Goal: Task Accomplishment & Management: Complete application form

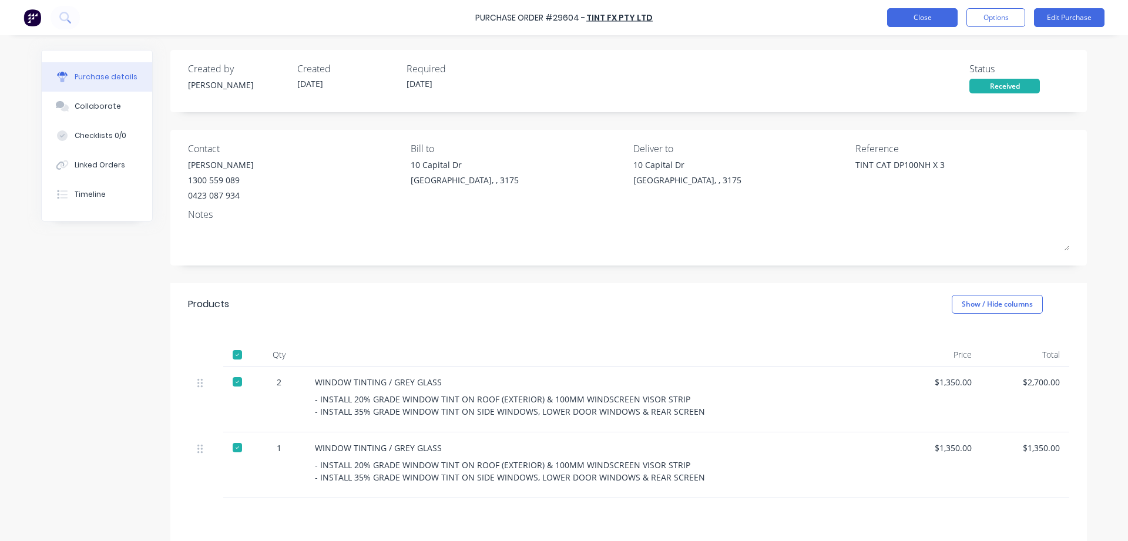
click at [902, 21] on button "Close" at bounding box center [922, 17] width 70 height 19
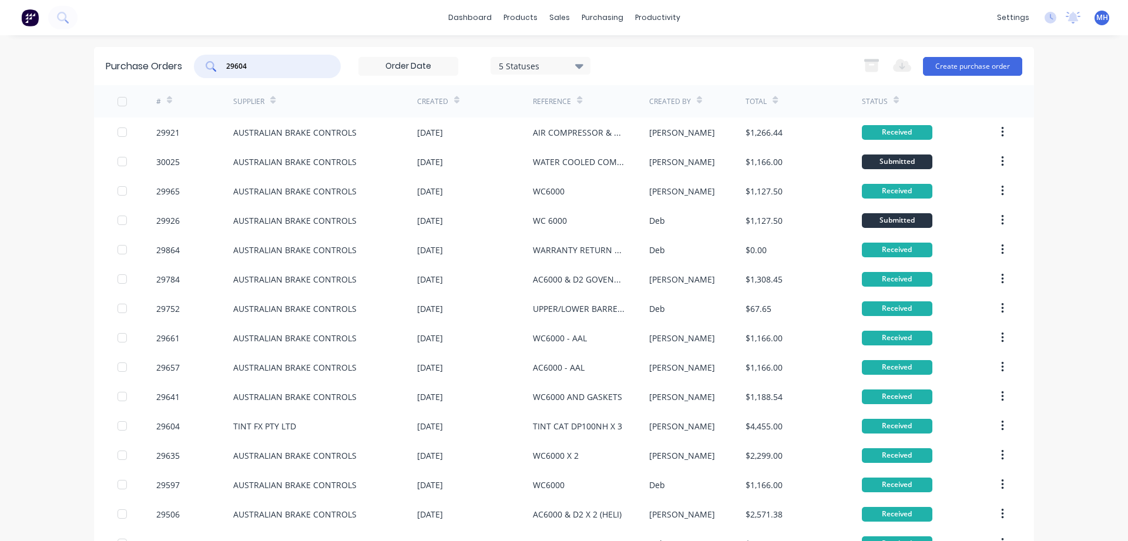
drag, startPoint x: 258, startPoint y: 68, endPoint x: 68, endPoint y: 64, distance: 190.4
click at [225, 64] on input "29604" at bounding box center [274, 67] width 98 height 12
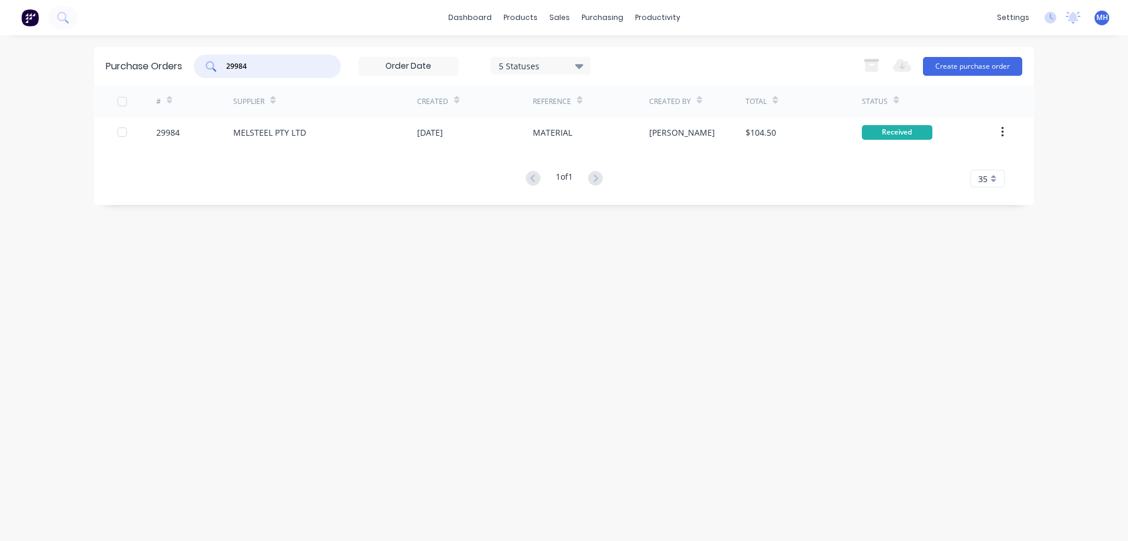
type input "29984"
click at [259, 65] on input "29984" at bounding box center [274, 67] width 98 height 12
drag, startPoint x: 261, startPoint y: 65, endPoint x: 207, endPoint y: 60, distance: 54.8
click at [225, 61] on input "29984" at bounding box center [274, 67] width 98 height 12
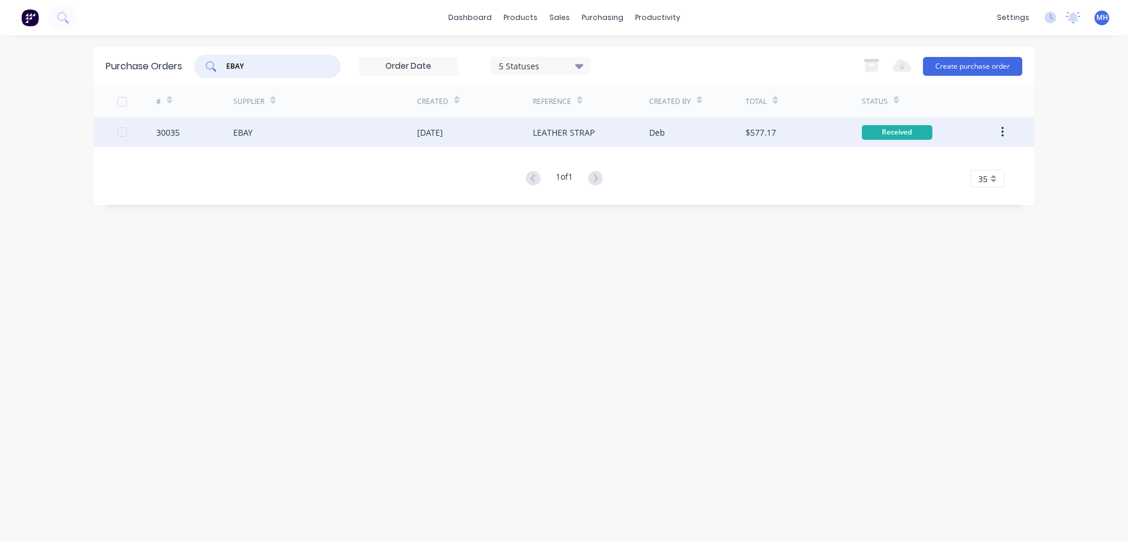
type input "EBAY"
click at [261, 134] on div "EBAY" at bounding box center [325, 131] width 184 height 29
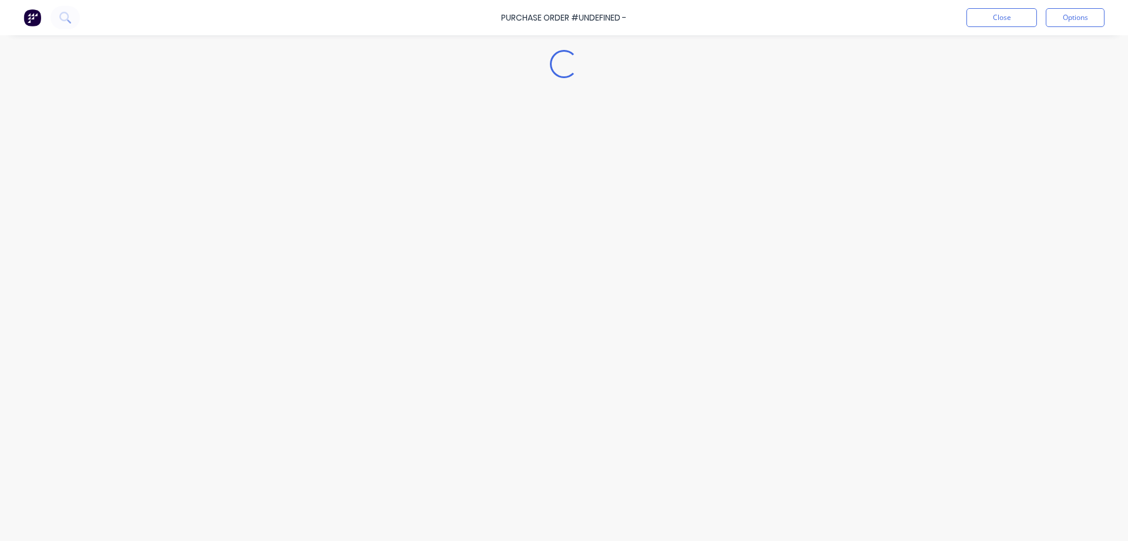
type textarea "x"
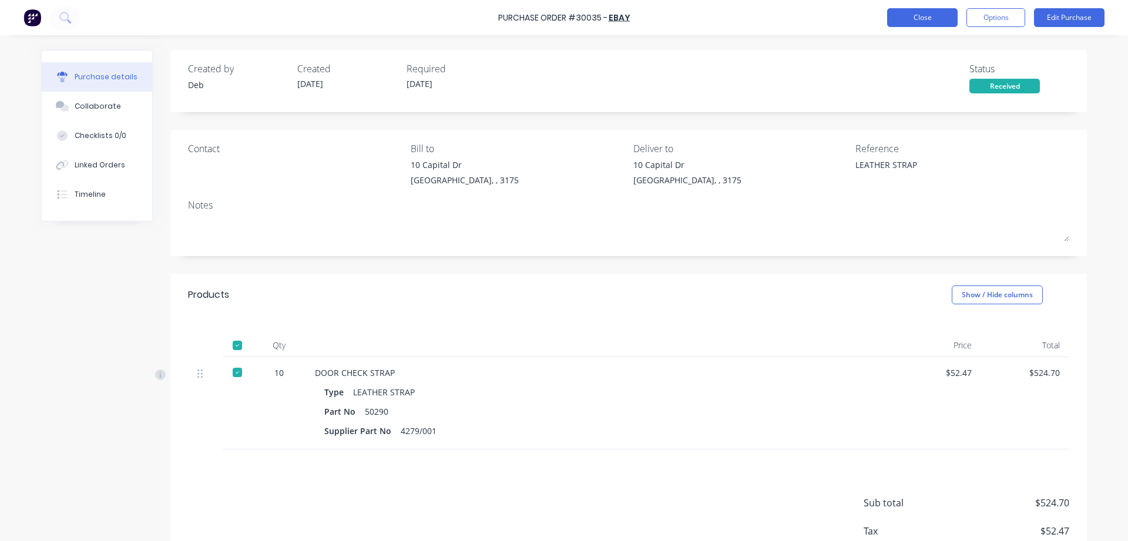
click at [929, 17] on button "Close" at bounding box center [922, 17] width 70 height 19
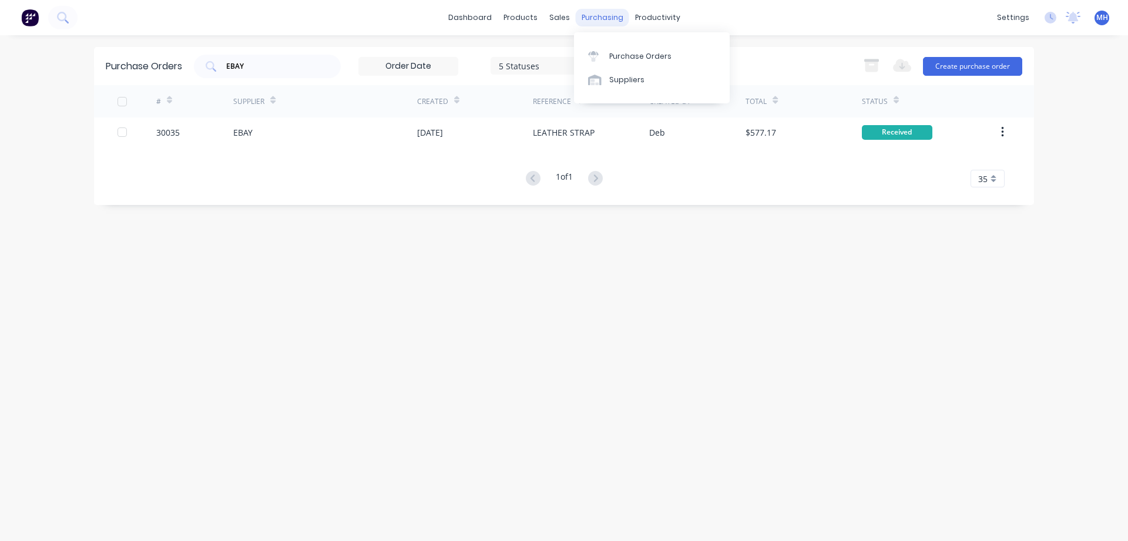
click at [583, 15] on div "purchasing" at bounding box center [602, 18] width 53 height 18
click at [638, 54] on div "Purchase Orders" at bounding box center [640, 56] width 62 height 11
drag, startPoint x: 260, startPoint y: 68, endPoint x: 165, endPoint y: 61, distance: 94.8
click at [225, 61] on input "EBAY" at bounding box center [274, 67] width 98 height 12
drag, startPoint x: 260, startPoint y: 68, endPoint x: 130, endPoint y: 68, distance: 129.2
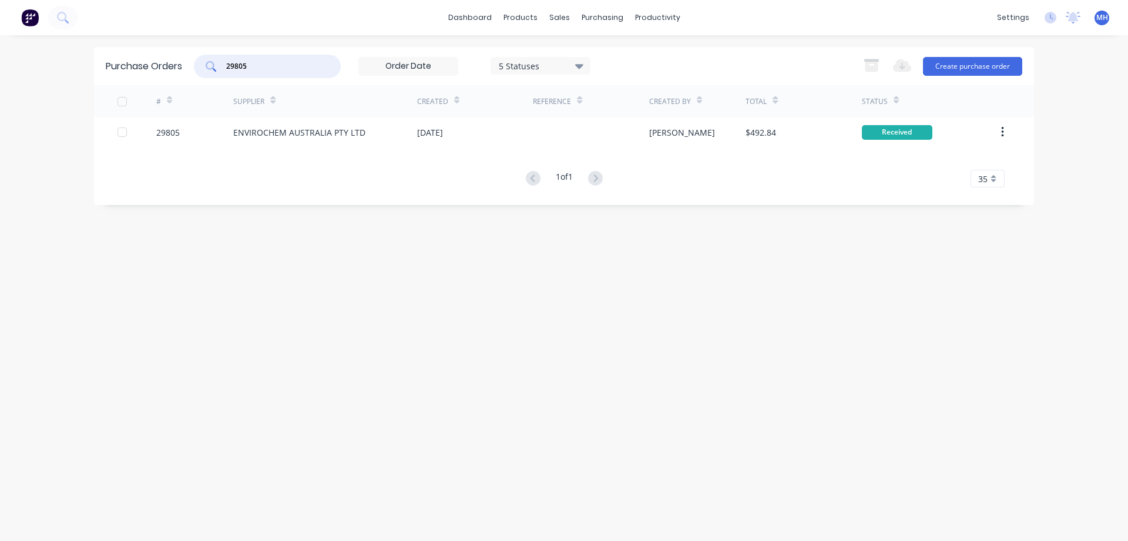
click at [225, 68] on input "29805" at bounding box center [274, 67] width 98 height 12
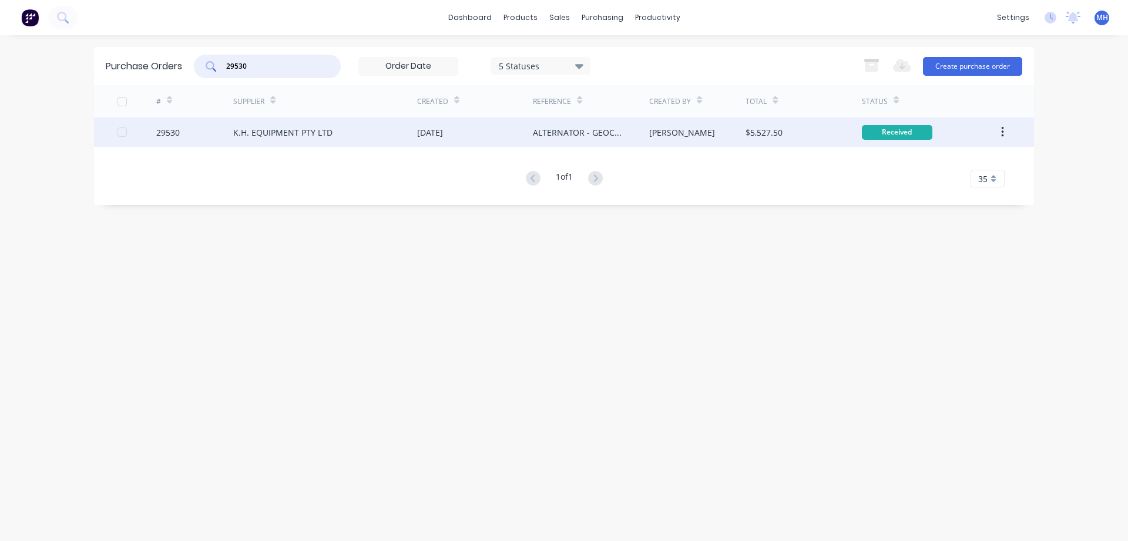
type input "29530"
click at [345, 131] on div "K.H. EQUIPMENT PTY LTD" at bounding box center [325, 131] width 184 height 29
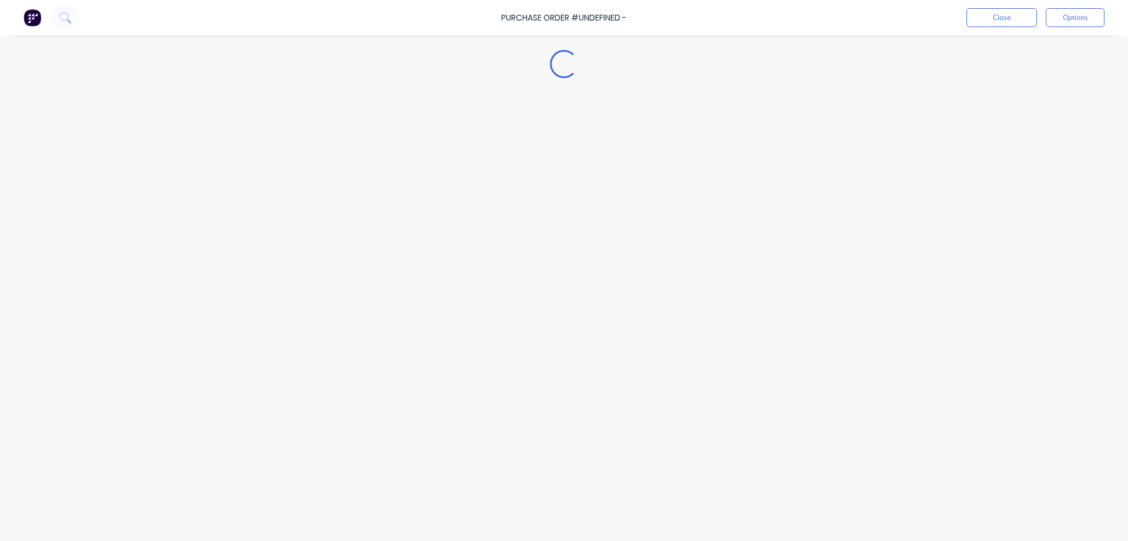
type textarea "x"
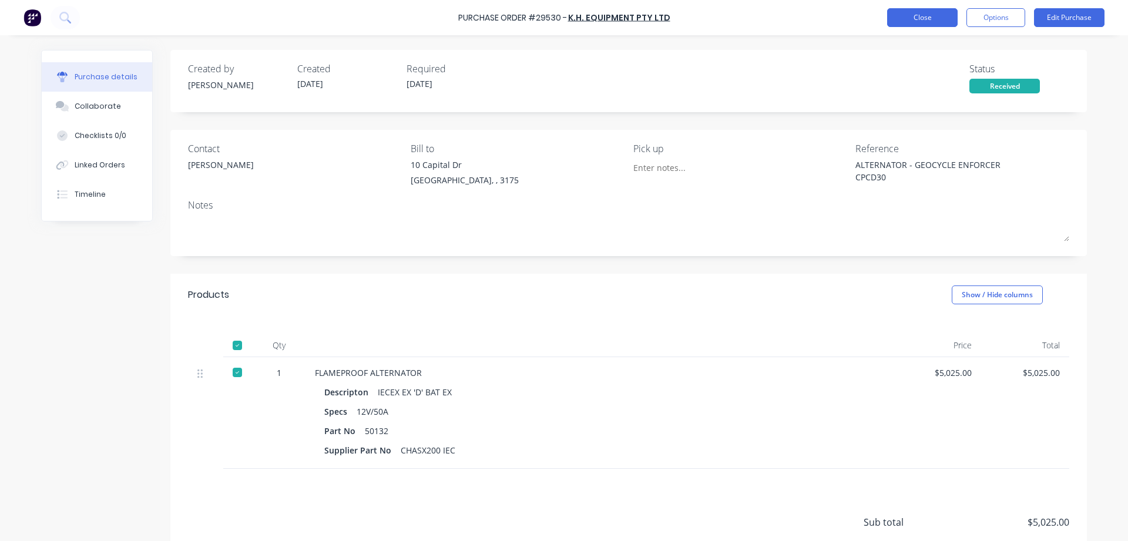
click at [920, 18] on button "Close" at bounding box center [922, 17] width 70 height 19
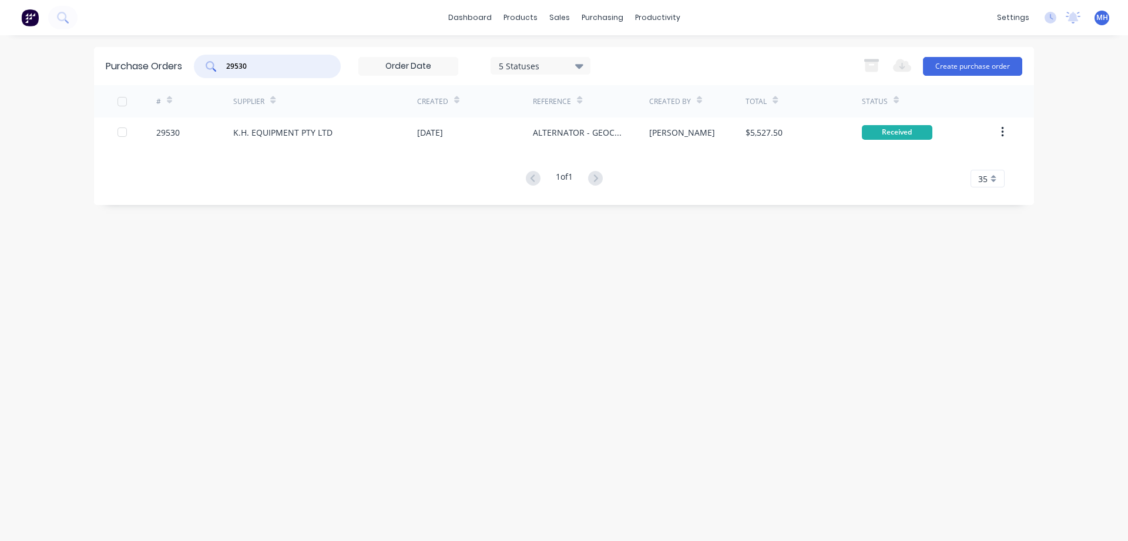
drag, startPoint x: 262, startPoint y: 66, endPoint x: 160, endPoint y: 67, distance: 102.2
click at [225, 67] on input "29530" at bounding box center [274, 67] width 98 height 12
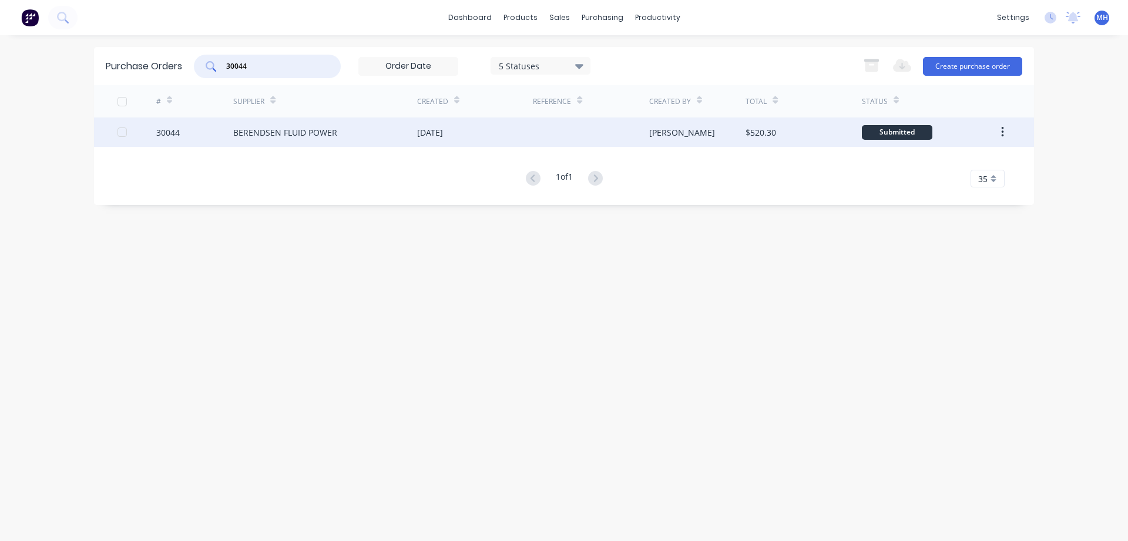
type input "30044"
click at [297, 136] on div "BERENDSEN FLUID POWER" at bounding box center [285, 132] width 104 height 12
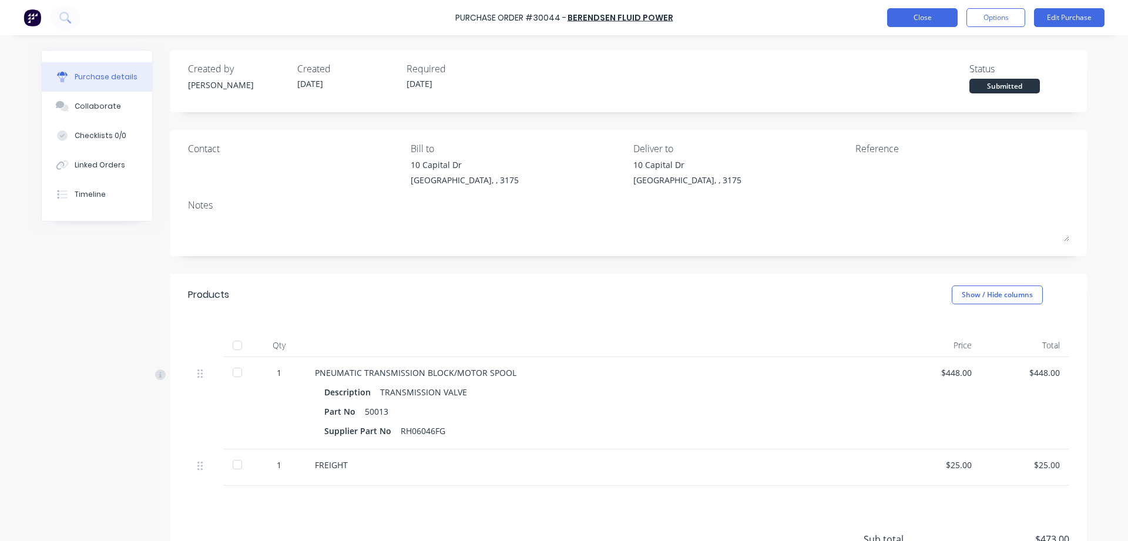
click at [918, 14] on button "Close" at bounding box center [922, 17] width 70 height 19
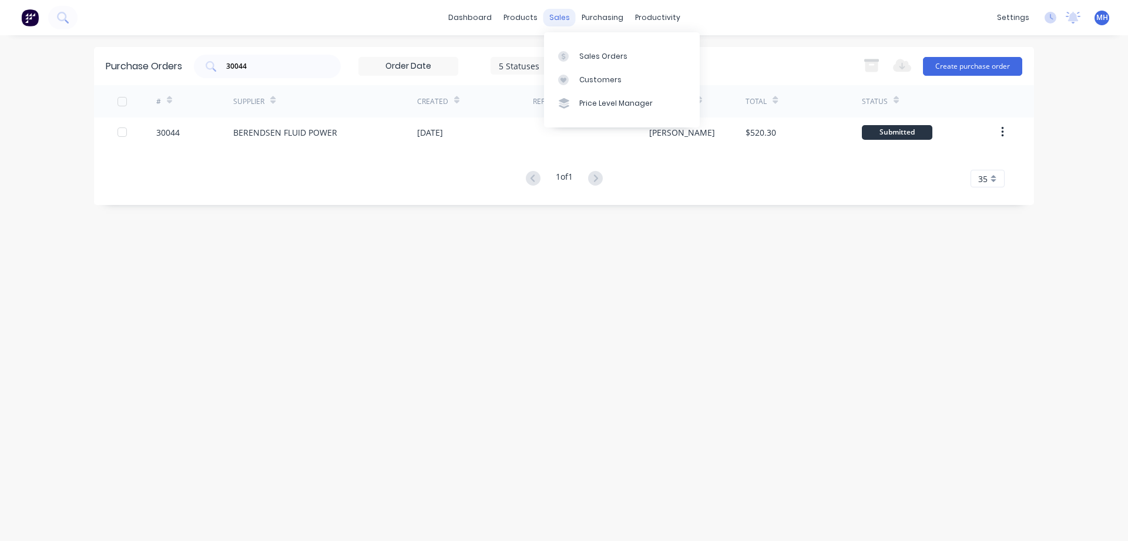
click at [559, 14] on div "sales" at bounding box center [559, 18] width 32 height 18
click at [513, 20] on div "products" at bounding box center [521, 18] width 46 height 18
click at [553, 55] on div "Product Catalogue" at bounding box center [572, 56] width 73 height 11
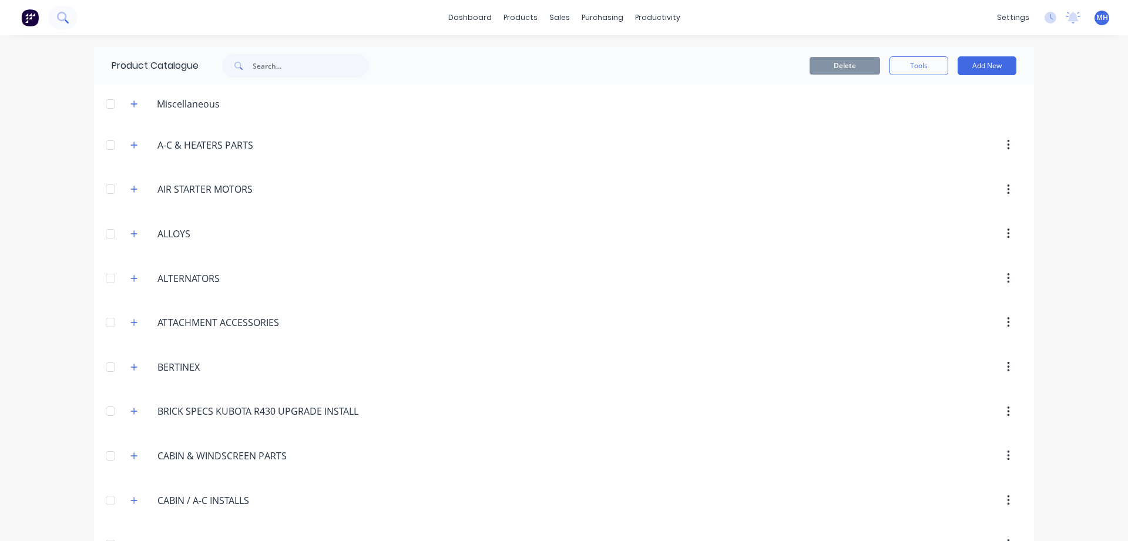
click at [62, 18] on icon at bounding box center [61, 16] width 9 height 9
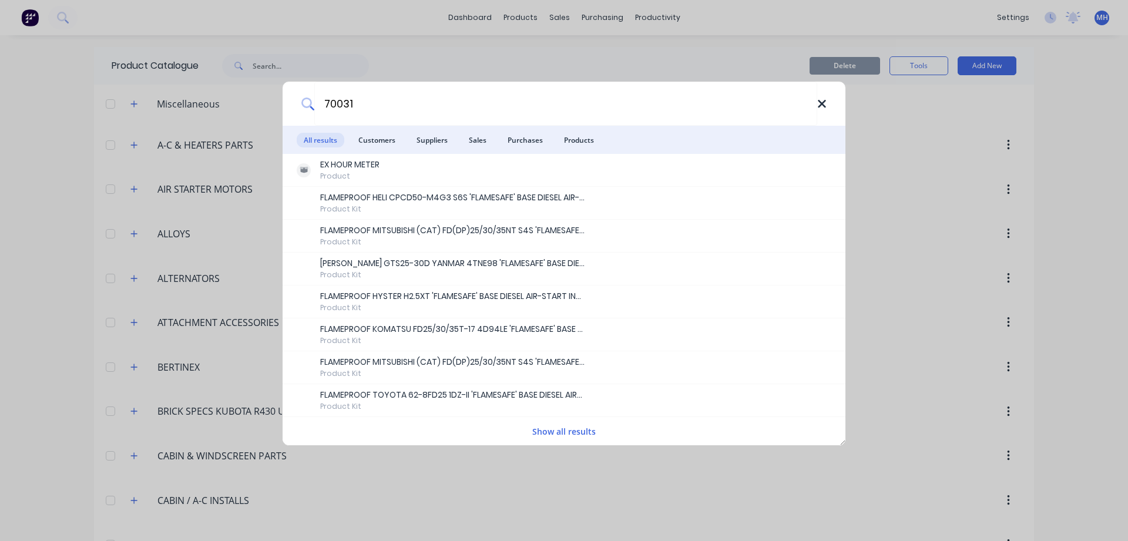
type input "70031"
click at [823, 107] on icon at bounding box center [821, 104] width 9 height 13
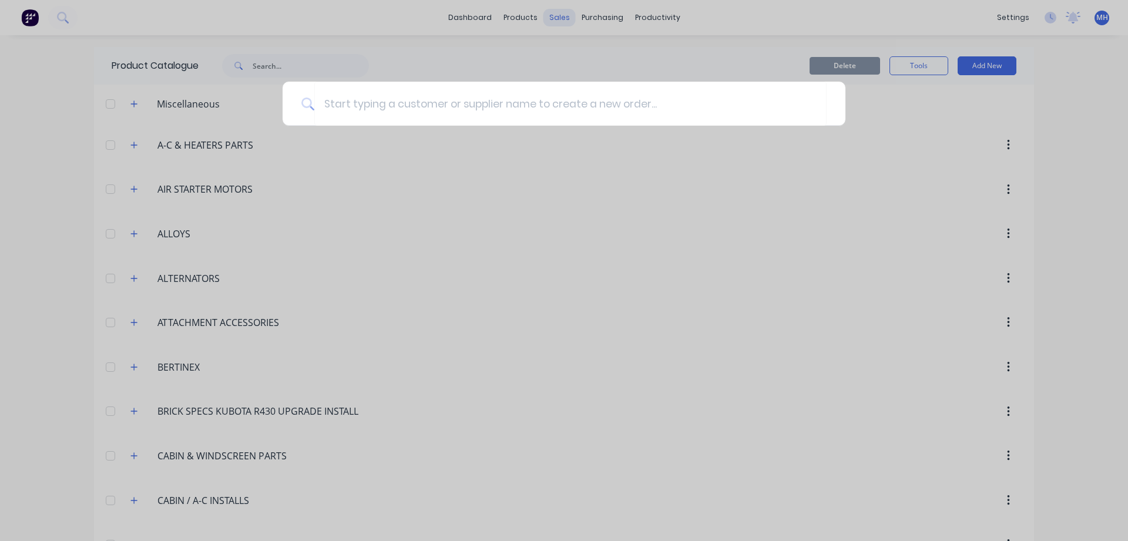
click at [563, 11] on div at bounding box center [564, 270] width 1128 height 541
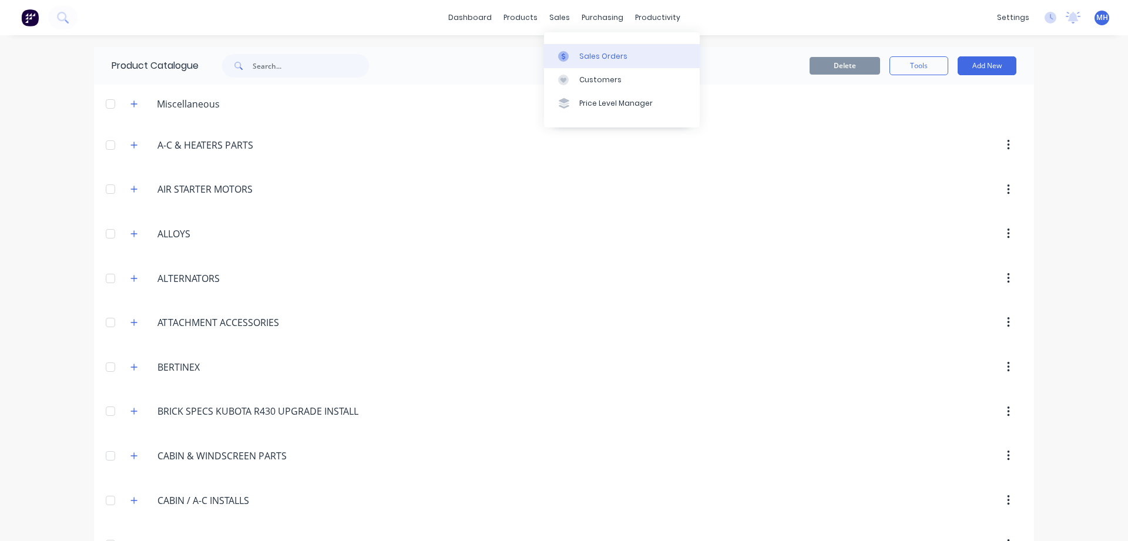
click at [583, 56] on div "Sales Orders" at bounding box center [603, 56] width 48 height 11
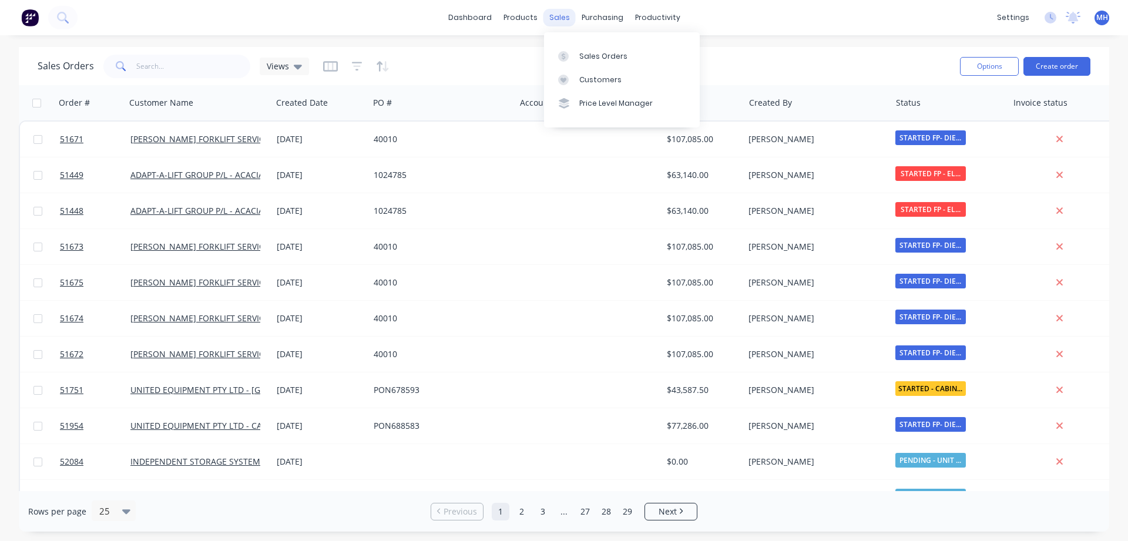
click at [551, 22] on div "sales" at bounding box center [559, 18] width 32 height 18
click at [620, 53] on div "Sales Orders" at bounding box center [603, 56] width 48 height 11
click at [1066, 67] on button "Create order" at bounding box center [1056, 66] width 67 height 19
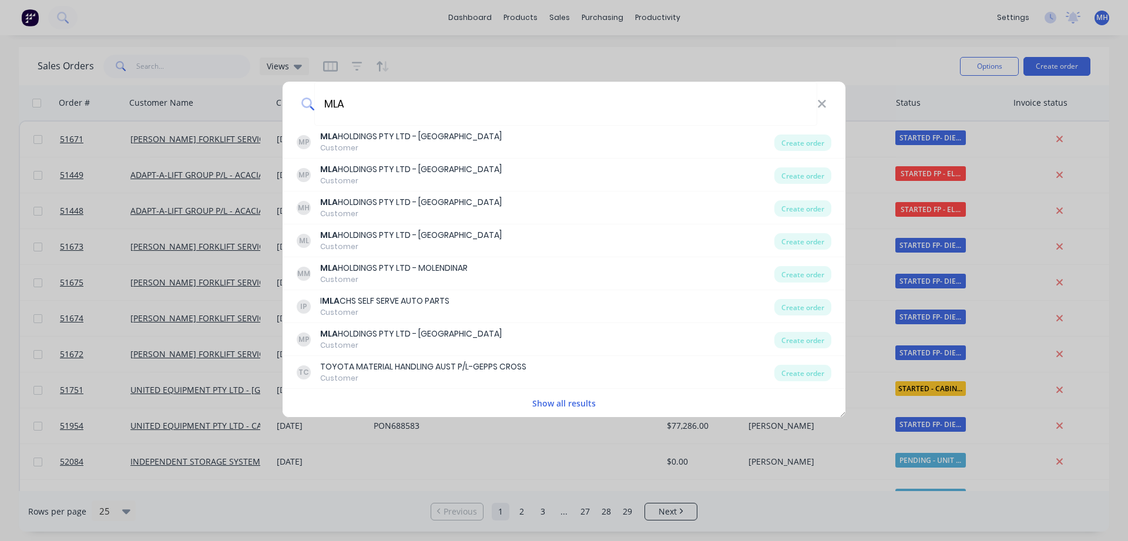
type input "MLA"
click at [554, 407] on button "Show all results" at bounding box center [564, 404] width 70 height 14
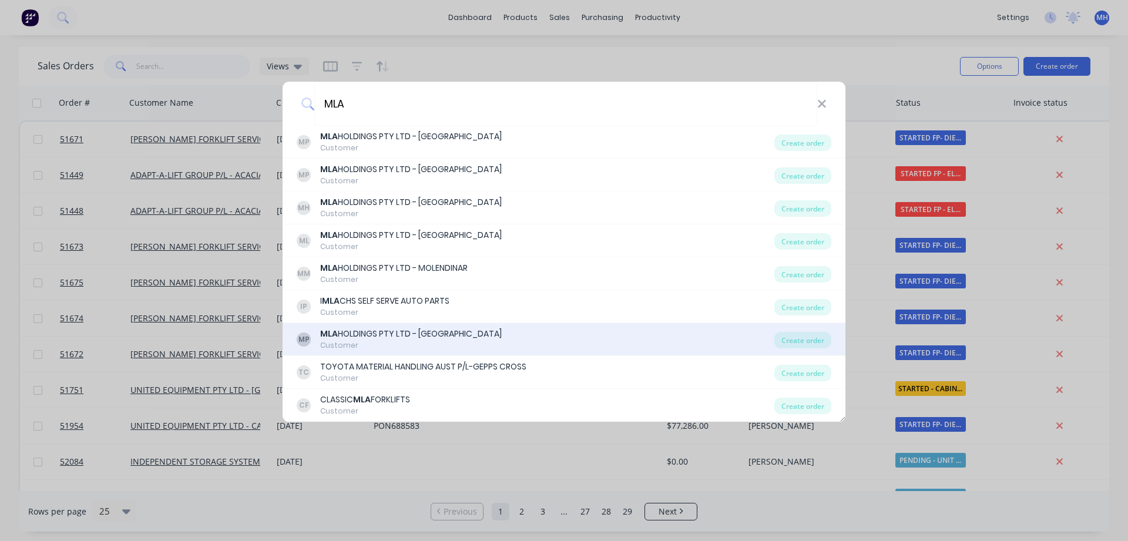
click at [461, 333] on div "MLA HOLDINGS PTY LTD - WETHERILL PARK" at bounding box center [411, 334] width 182 height 12
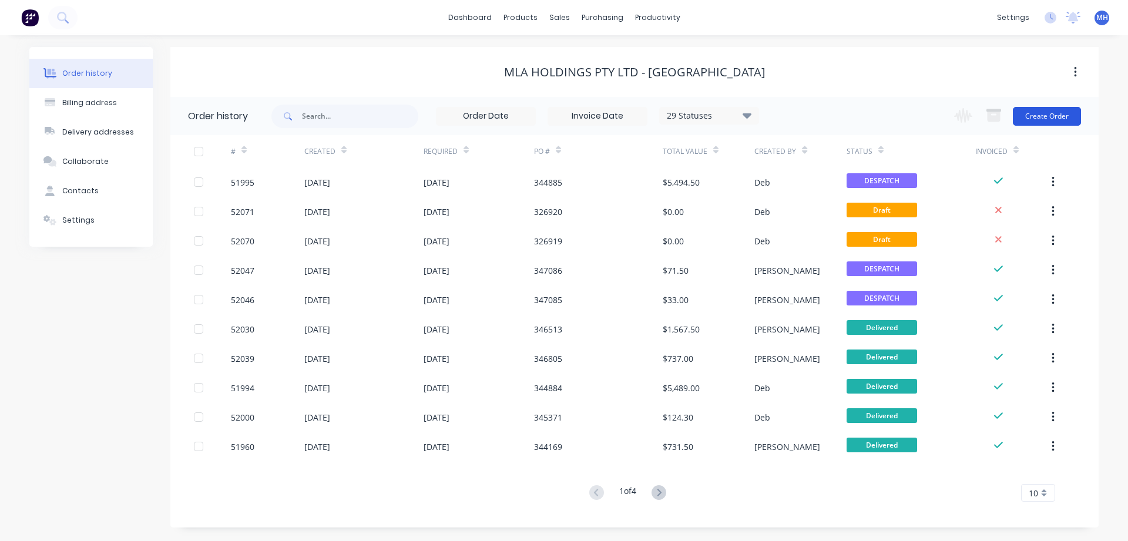
click at [1059, 117] on button "Create Order" at bounding box center [1047, 116] width 68 height 19
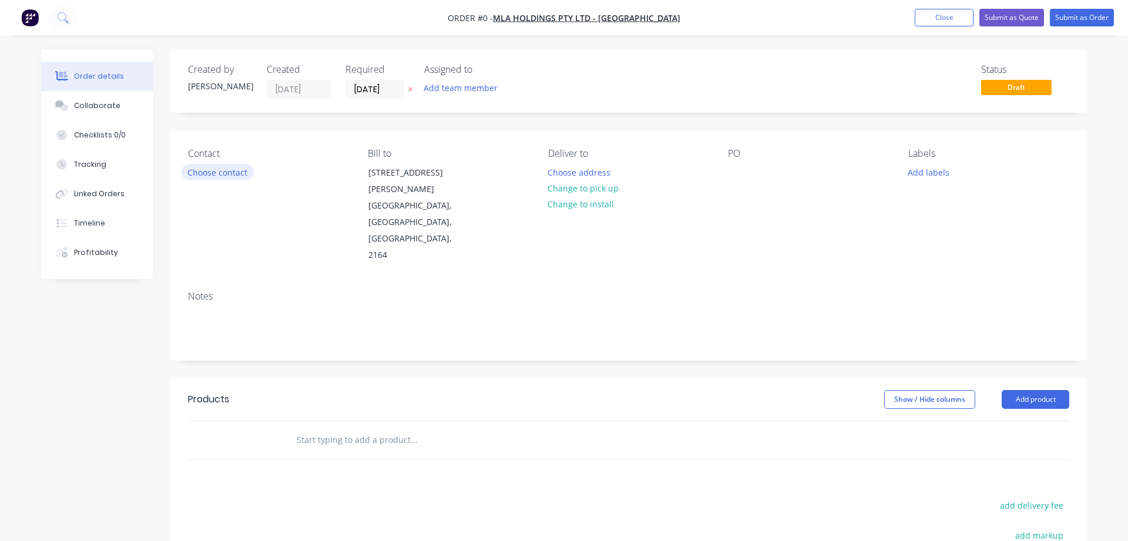
click at [220, 174] on button "Choose contact" at bounding box center [218, 172] width 72 height 16
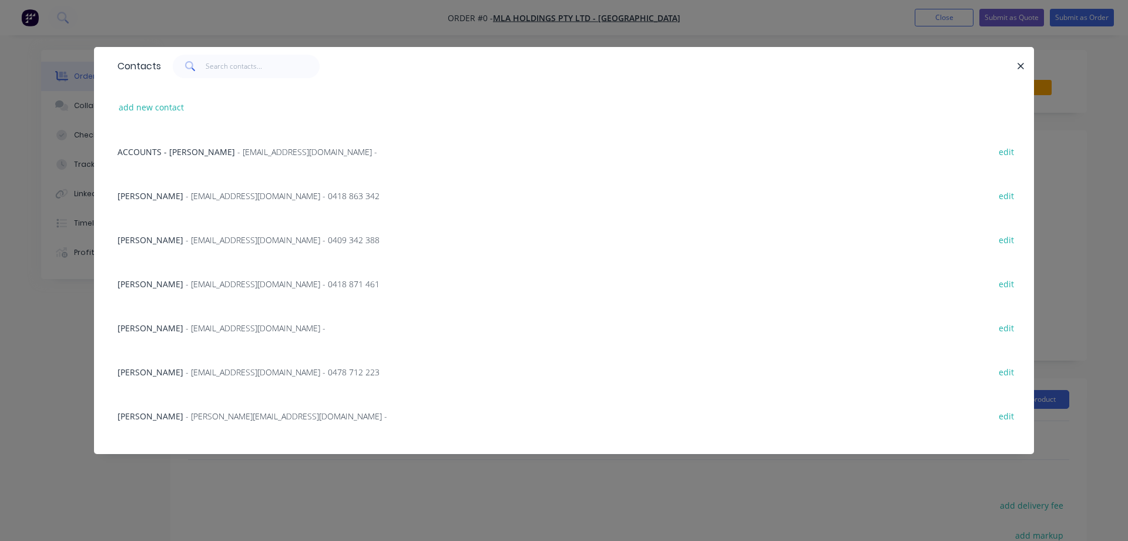
click at [186, 239] on span "- scook@mlaholdings.com.au - 0409 342 388" at bounding box center [283, 239] width 194 height 11
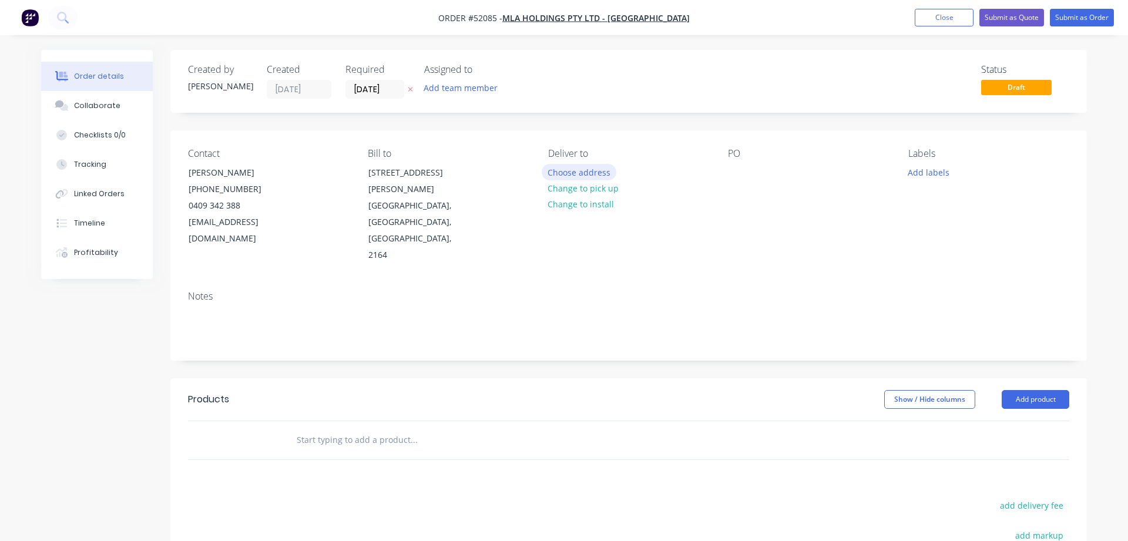
click at [562, 173] on button "Choose address" at bounding box center [579, 172] width 75 height 16
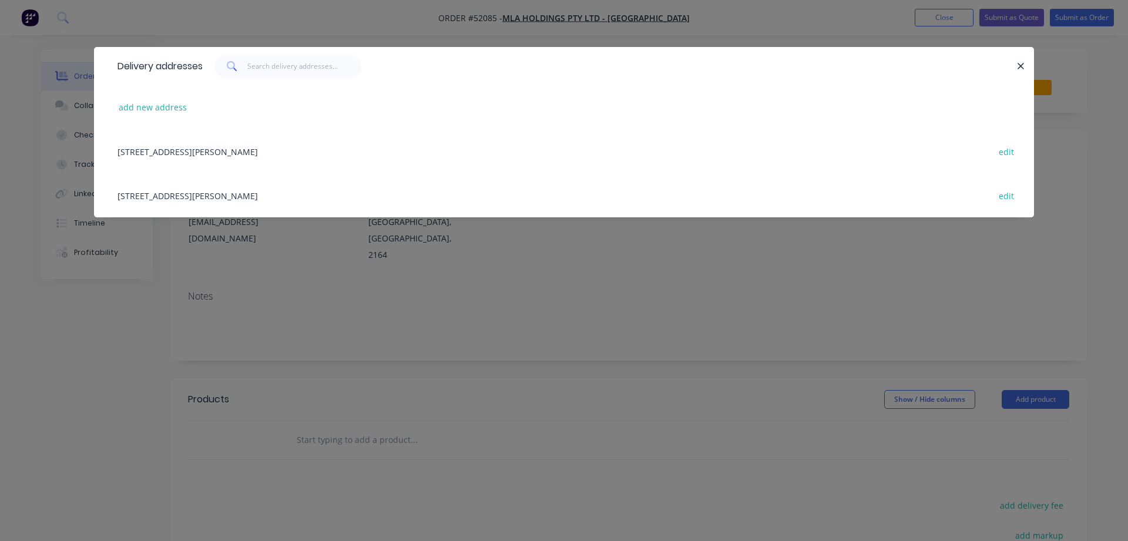
click at [301, 152] on div "10 WALKER PLACE, WETHERILL PARK, New South Wales, Australia, 2164 edit" at bounding box center [564, 151] width 905 height 44
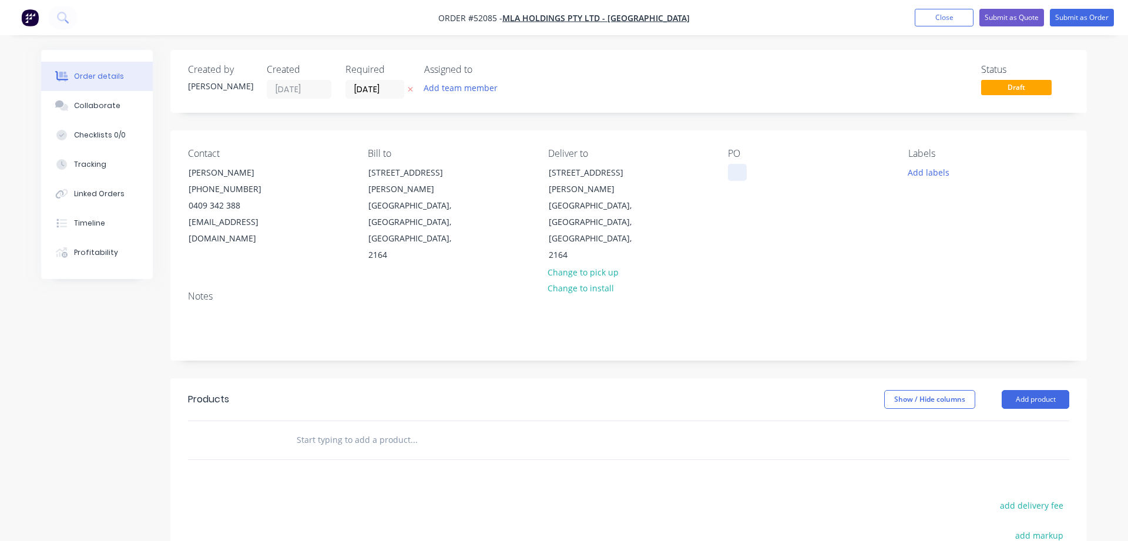
click at [733, 172] on div at bounding box center [737, 172] width 19 height 17
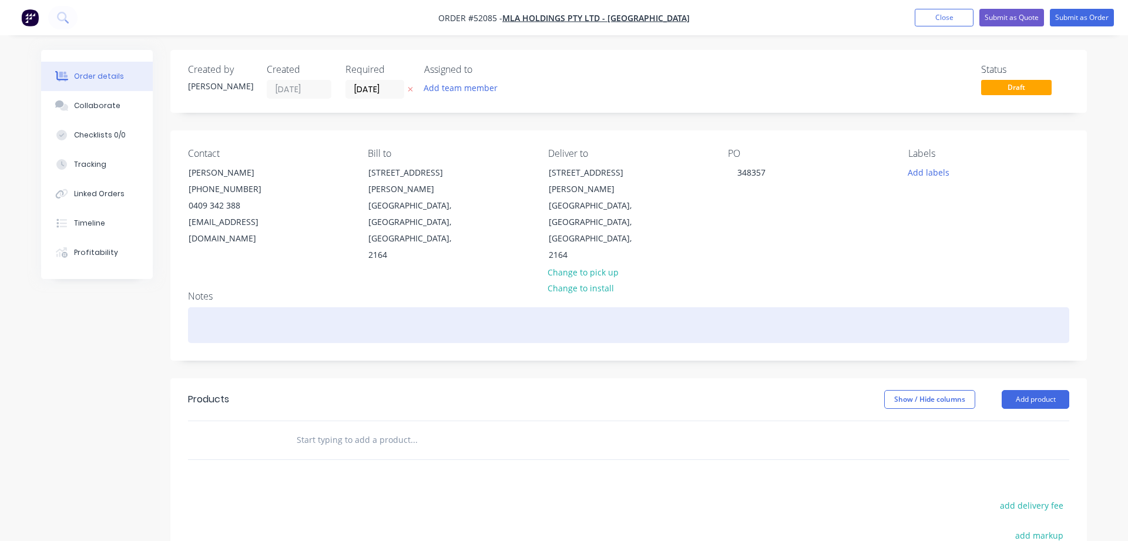
click at [220, 307] on div at bounding box center [628, 325] width 881 height 36
click at [290, 307] on div "EX HOUR" at bounding box center [628, 325] width 881 height 36
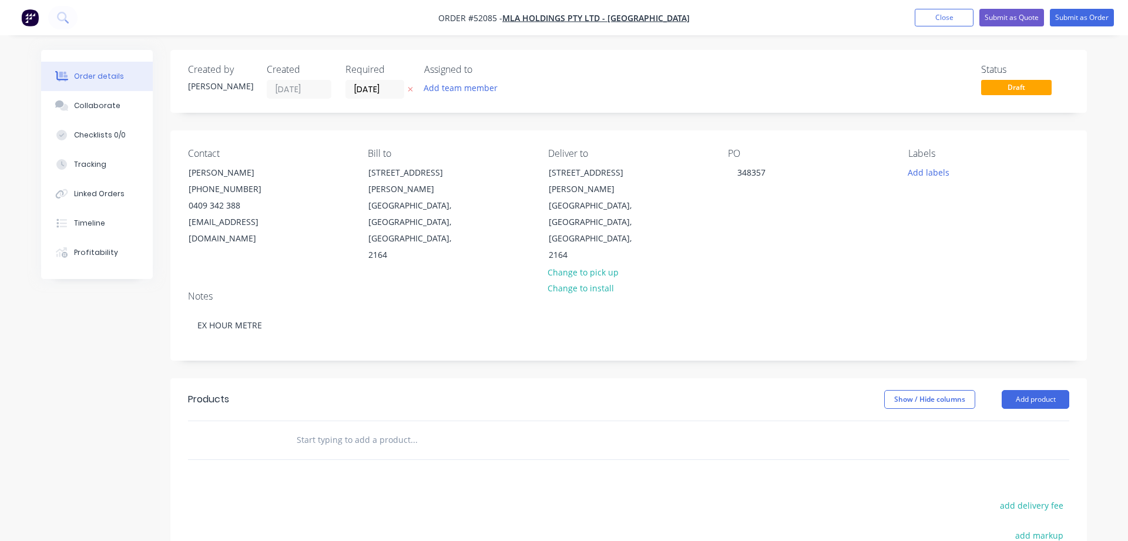
click at [298, 428] on input "text" at bounding box center [413, 439] width 235 height 23
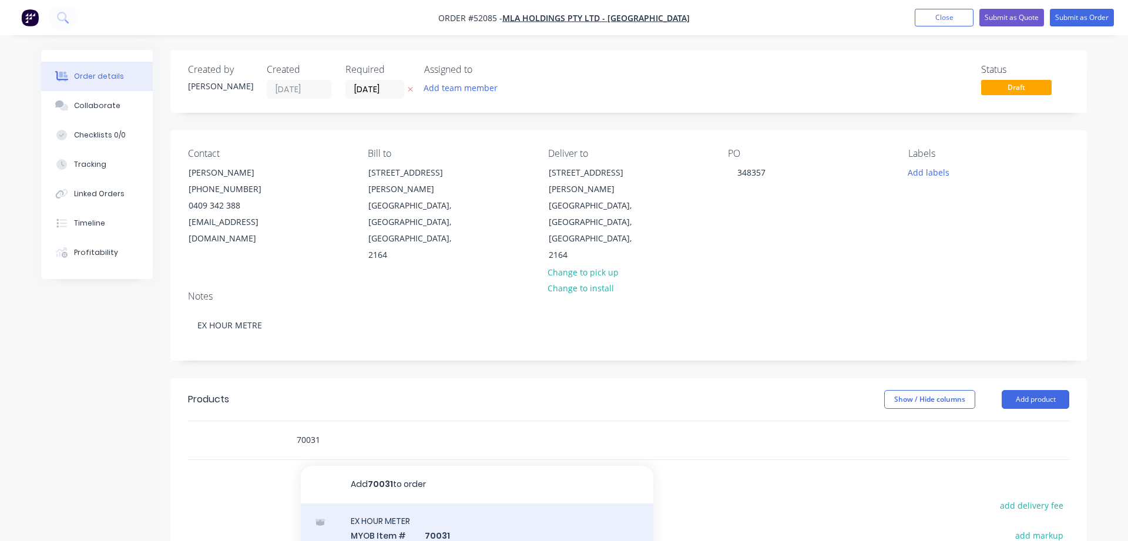
type input "70031"
click at [358, 503] on div "EX HOUR METER MYOB Item # 70031 Description VIBRATION OPERATED MYOB Part No 700…" at bounding box center [477, 550] width 352 height 95
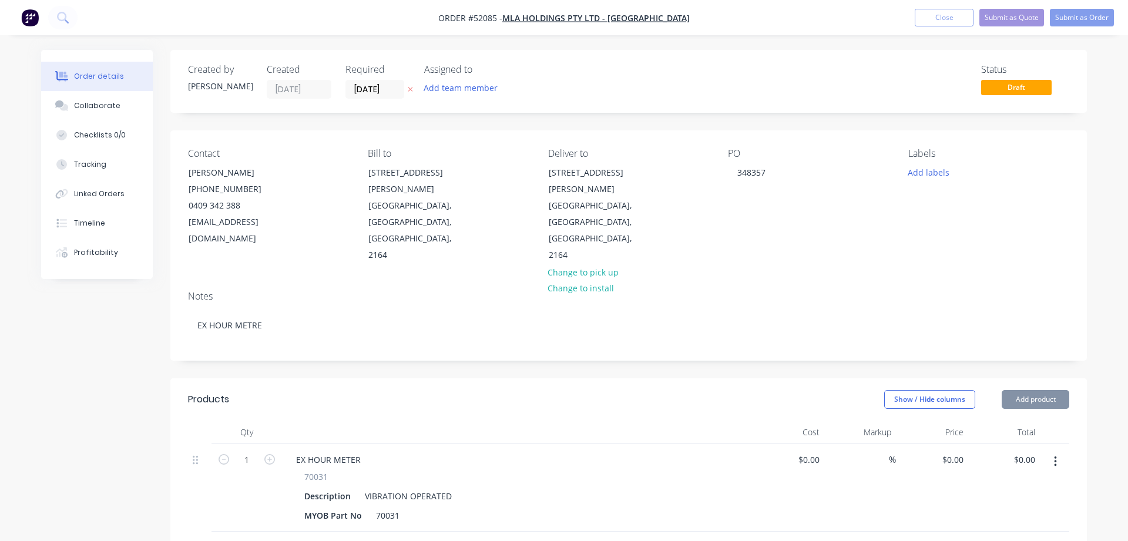
type input "$91.44"
type input "64.04"
type input "$150.00"
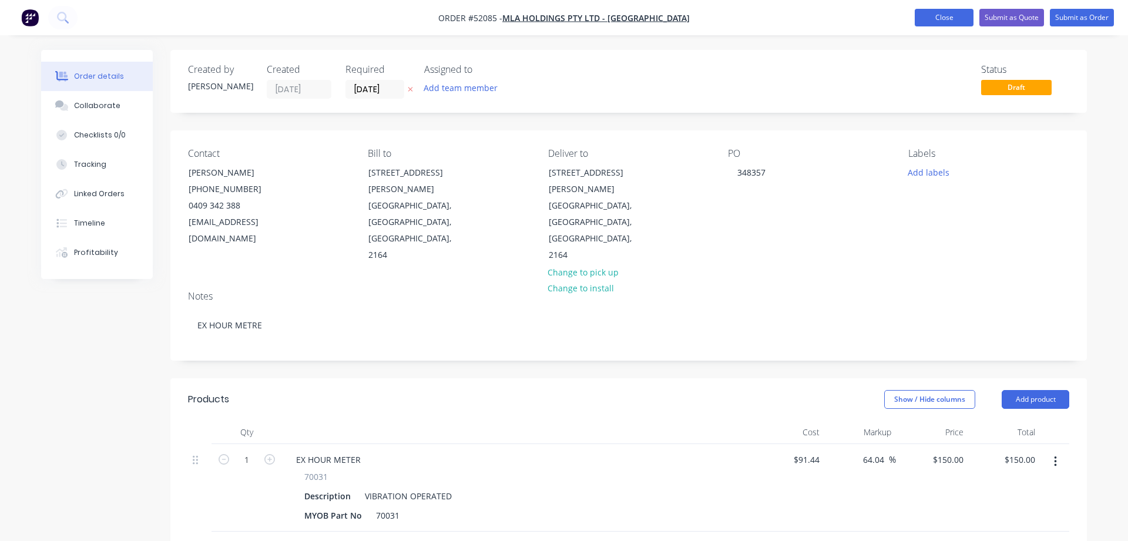
click at [959, 14] on button "Close" at bounding box center [944, 18] width 59 height 18
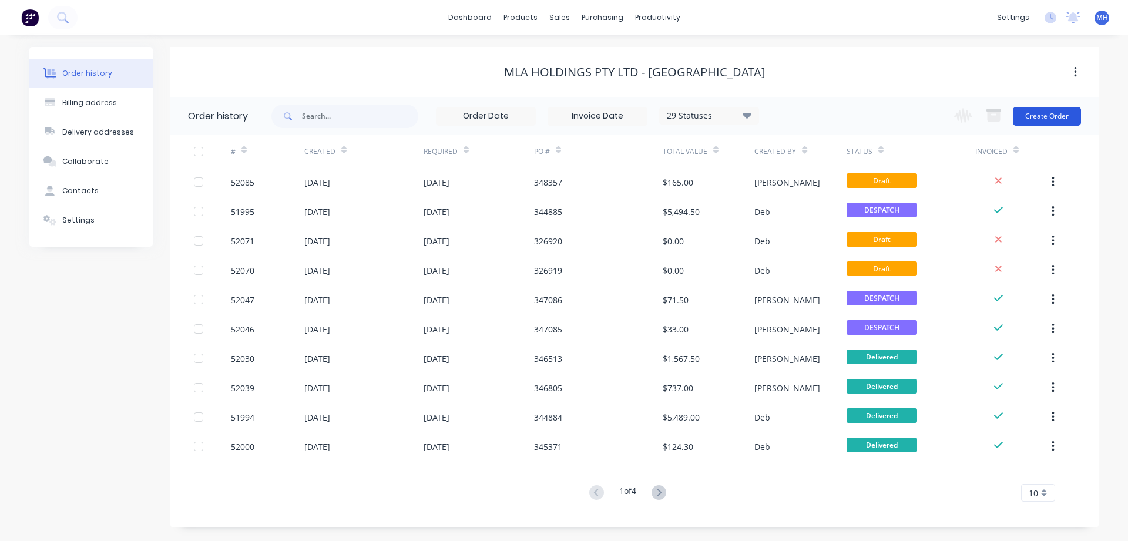
click at [1043, 116] on button "Create Order" at bounding box center [1047, 116] width 68 height 19
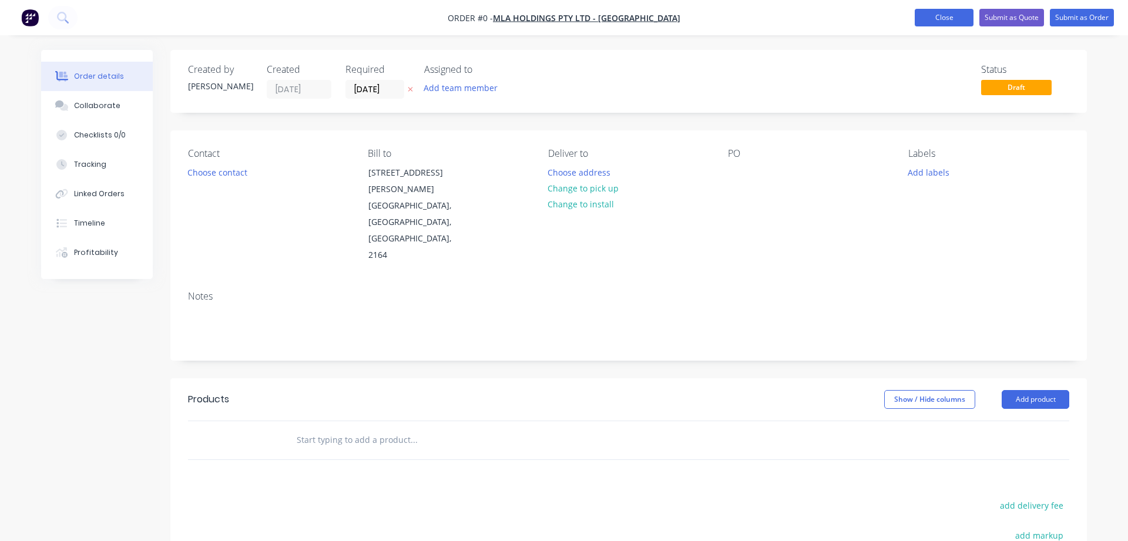
click at [923, 19] on button "Close" at bounding box center [944, 18] width 59 height 18
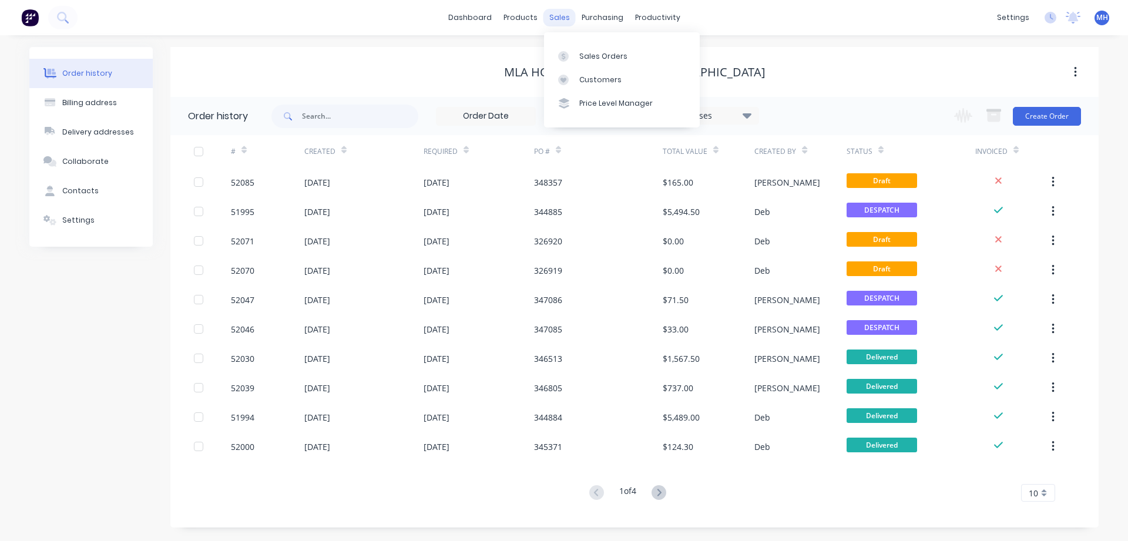
click at [558, 15] on div "sales" at bounding box center [559, 18] width 32 height 18
click at [581, 57] on div "Sales Orders" at bounding box center [603, 56] width 48 height 11
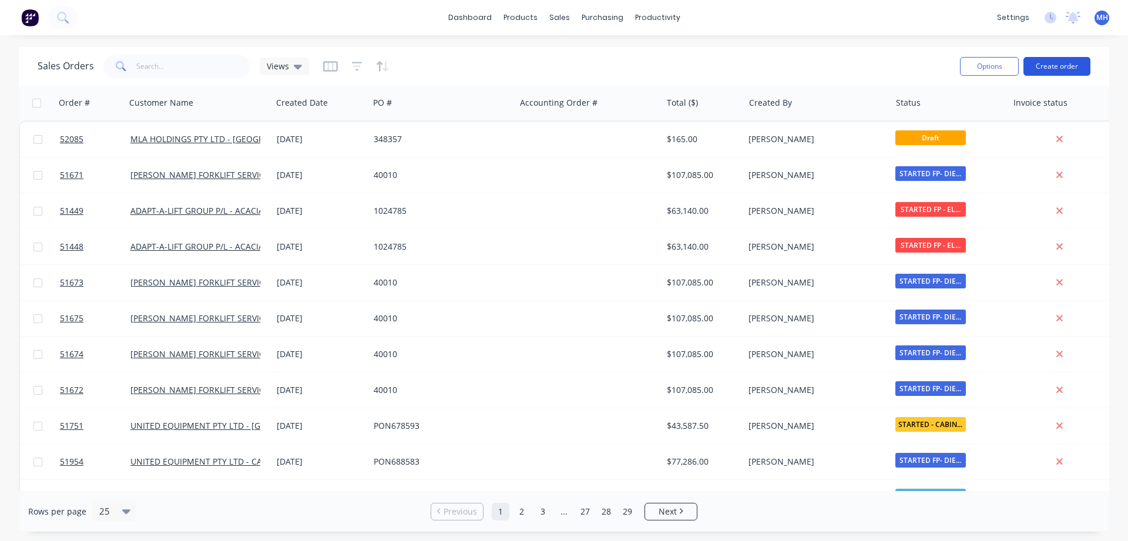
click at [1060, 67] on button "Create order" at bounding box center [1056, 66] width 67 height 19
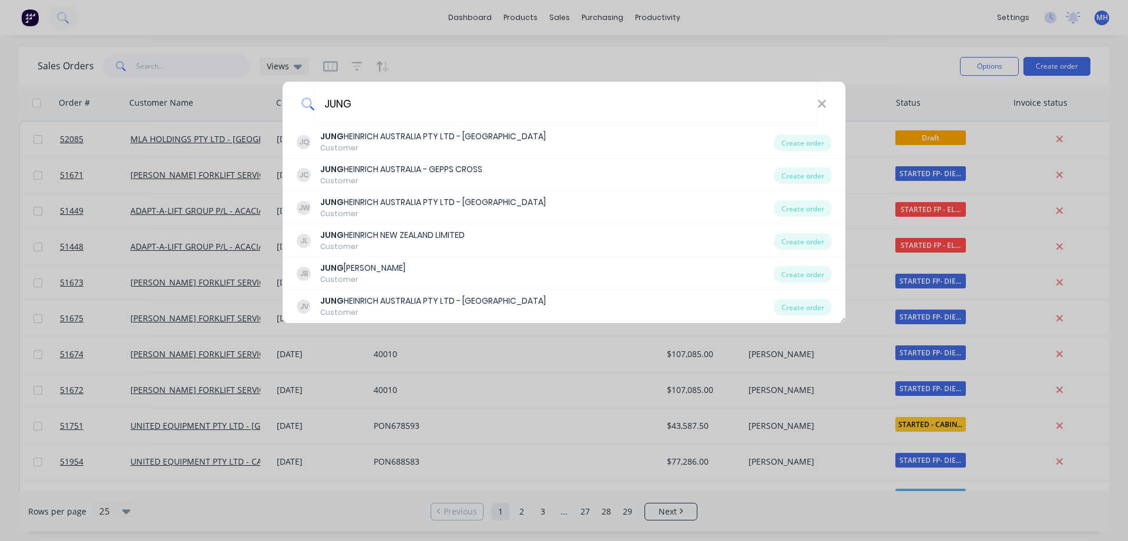
type input "JUNG"
click at [820, 106] on icon at bounding box center [822, 104] width 8 height 8
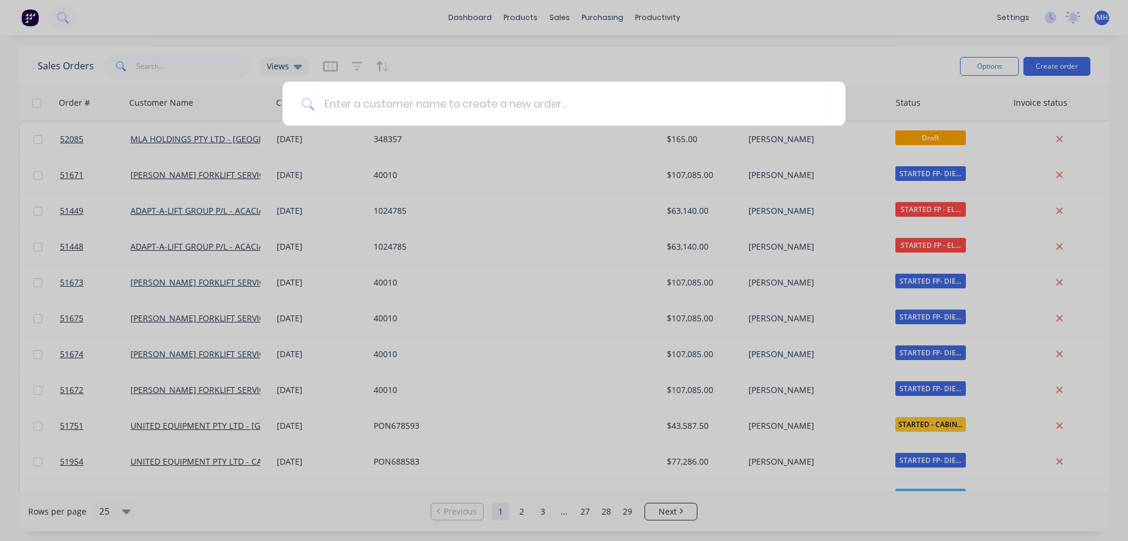
click at [727, 16] on div at bounding box center [564, 270] width 1128 height 541
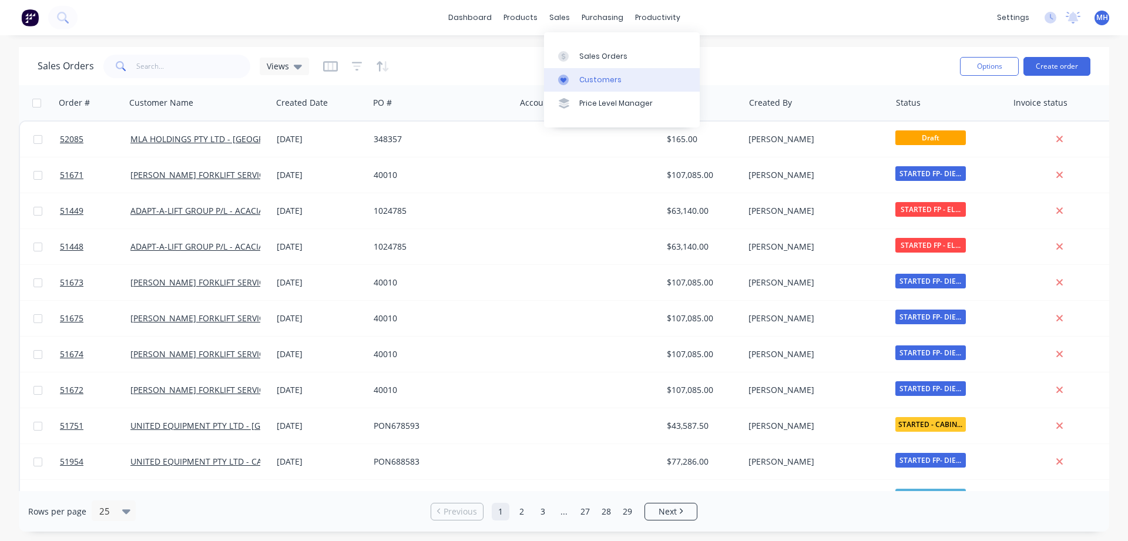
click at [576, 79] on link "Customers" at bounding box center [622, 79] width 156 height 23
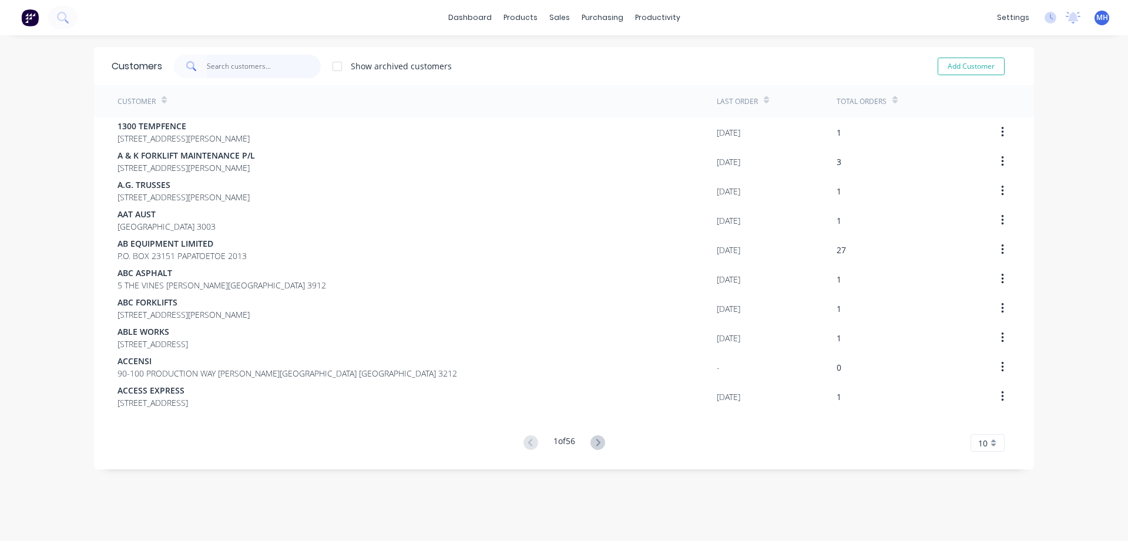
click at [220, 65] on input "text" at bounding box center [264, 66] width 115 height 23
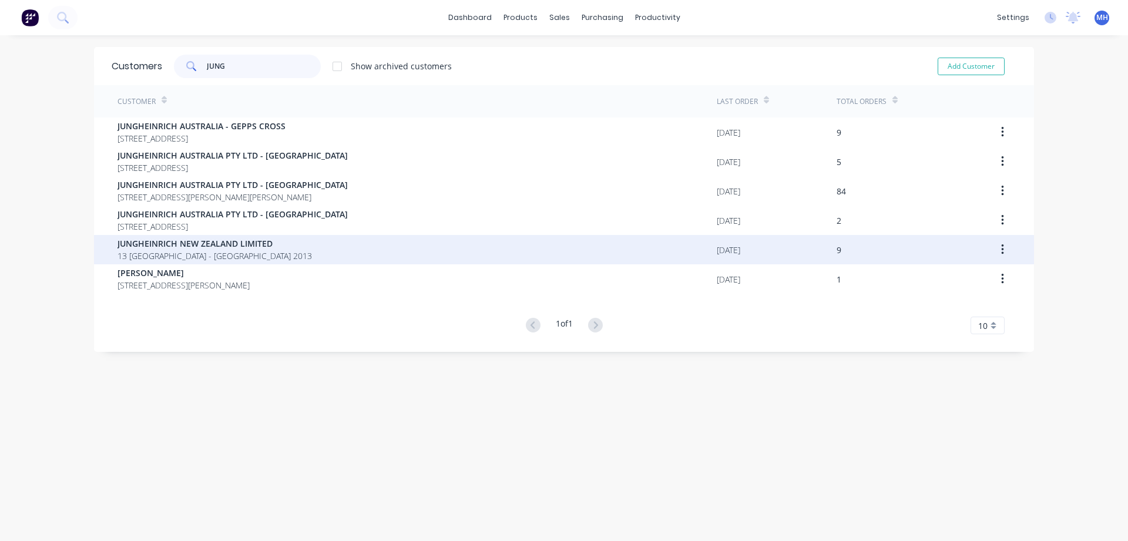
type input "JUNG"
click at [129, 239] on span "JUNGHEINRICH NEW ZEALAND LIMITED" at bounding box center [214, 243] width 194 height 12
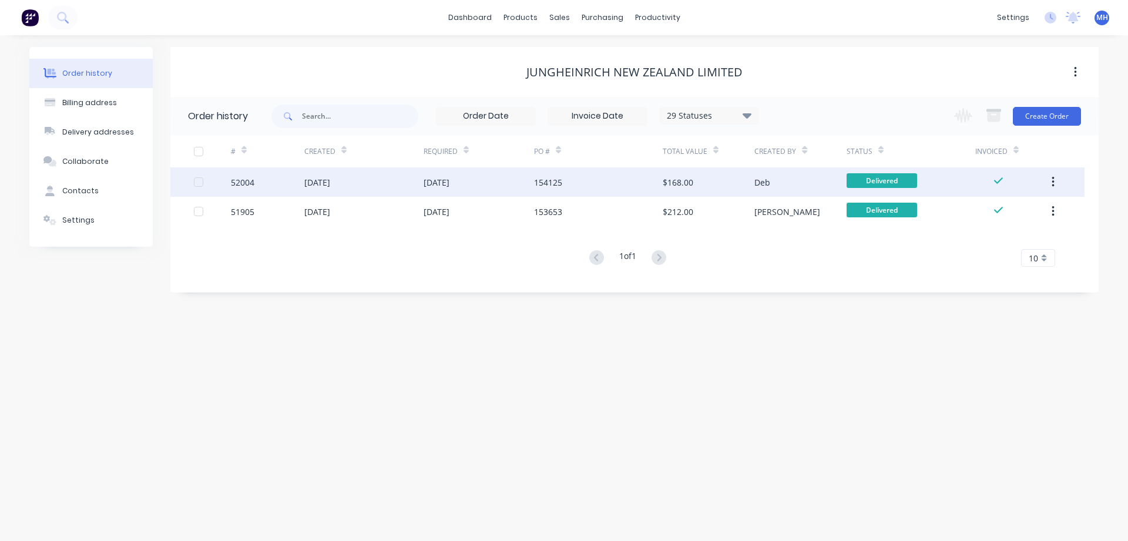
click at [367, 190] on div "25 Aug 2025" at bounding box center [363, 181] width 119 height 29
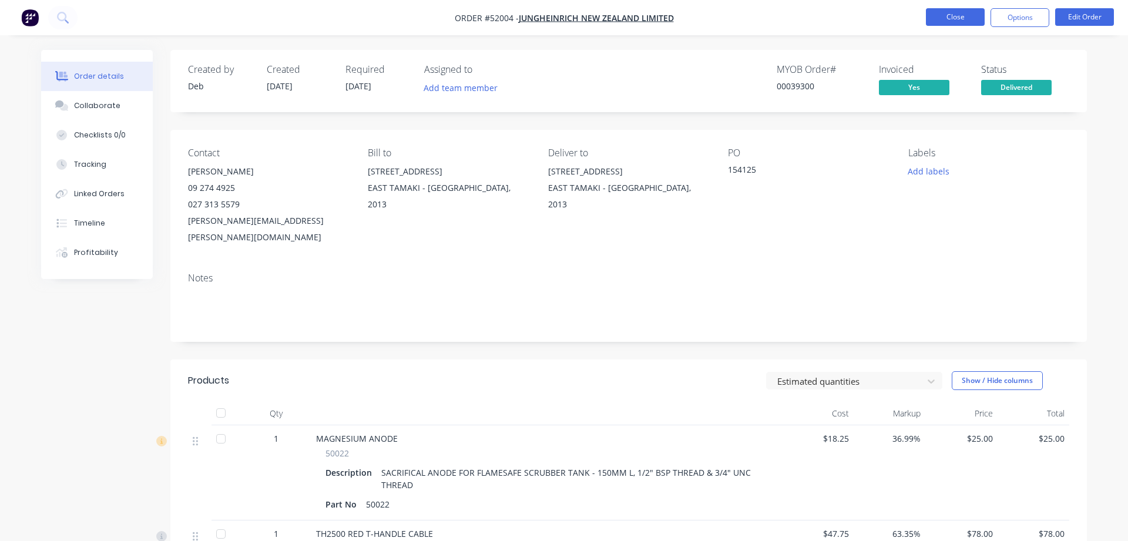
click at [939, 15] on button "Close" at bounding box center [955, 17] width 59 height 18
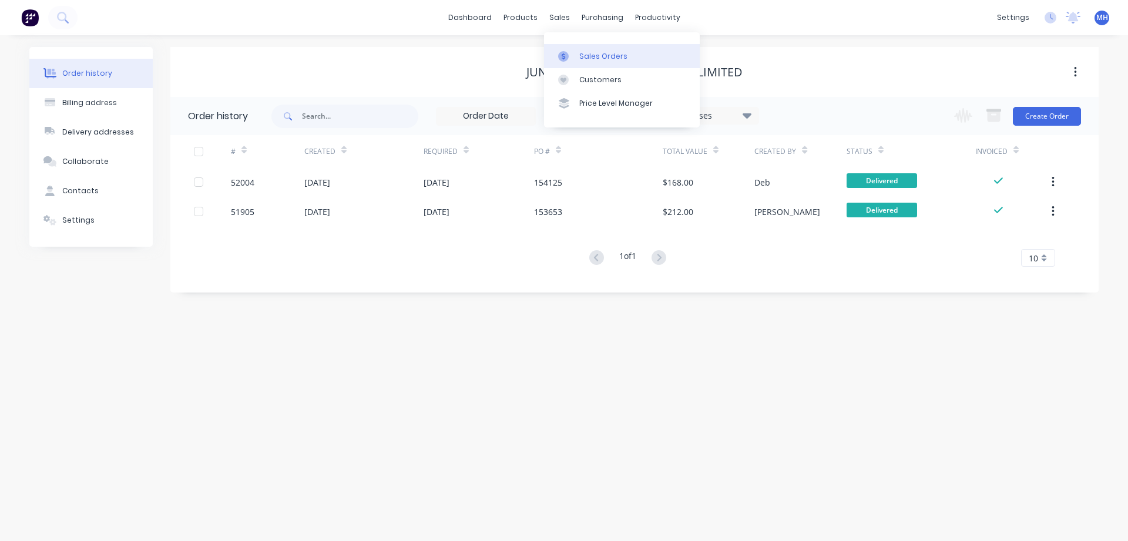
click at [589, 57] on div "Sales Orders" at bounding box center [603, 56] width 48 height 11
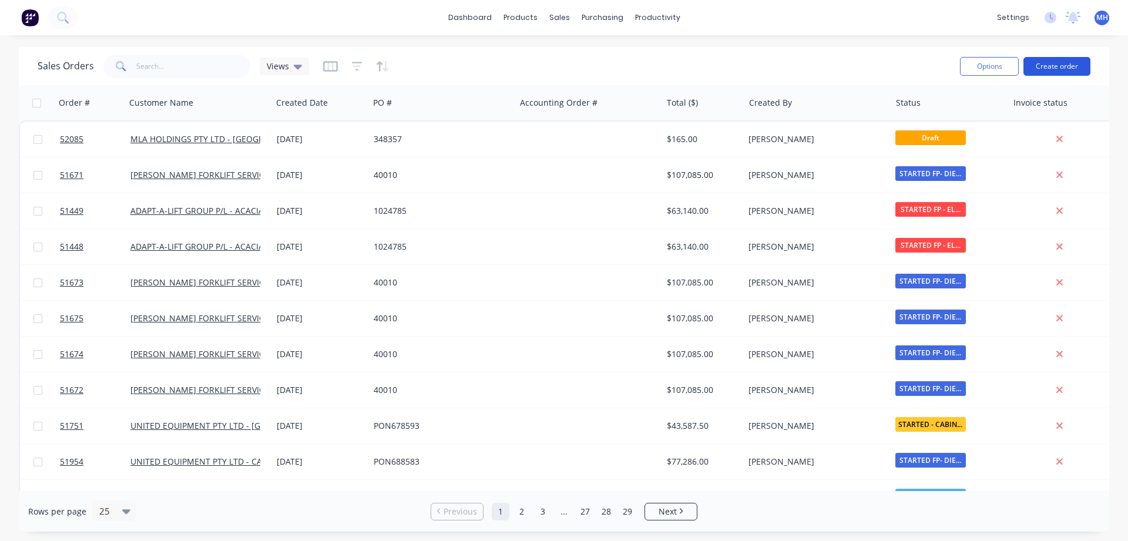
click at [1070, 63] on button "Create order" at bounding box center [1056, 66] width 67 height 19
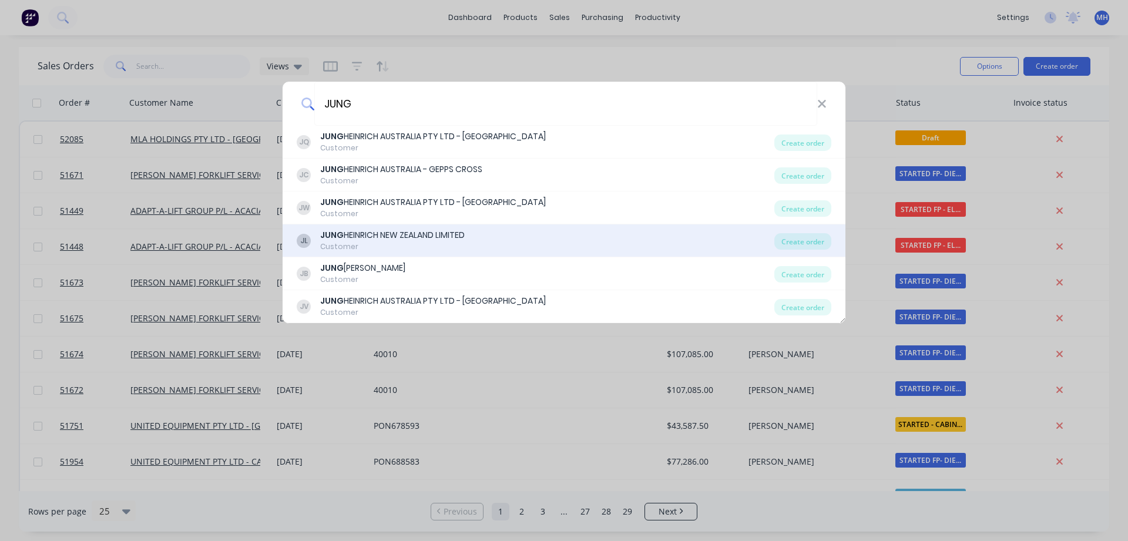
type input "JUNG"
click at [325, 240] on b "JUNG" at bounding box center [331, 235] width 23 height 12
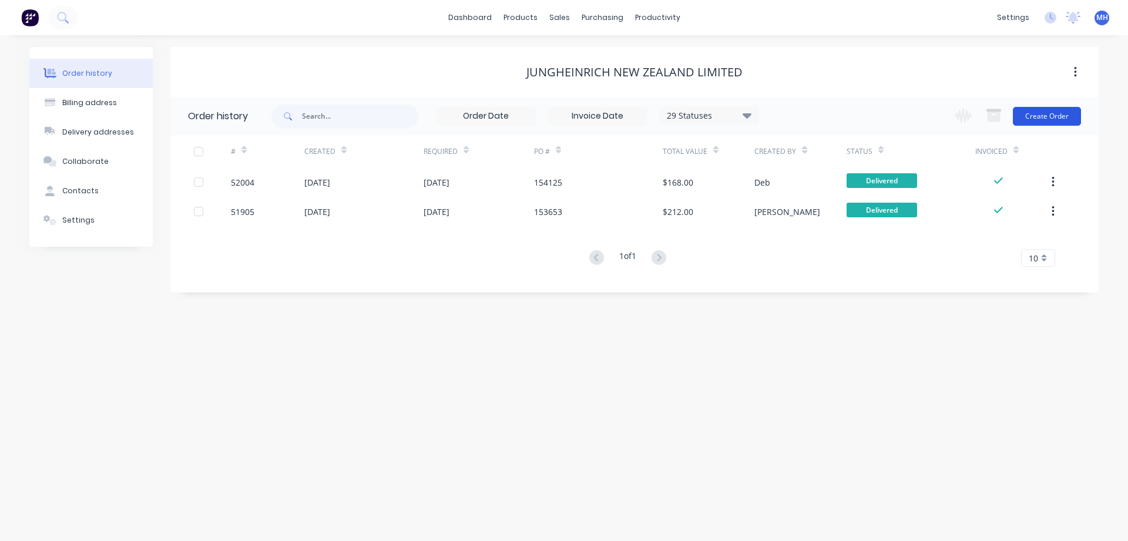
click at [1056, 115] on button "Create Order" at bounding box center [1047, 116] width 68 height 19
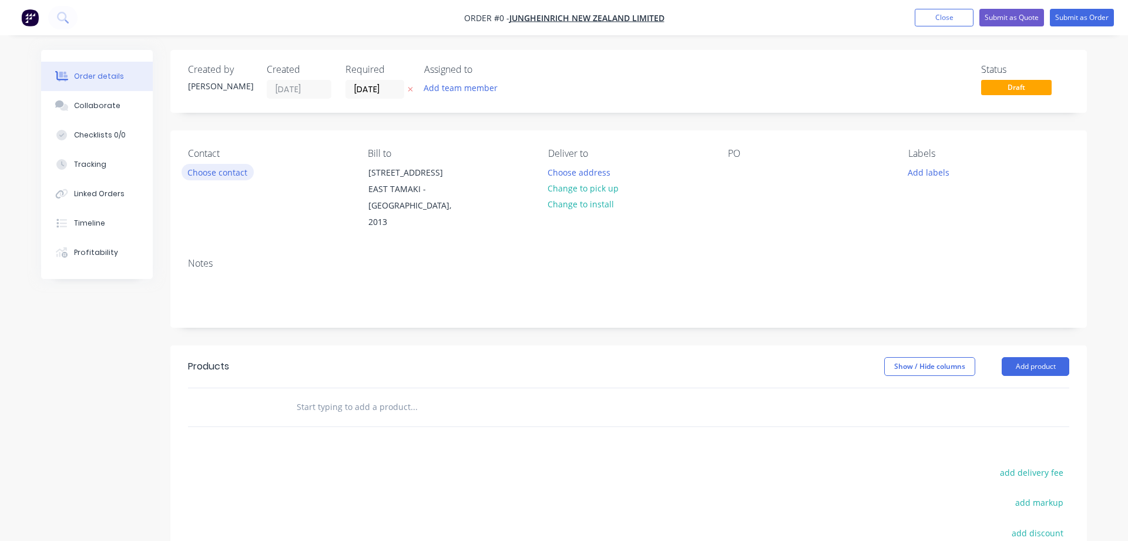
click at [204, 175] on button "Choose contact" at bounding box center [218, 172] width 72 height 16
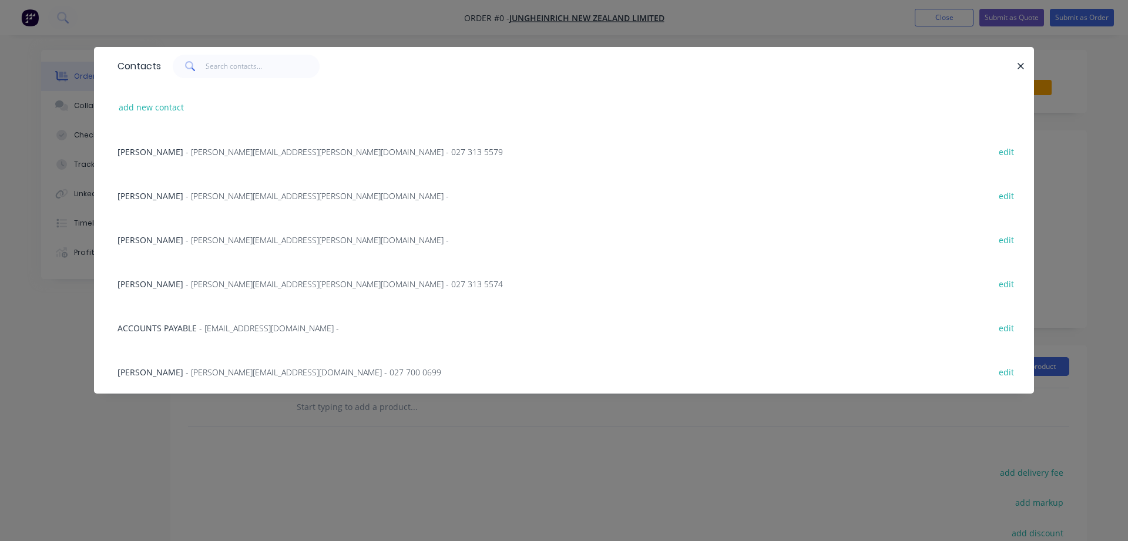
scroll to position [1, 0]
click at [136, 370] on span "[PERSON_NAME]" at bounding box center [150, 372] width 66 height 11
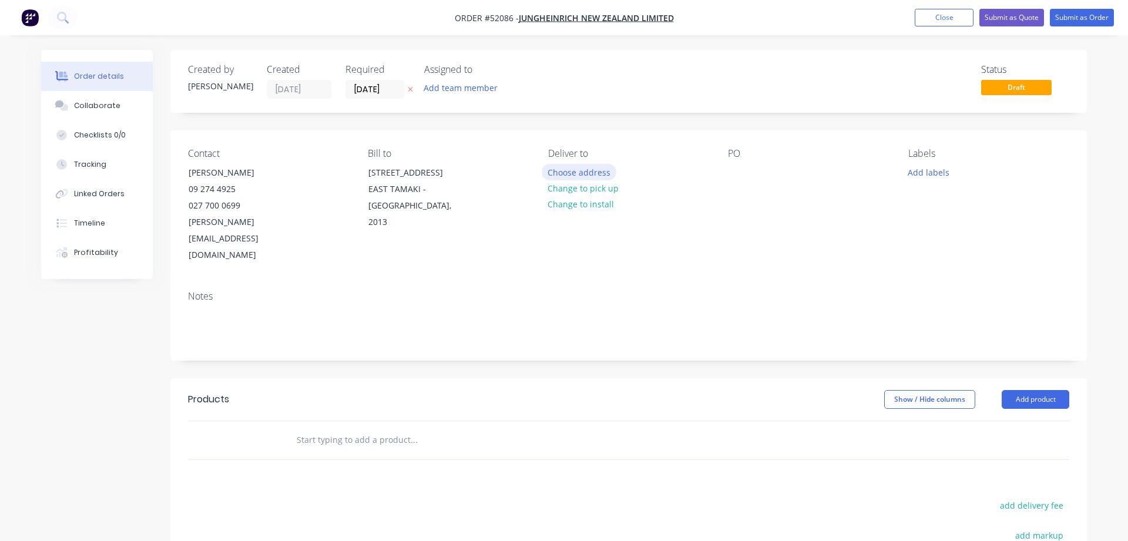
click at [573, 175] on button "Choose address" at bounding box center [579, 172] width 75 height 16
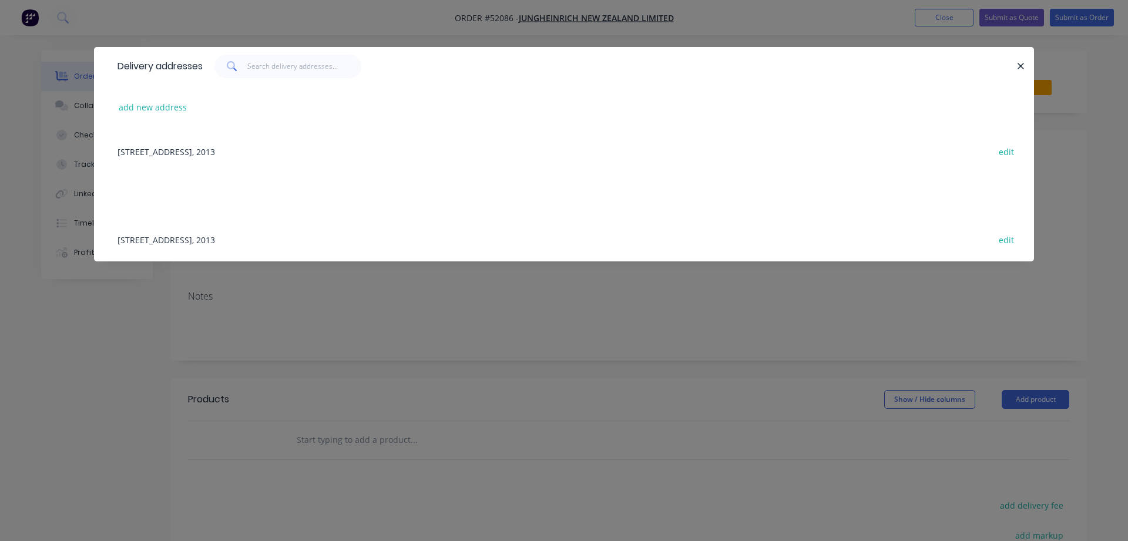
click at [212, 150] on div "13 NEILPARK DRIVE, EAST TAMAKI - AUCKLAND, 2013 edit" at bounding box center [564, 151] width 905 height 44
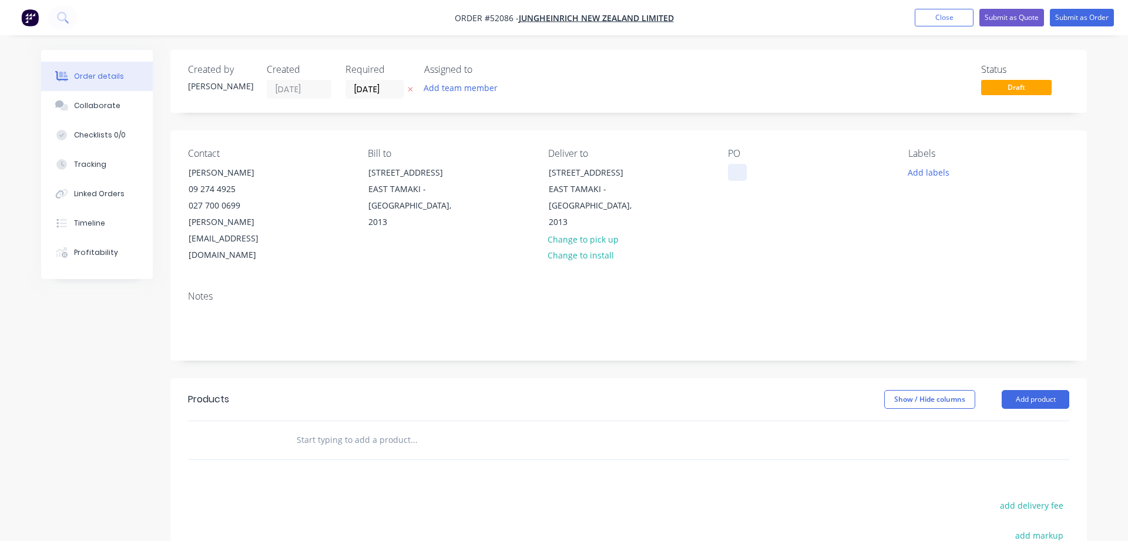
click at [733, 167] on div at bounding box center [737, 172] width 19 height 17
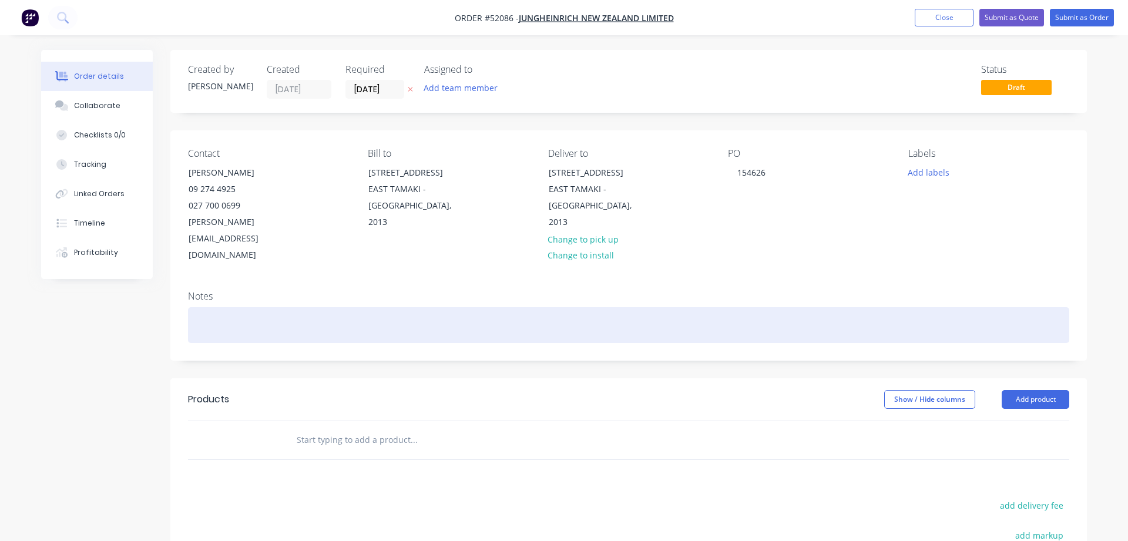
click at [226, 307] on div at bounding box center [628, 325] width 881 height 36
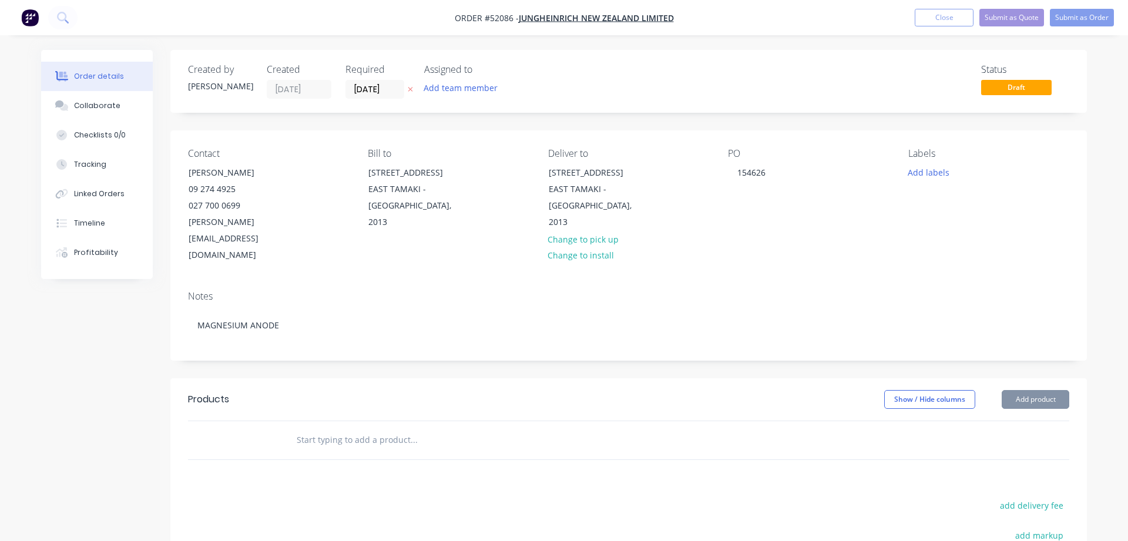
click at [302, 428] on input "text" at bounding box center [413, 439] width 235 height 23
type input "50022"
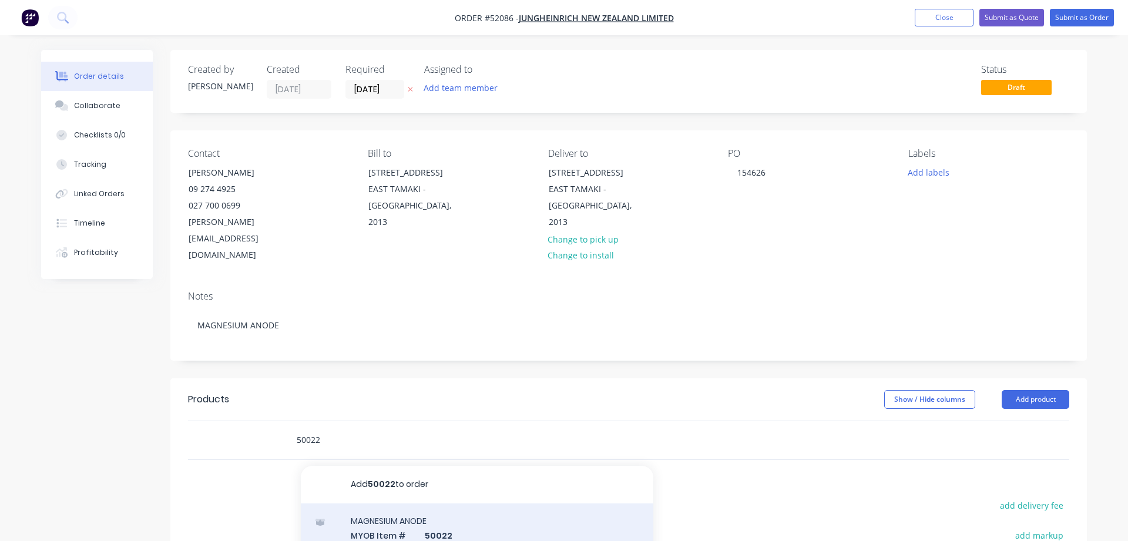
scroll to position [67, 0]
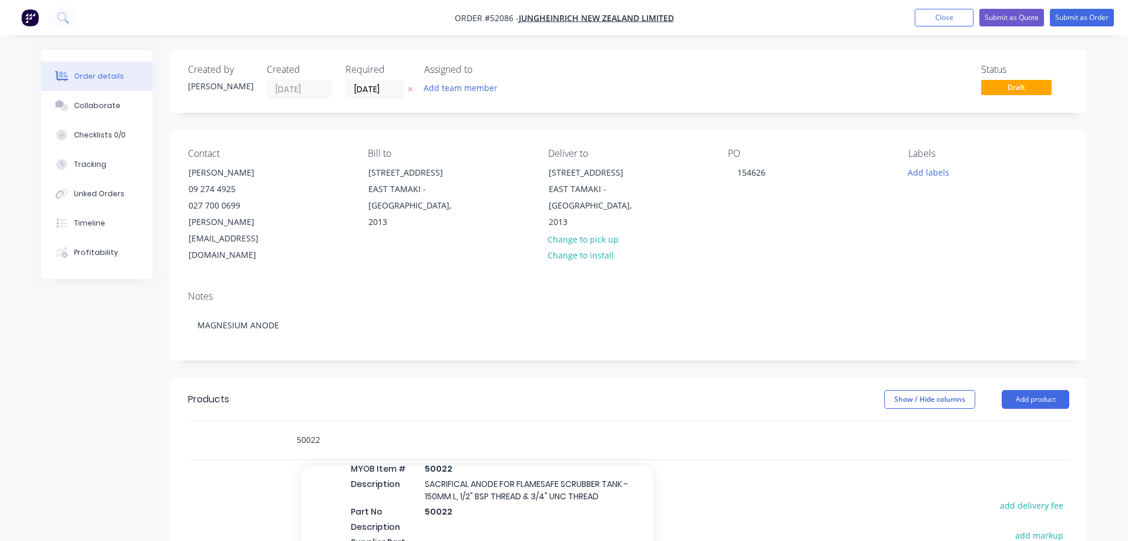
drag, startPoint x: 323, startPoint y: 405, endPoint x: 243, endPoint y: 411, distance: 79.5
click at [296, 428] on input "50022" at bounding box center [413, 439] width 235 height 23
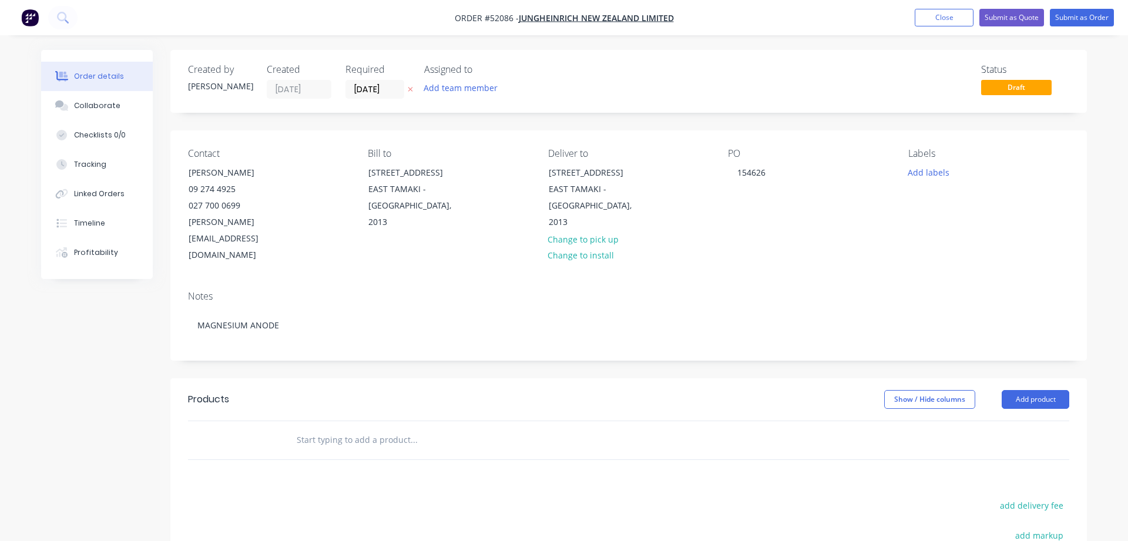
click at [295, 428] on div at bounding box center [463, 439] width 352 height 23
click at [303, 428] on input "text" at bounding box center [413, 439] width 235 height 23
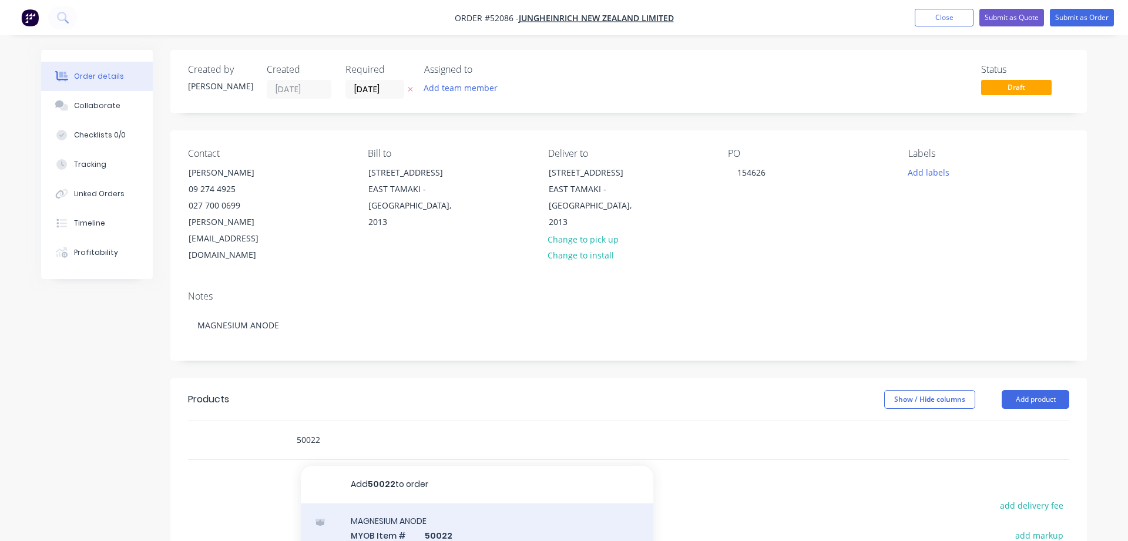
type input "50022"
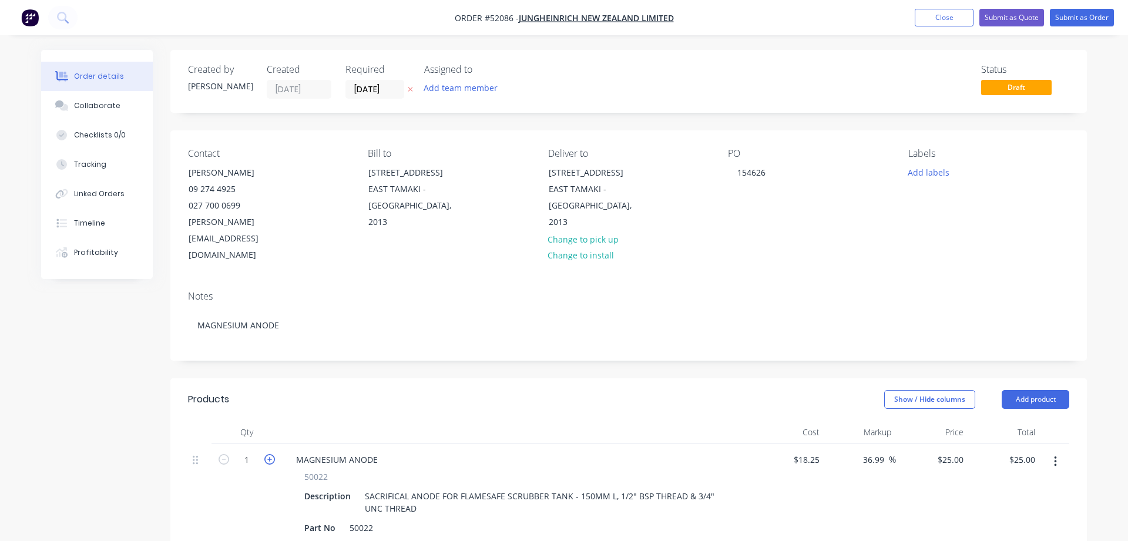
click at [270, 454] on icon "button" at bounding box center [269, 459] width 11 height 11
type input "2"
type input "$50.00"
click at [270, 454] on icon "button" at bounding box center [269, 459] width 11 height 11
type input "3"
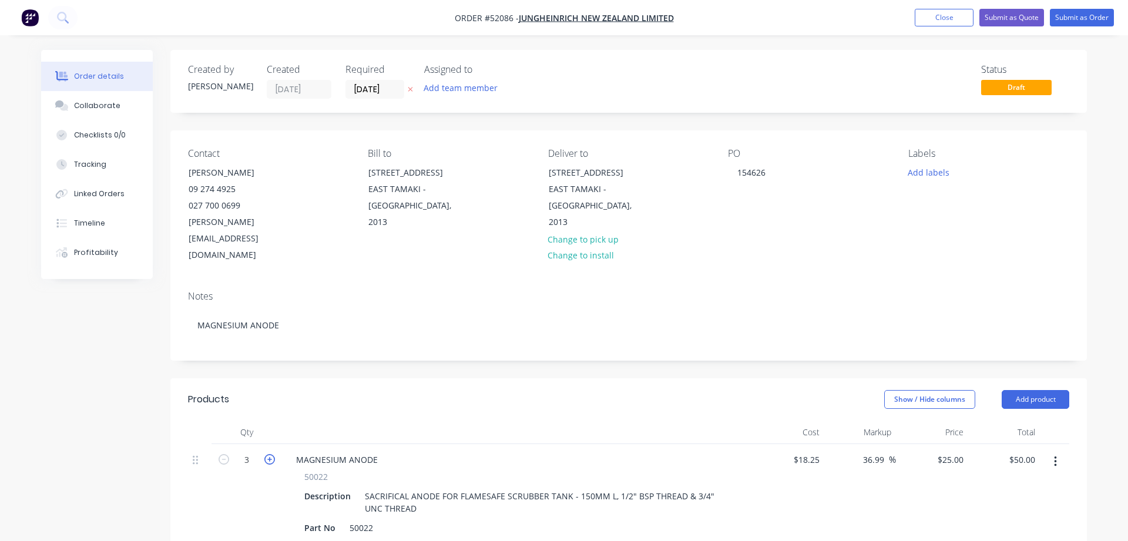
type input "$75.00"
click at [270, 454] on icon "button" at bounding box center [269, 459] width 11 height 11
type input "4"
type input "$100.00"
click at [270, 454] on icon "button" at bounding box center [269, 459] width 11 height 11
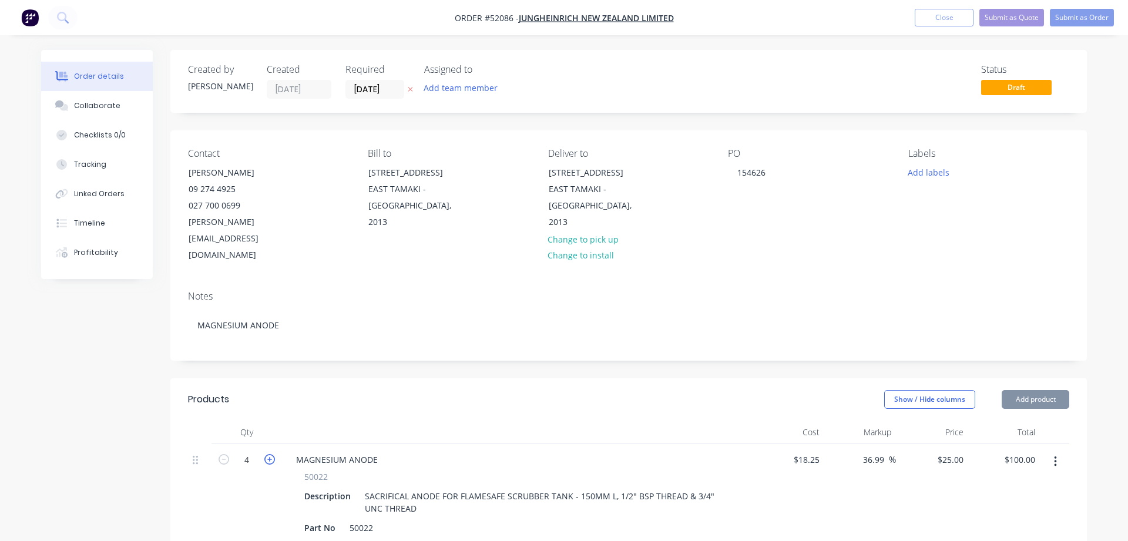
type input "5"
type input "$125.00"
click at [270, 454] on icon "button" at bounding box center [269, 459] width 11 height 11
type input "6"
type input "$150.00"
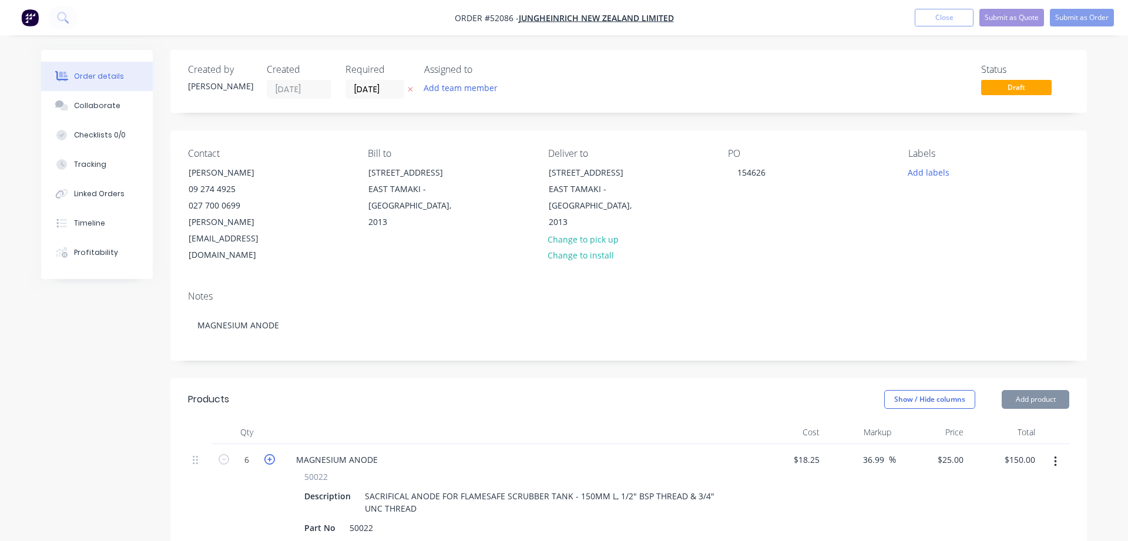
click at [270, 454] on icon "button" at bounding box center [269, 459] width 11 height 11
type input "7"
type input "$175.00"
click at [270, 454] on icon "button" at bounding box center [269, 459] width 11 height 11
type input "8"
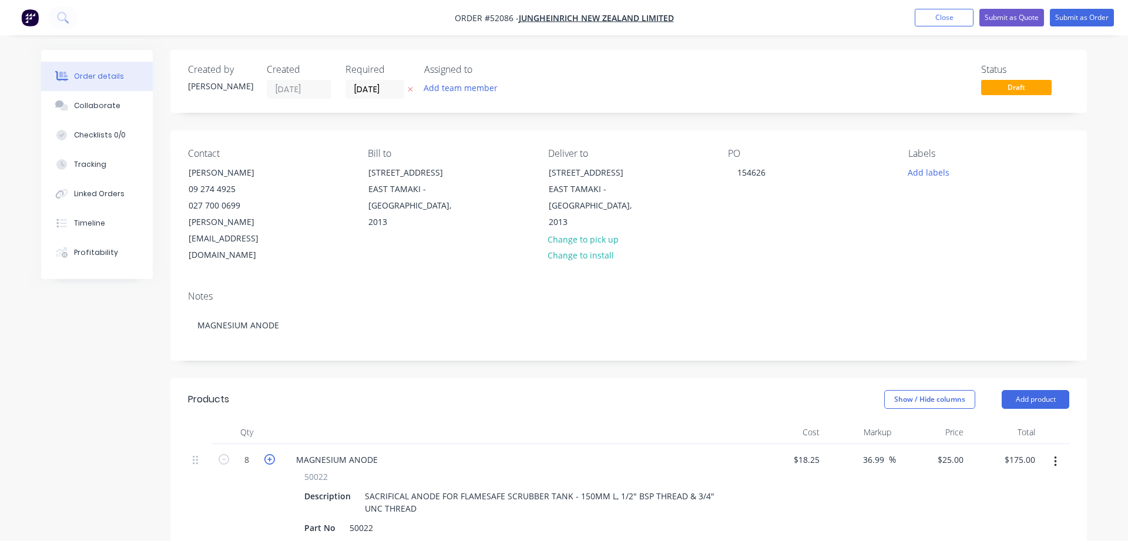
type input "$200.00"
click at [270, 454] on icon "button" at bounding box center [269, 459] width 11 height 11
type input "9"
type input "$225.00"
click at [270, 454] on icon "button" at bounding box center [269, 459] width 11 height 11
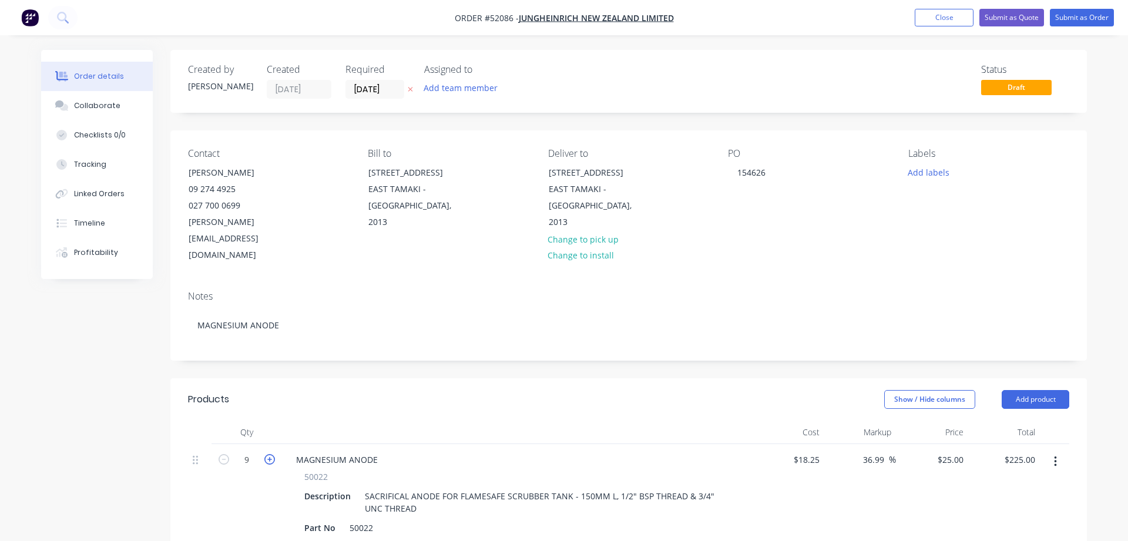
type input "10"
type input "$250.00"
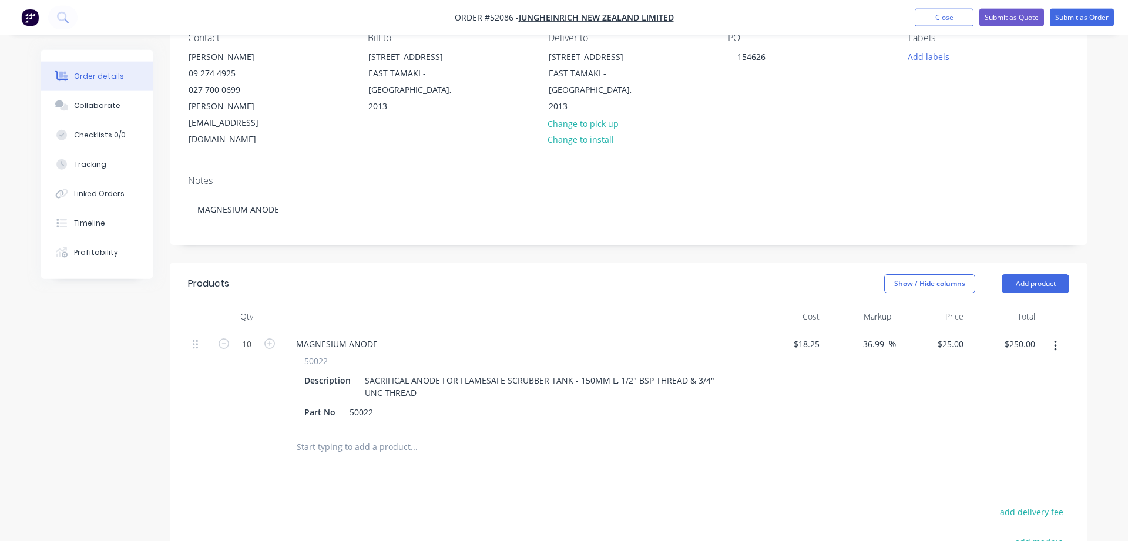
scroll to position [60, 0]
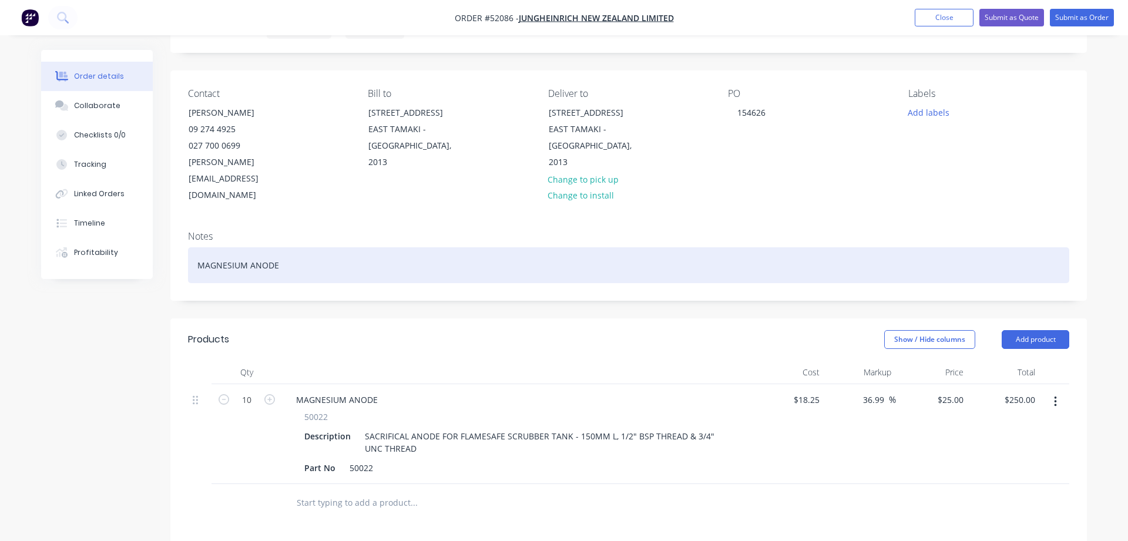
click at [307, 247] on div "MAGNESIUM ANODE" at bounding box center [628, 265] width 881 height 36
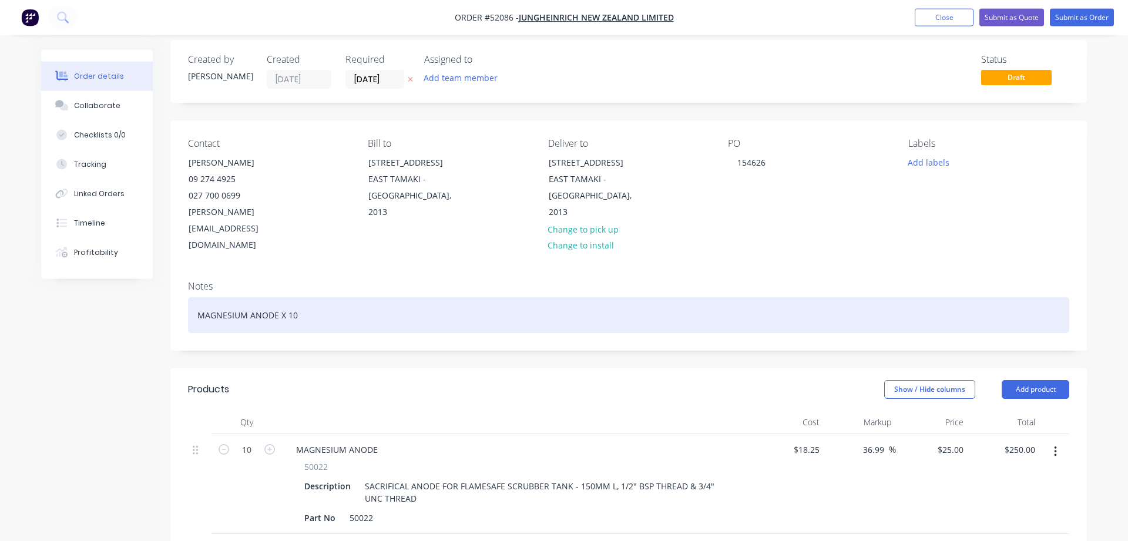
scroll to position [0, 0]
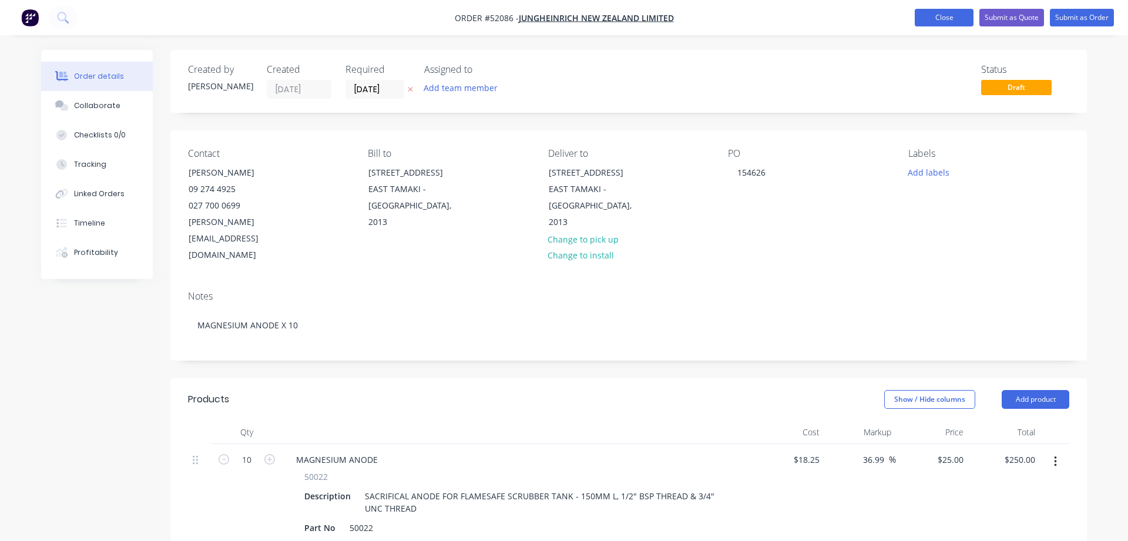
click at [936, 23] on button "Close" at bounding box center [944, 18] width 59 height 18
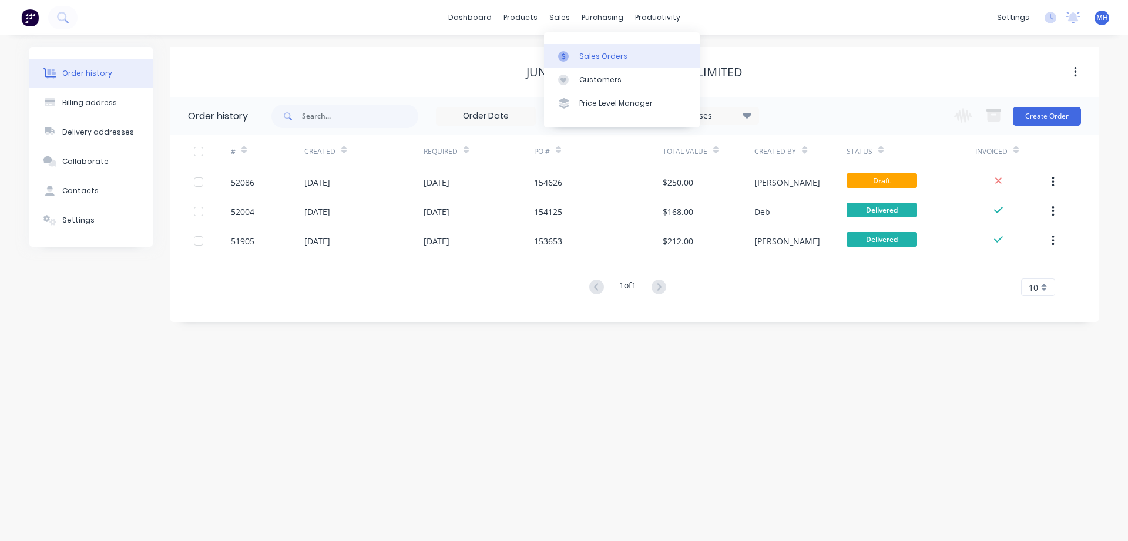
click at [576, 56] on link "Sales Orders" at bounding box center [622, 55] width 156 height 23
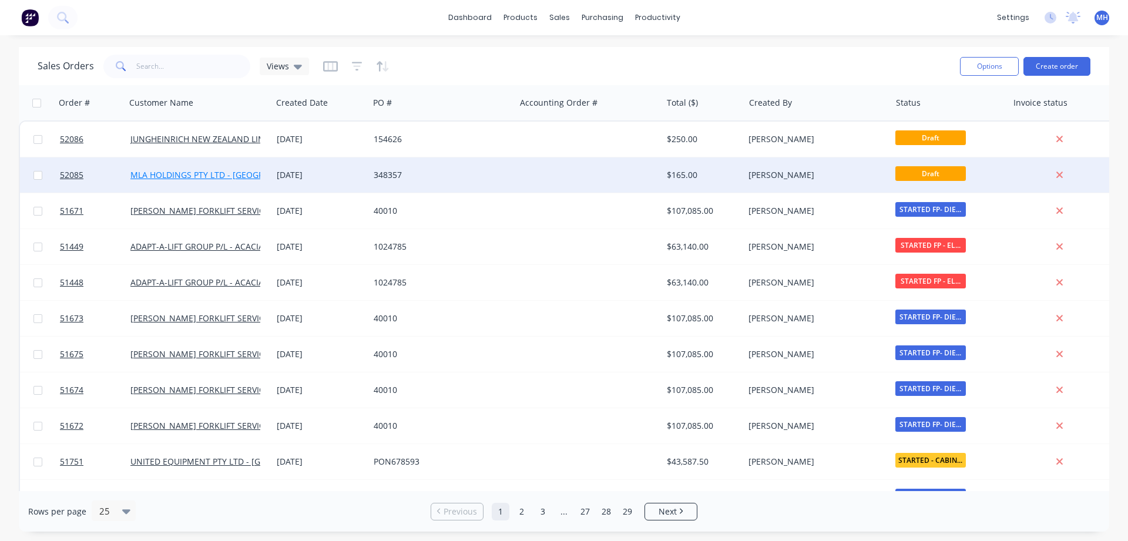
click at [151, 176] on link "MLA HOLDINGS PTY LTD - [GEOGRAPHIC_DATA]" at bounding box center [221, 174] width 183 height 11
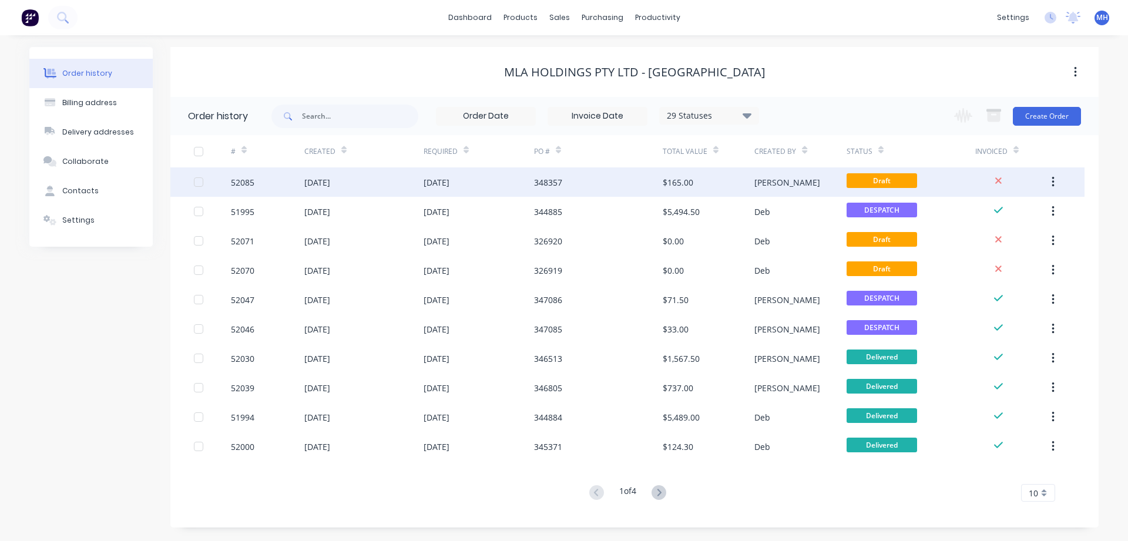
click at [600, 183] on div "348357" at bounding box center [598, 181] width 129 height 29
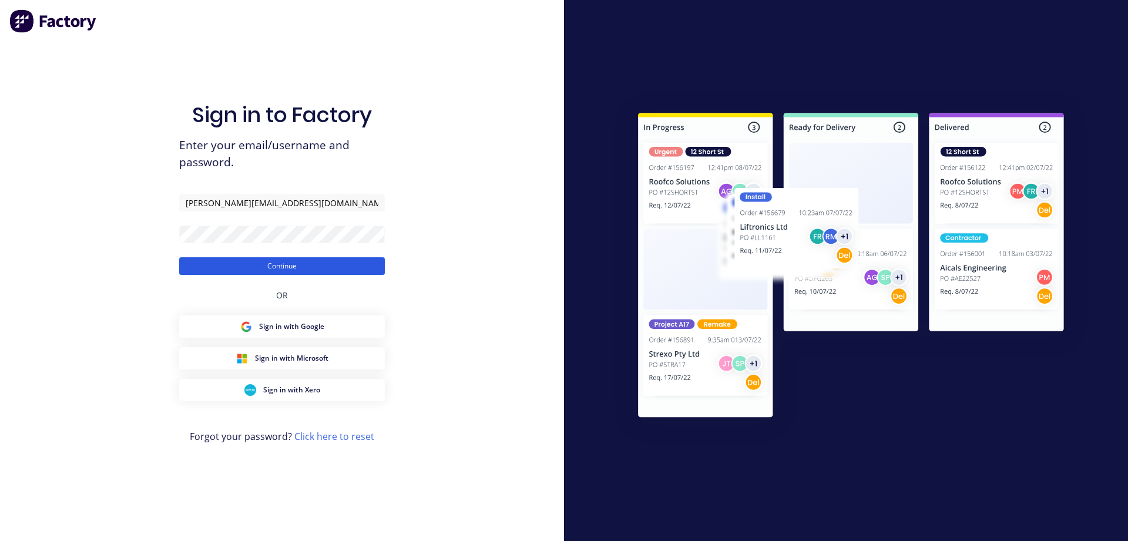
click at [290, 264] on button "Continue" at bounding box center [282, 266] width 206 height 18
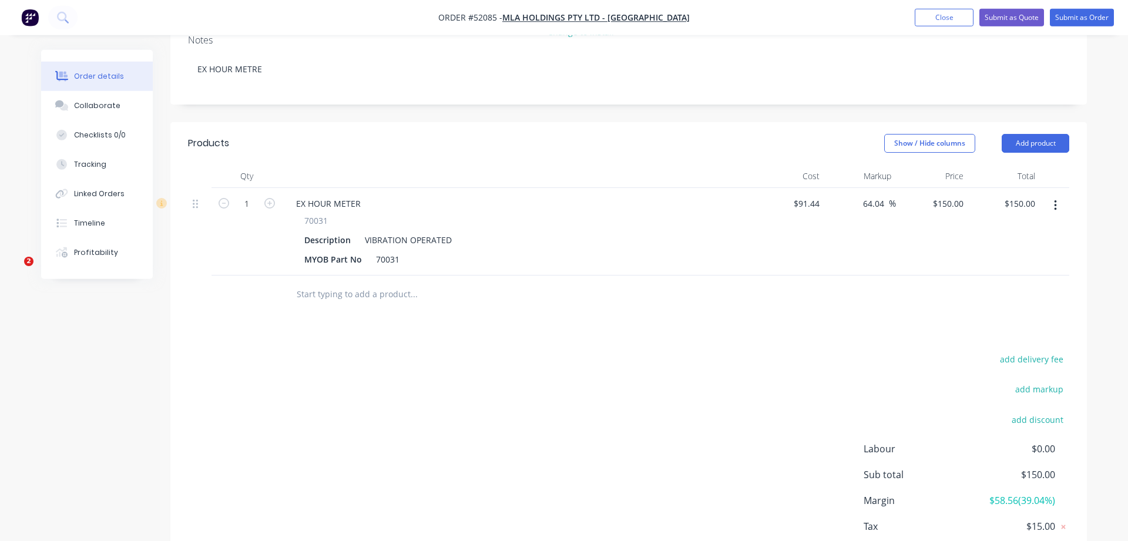
scroll to position [296, 0]
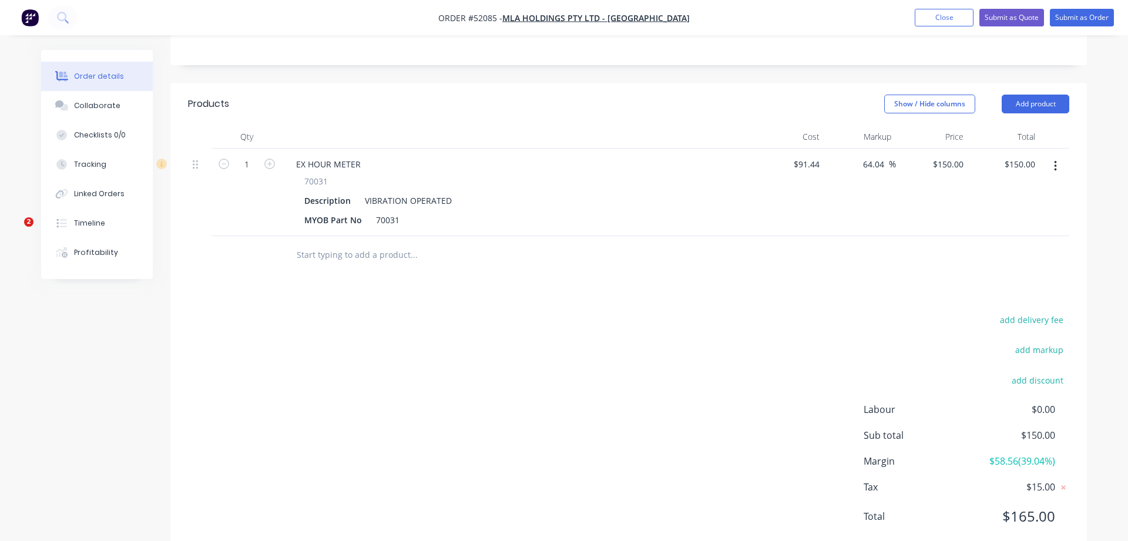
click at [296, 243] on div at bounding box center [463, 254] width 352 height 23
click at [297, 243] on input "text" at bounding box center [413, 254] width 235 height 23
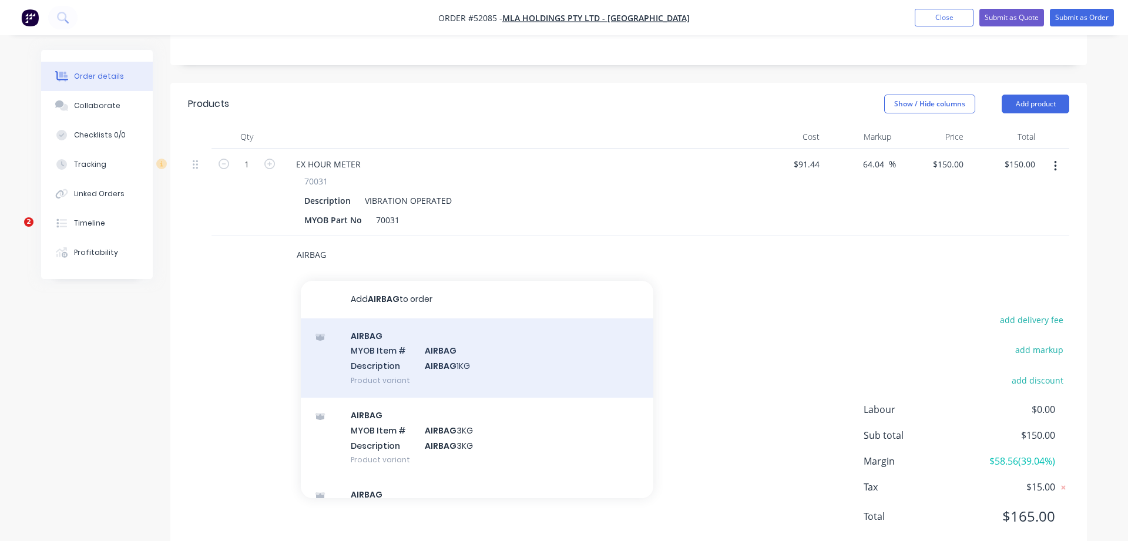
type input "AIRBAG"
click at [385, 318] on div "AIRBAG MYOB Item # AIRBAG Description AIRBAG 1KG Product variant" at bounding box center [477, 357] width 352 height 79
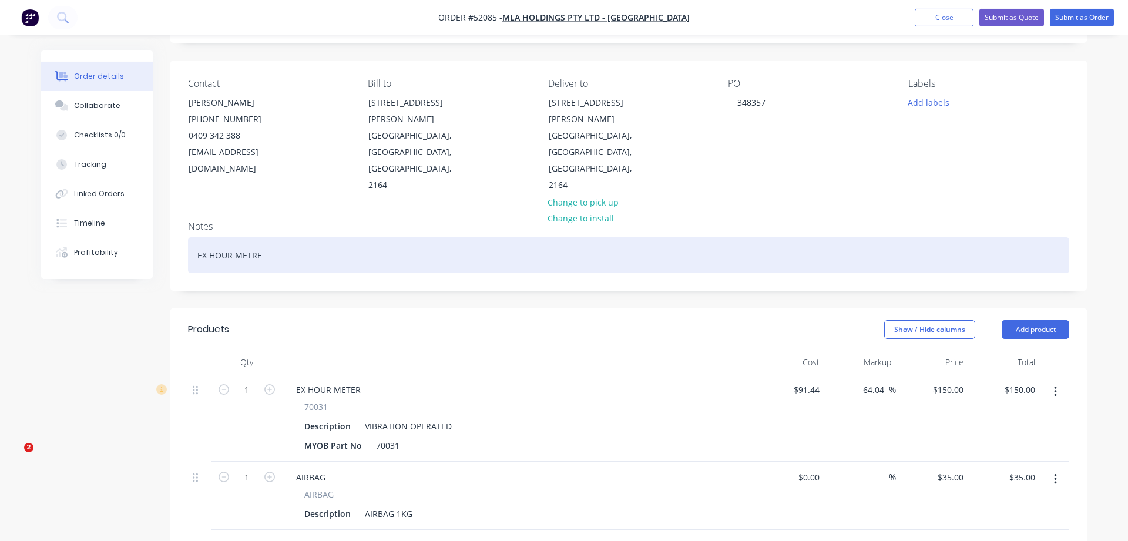
scroll to position [0, 0]
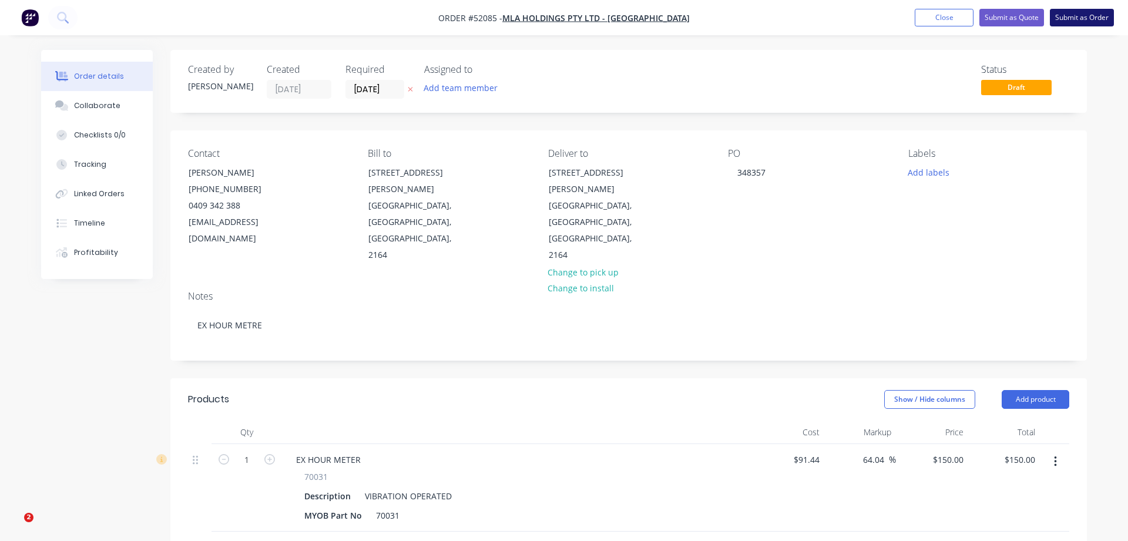
click at [1084, 15] on button "Submit as Order" at bounding box center [1082, 18] width 64 height 18
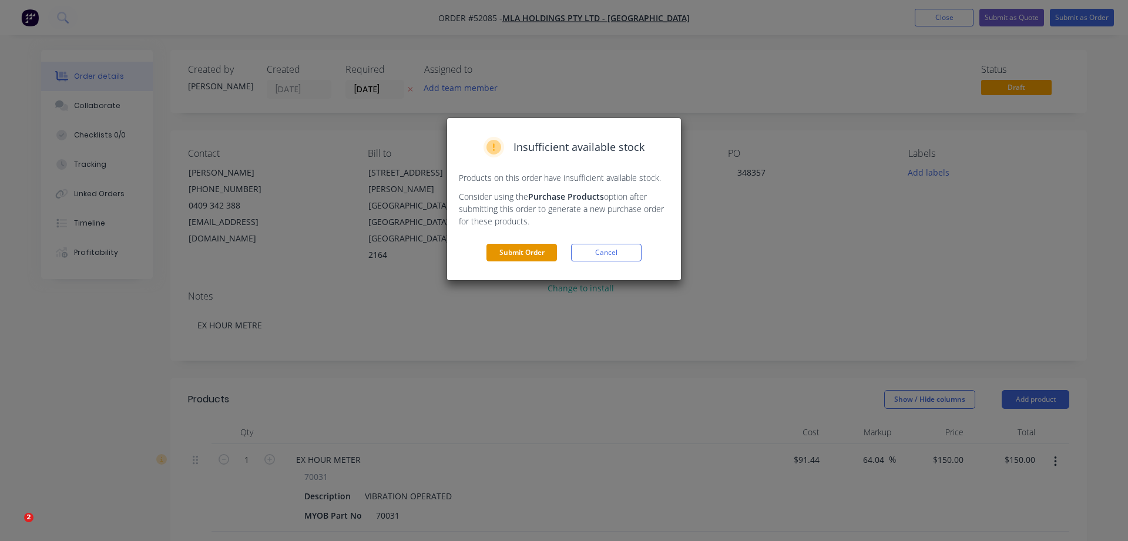
click at [533, 254] on button "Submit Order" at bounding box center [521, 253] width 70 height 18
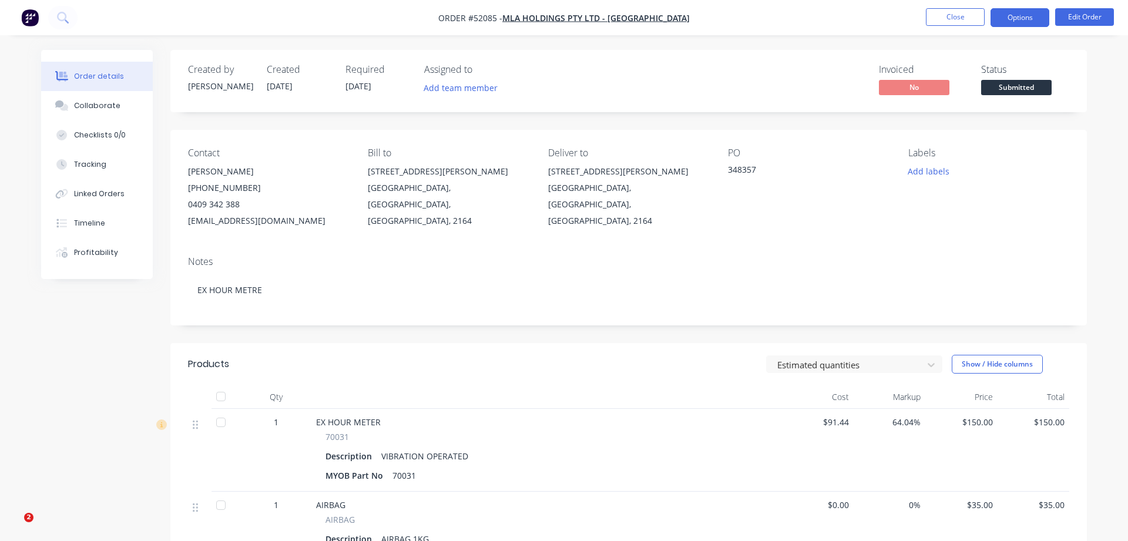
click at [1028, 14] on button "Options" at bounding box center [1019, 17] width 59 height 19
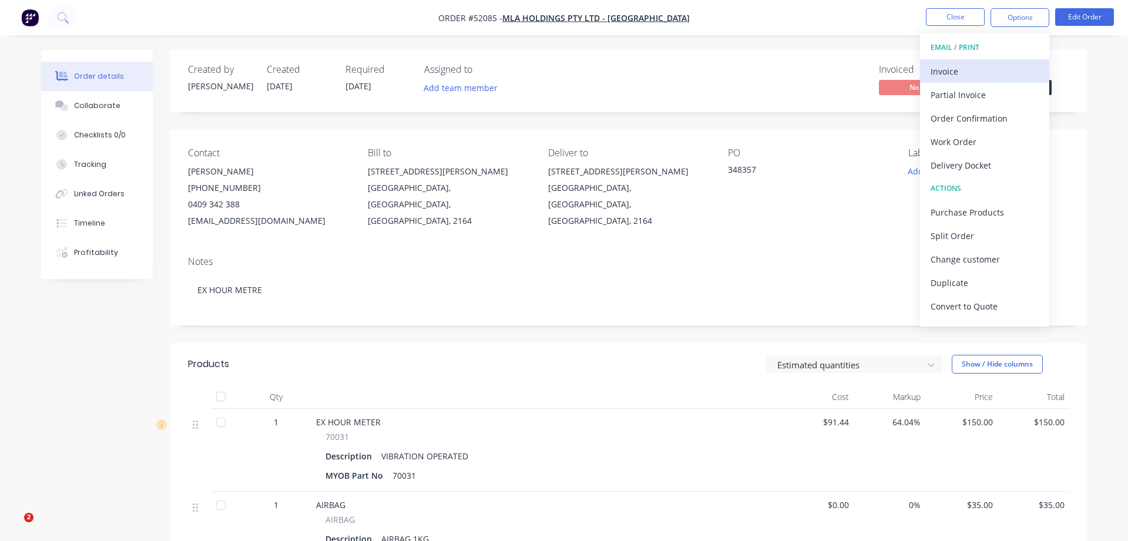
click at [945, 73] on div "Invoice" at bounding box center [985, 71] width 108 height 17
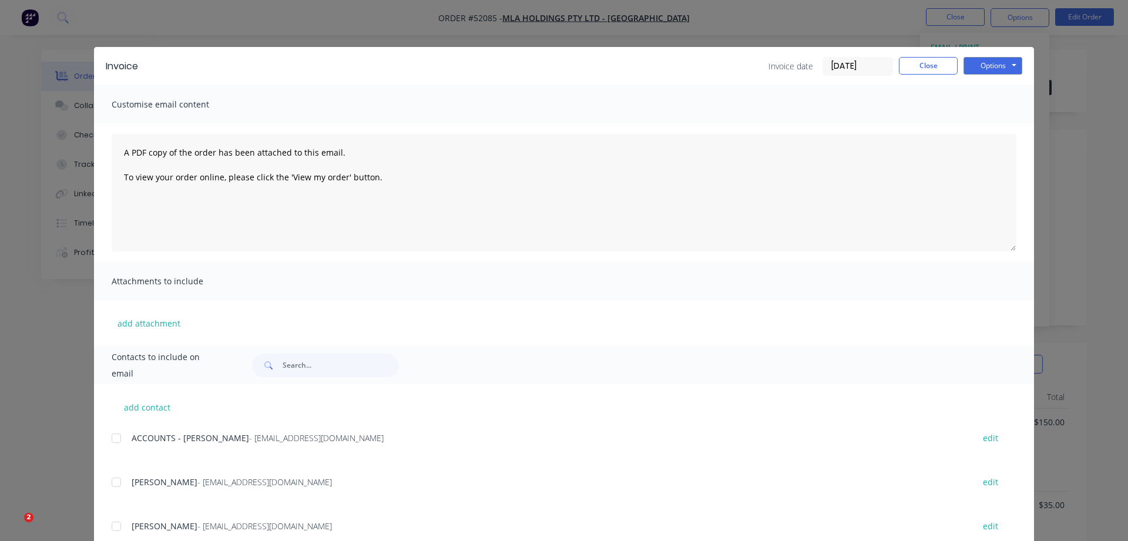
click at [116, 439] on div at bounding box center [116, 438] width 23 height 23
click at [113, 526] on div at bounding box center [116, 526] width 23 height 23
click at [982, 63] on button "Options" at bounding box center [992, 66] width 59 height 18
click at [990, 129] on button "Email" at bounding box center [1000, 125] width 75 height 19
click at [940, 72] on button "Close" at bounding box center [928, 66] width 59 height 18
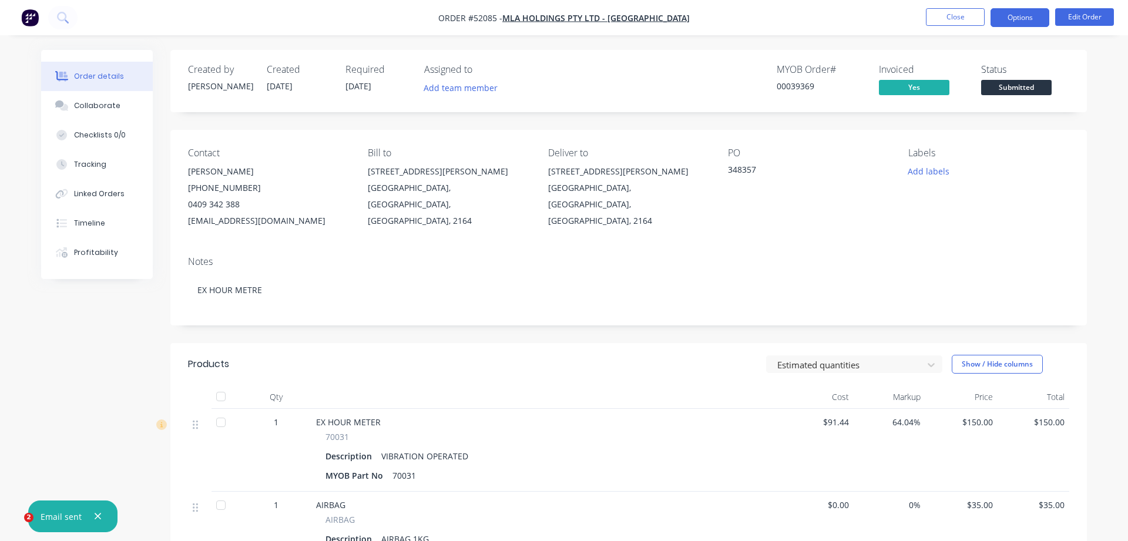
click at [1010, 21] on button "Options" at bounding box center [1019, 17] width 59 height 19
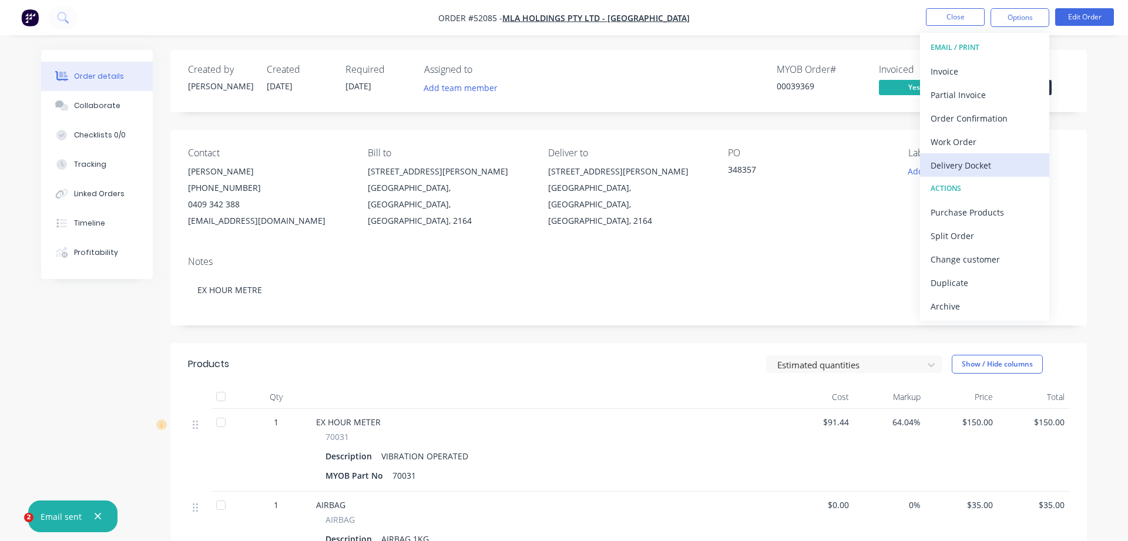
click at [982, 169] on div "Delivery Docket" at bounding box center [985, 165] width 108 height 17
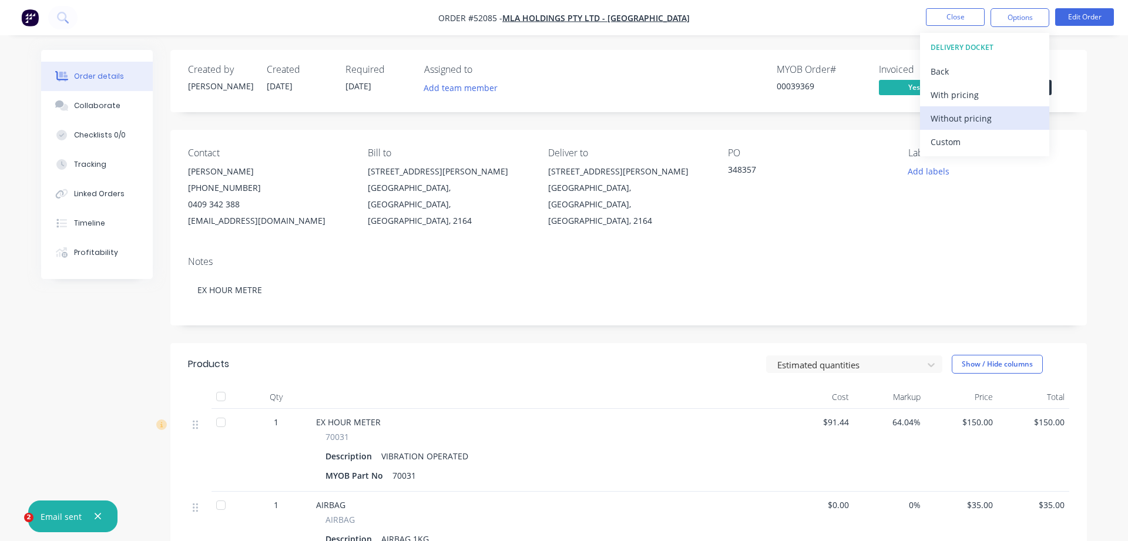
click at [956, 126] on div "Without pricing" at bounding box center [985, 118] width 108 height 17
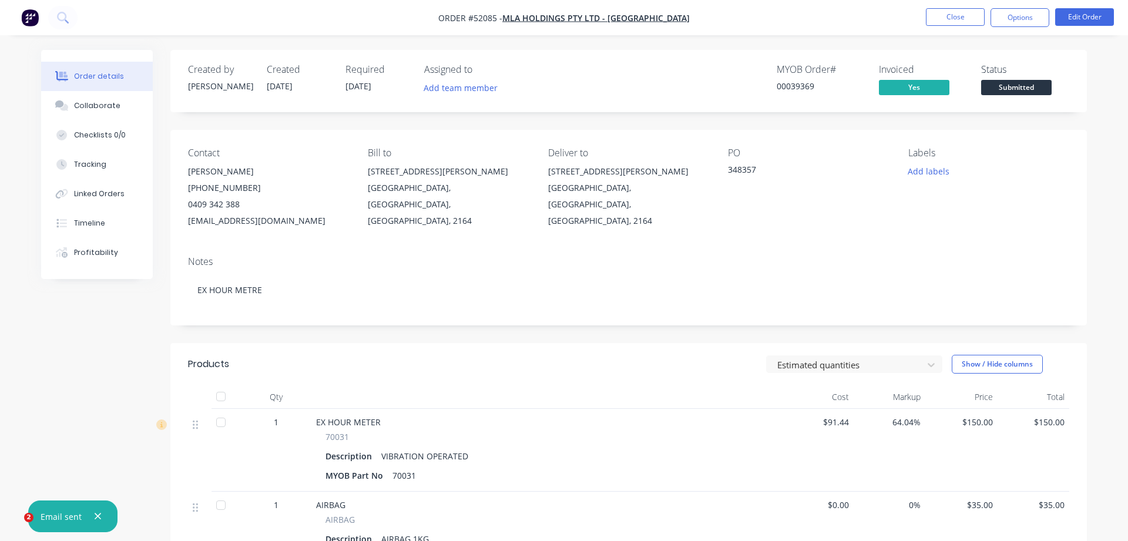
drag, startPoint x: 819, startPoint y: 236, endPoint x: 805, endPoint y: 232, distance: 14.0
click at [820, 234] on div "Contact STEVE COOK (02) 9765 2000 0409 342 388 scook@mlaholdings.com.au Bill to…" at bounding box center [628, 188] width 916 height 117
click at [1001, 86] on span "Submitted" at bounding box center [1016, 87] width 70 height 15
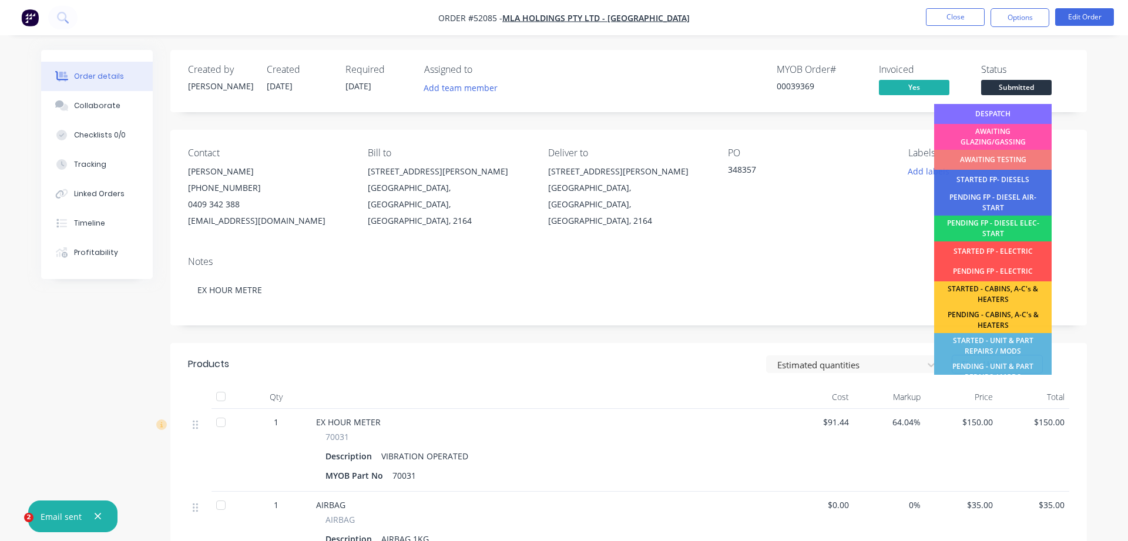
click at [999, 107] on div "DESPATCH" at bounding box center [992, 114] width 117 height 20
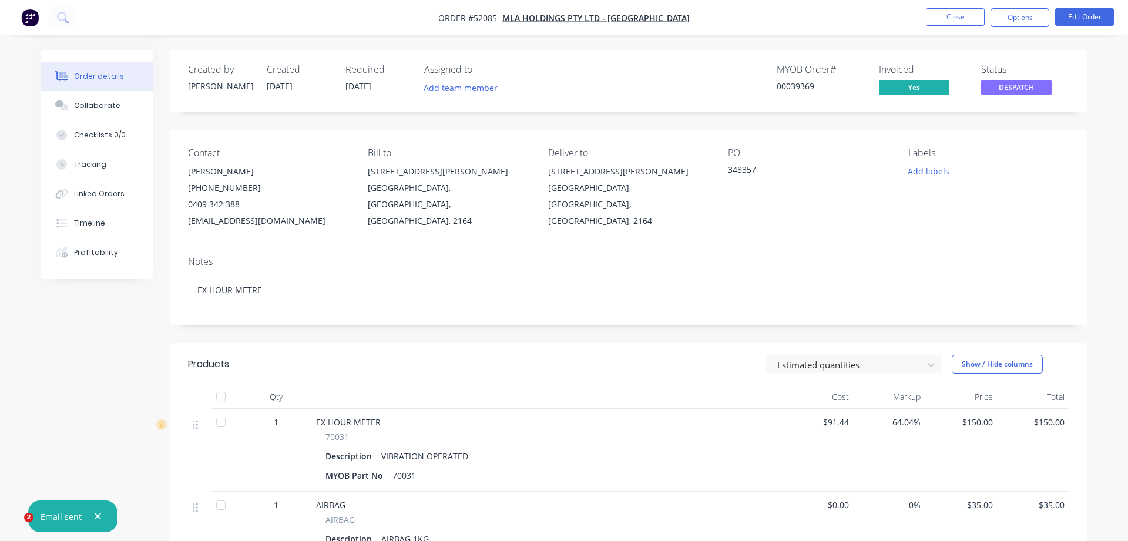
click at [107, 106] on div "Collaborate" at bounding box center [97, 105] width 46 height 11
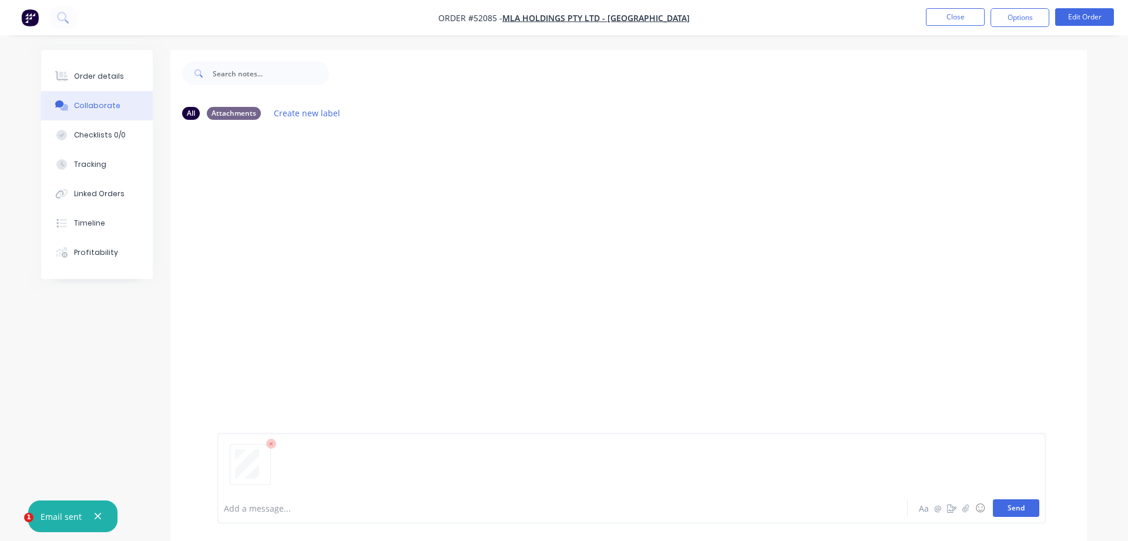
click at [1020, 509] on button "Send" at bounding box center [1016, 508] width 46 height 18
click at [962, 14] on button "Close" at bounding box center [955, 17] width 59 height 18
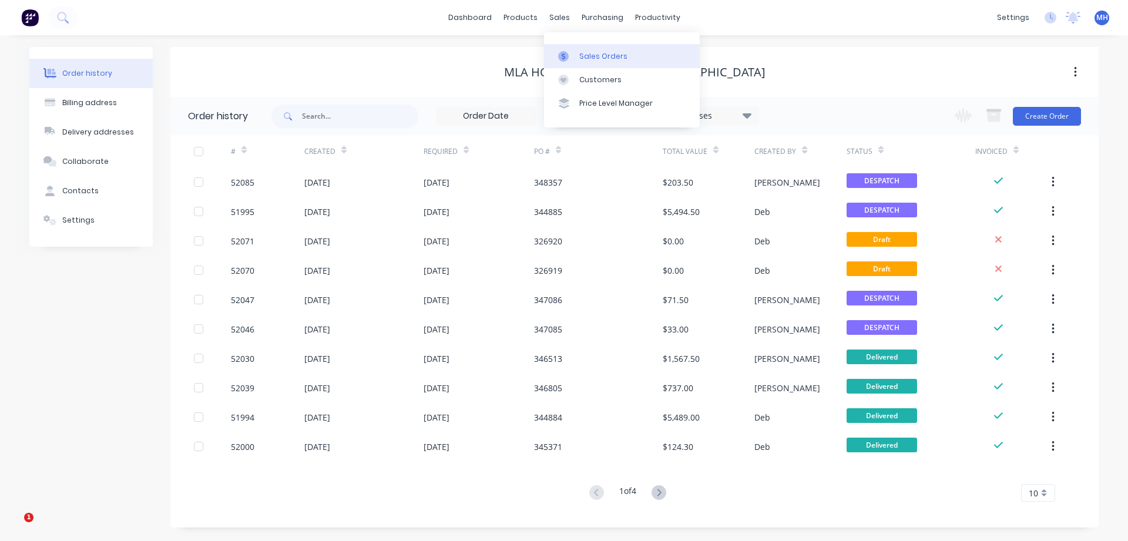
click at [581, 58] on div "Sales Orders" at bounding box center [603, 56] width 48 height 11
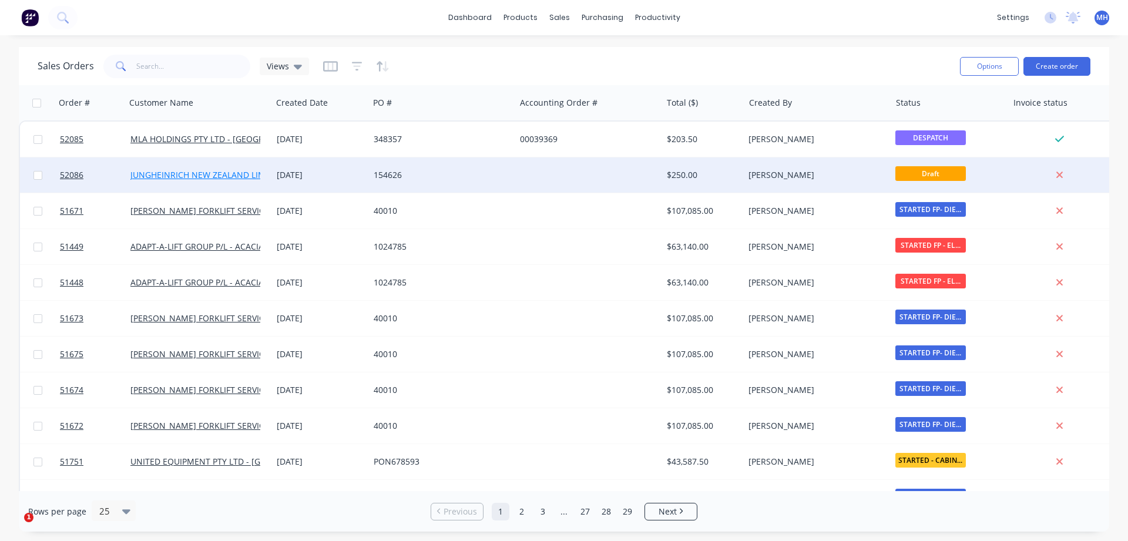
click at [239, 173] on link "JUNGHEINRICH NEW ZEALAND LIMITED" at bounding box center [206, 174] width 153 height 11
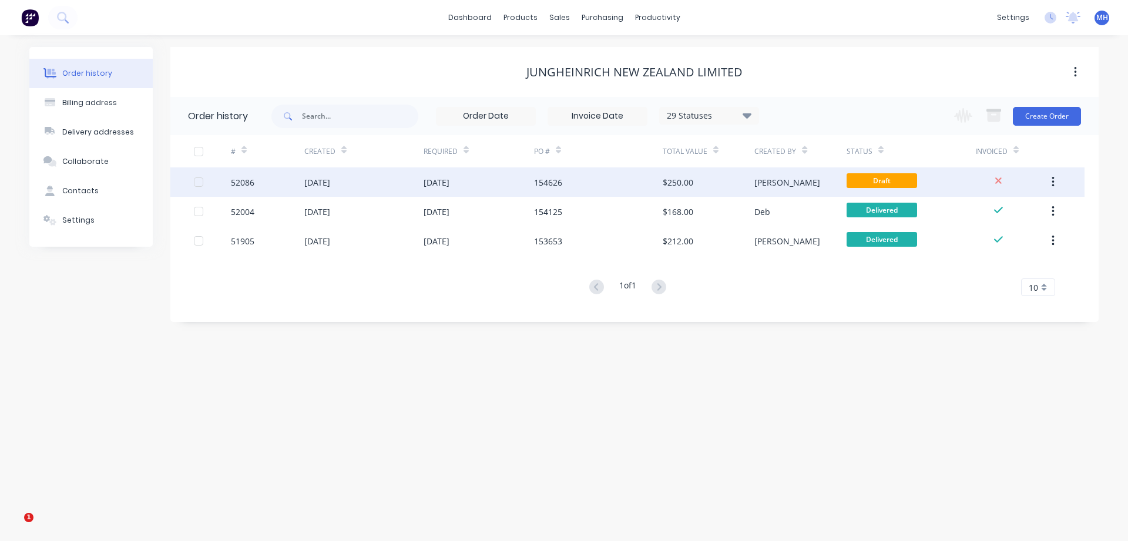
click at [609, 181] on div "154626" at bounding box center [598, 181] width 129 height 29
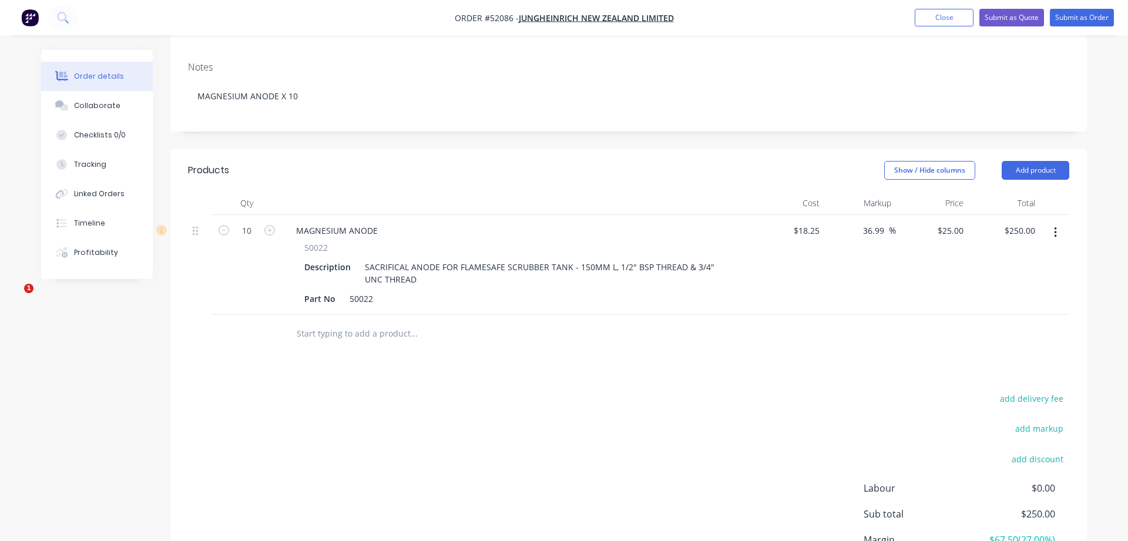
scroll to position [240, 0]
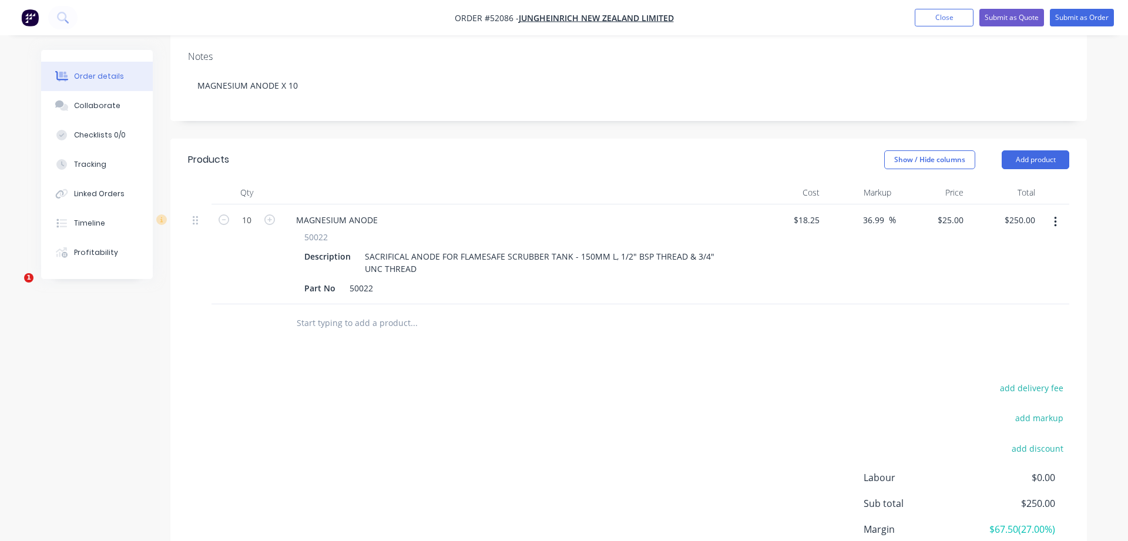
click at [1055, 217] on icon "button" at bounding box center [1055, 222] width 2 height 11
click at [194, 215] on icon at bounding box center [195, 220] width 5 height 11
click at [196, 215] on icon at bounding box center [195, 220] width 5 height 11
click at [1056, 216] on icon "button" at bounding box center [1055, 222] width 3 height 13
click at [1012, 244] on div "Edit" at bounding box center [1013, 252] width 90 height 17
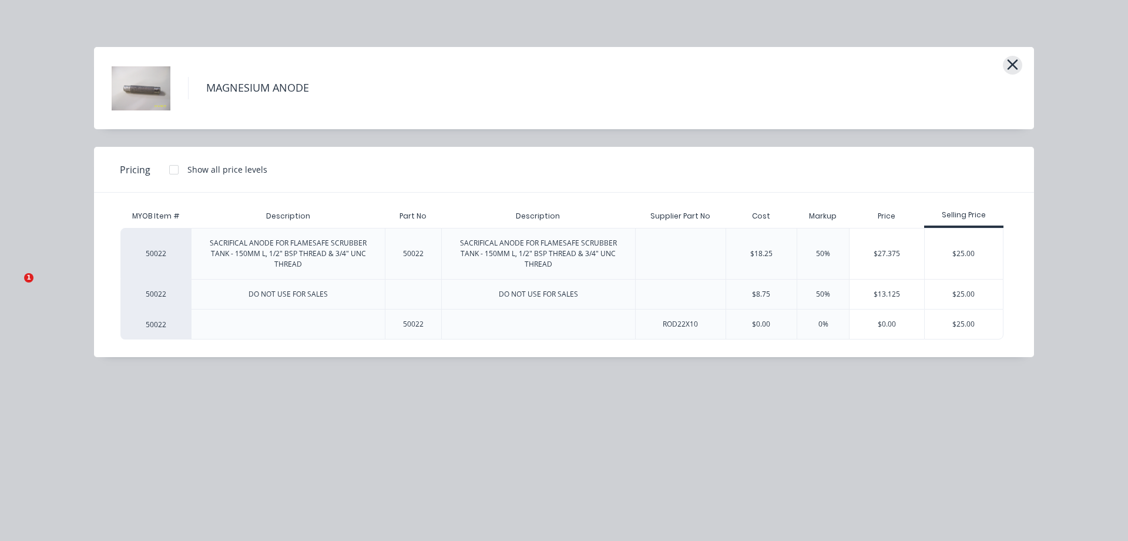
click at [1019, 66] on button "button" at bounding box center [1012, 65] width 19 height 19
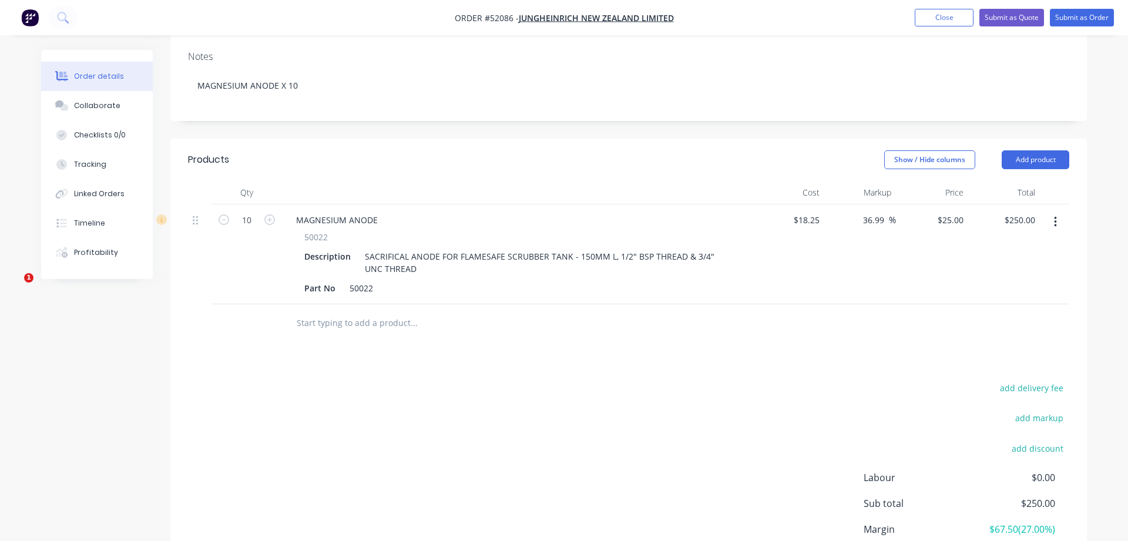
click at [1057, 211] on button "button" at bounding box center [1056, 221] width 28 height 21
click at [888, 343] on div "Products Show / Hide columns Add product Qty Cost Markup Price Total 10 MAGNESI…" at bounding box center [628, 382] width 916 height 486
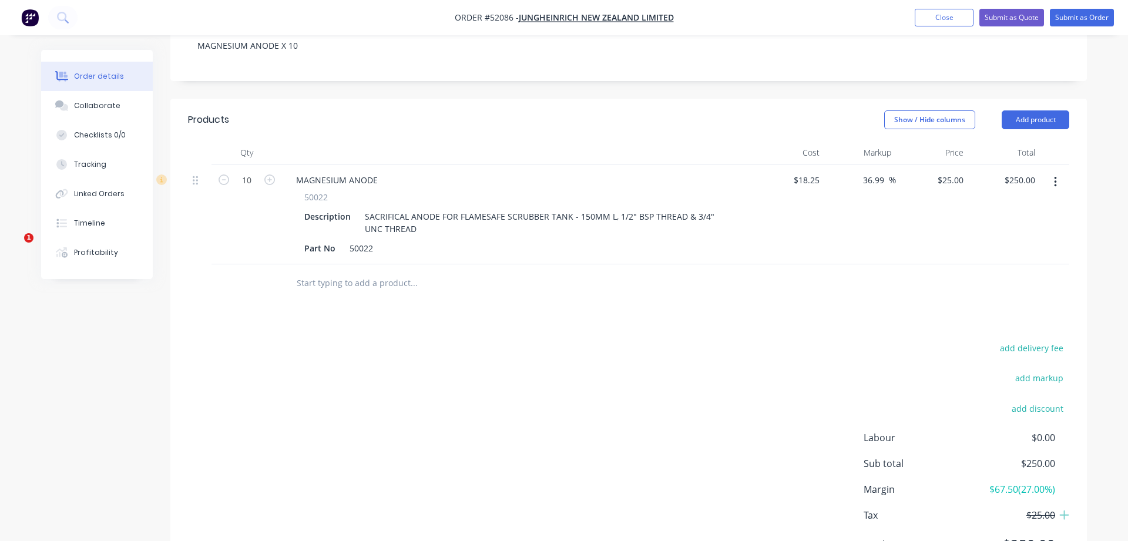
scroll to position [308, 0]
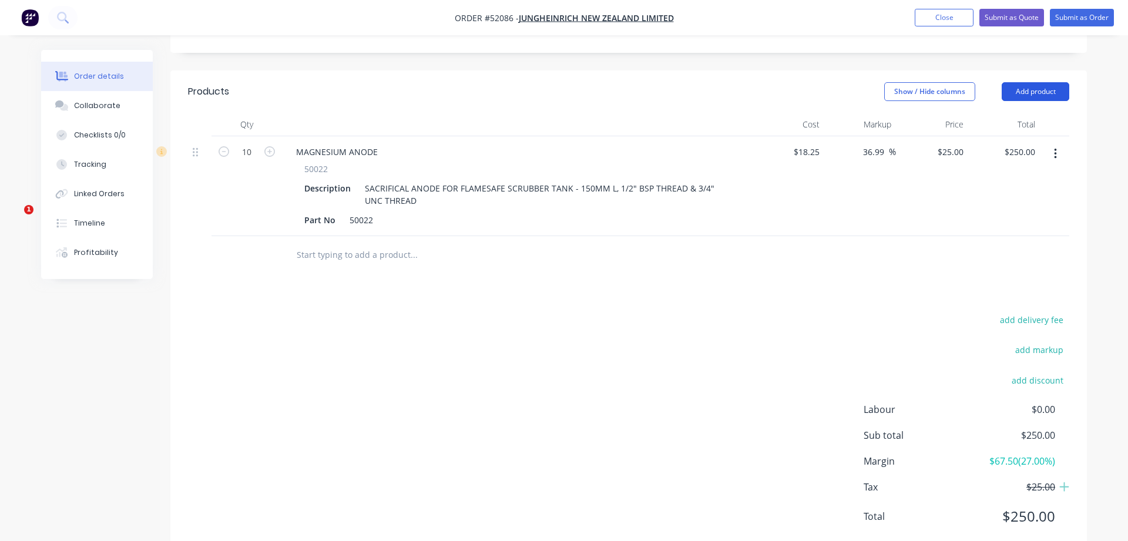
click at [1029, 82] on button "Add product" at bounding box center [1036, 91] width 68 height 19
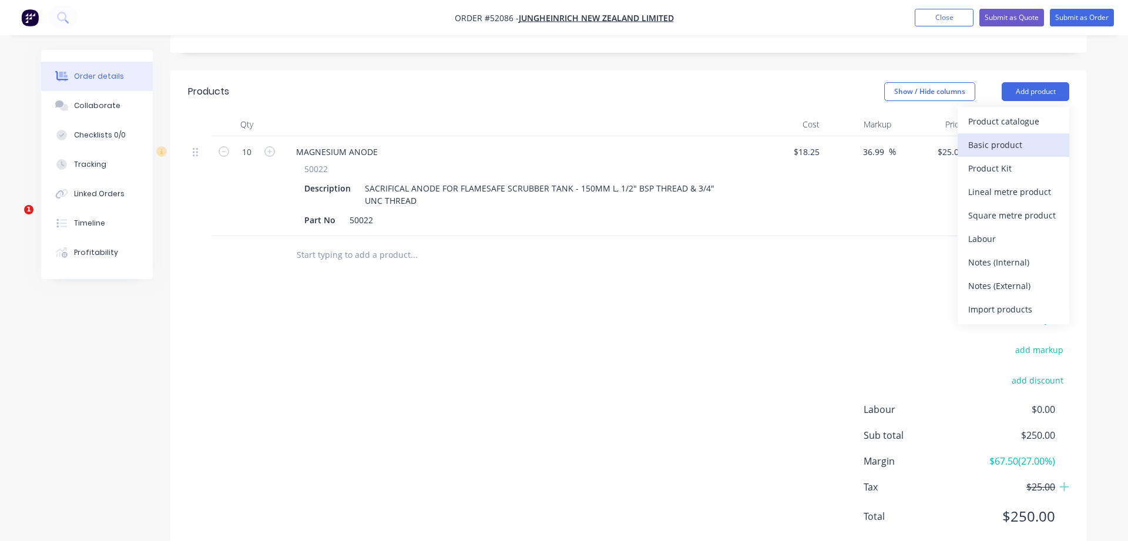
click at [1020, 136] on div "Basic product" at bounding box center [1013, 144] width 90 height 17
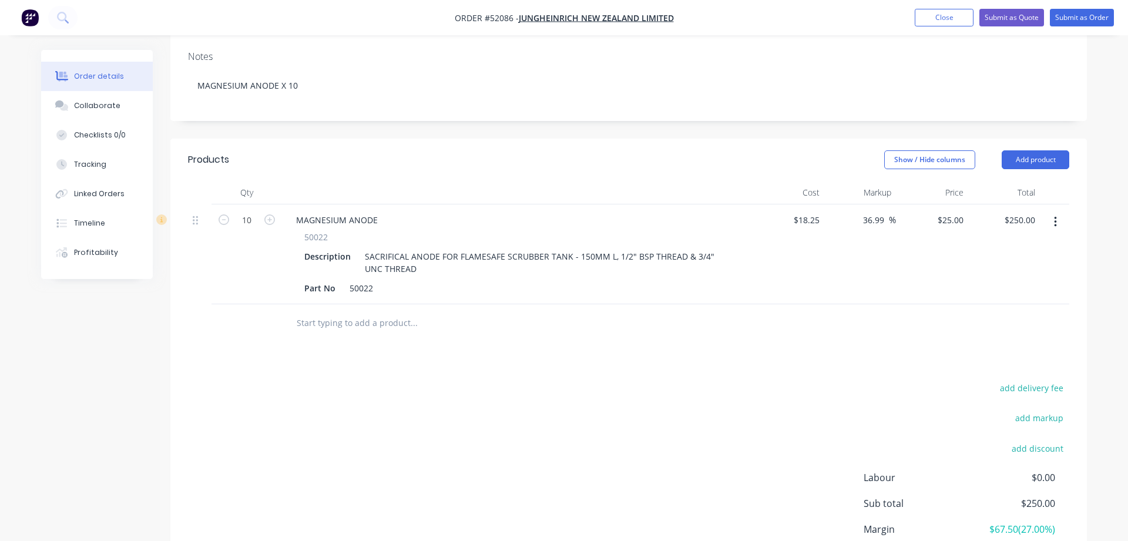
scroll to position [180, 0]
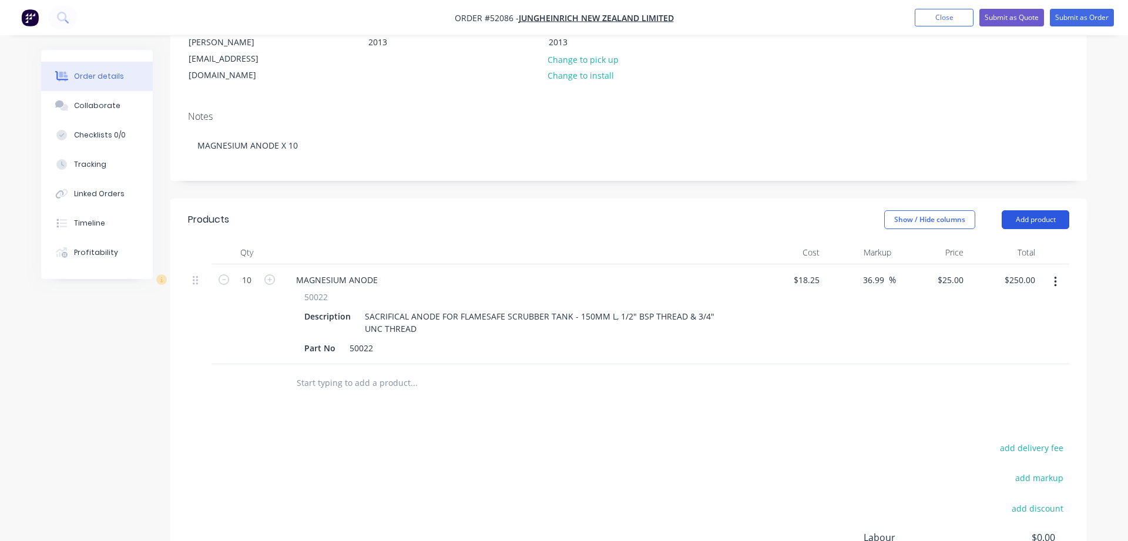
click at [1033, 210] on button "Add product" at bounding box center [1036, 219] width 68 height 19
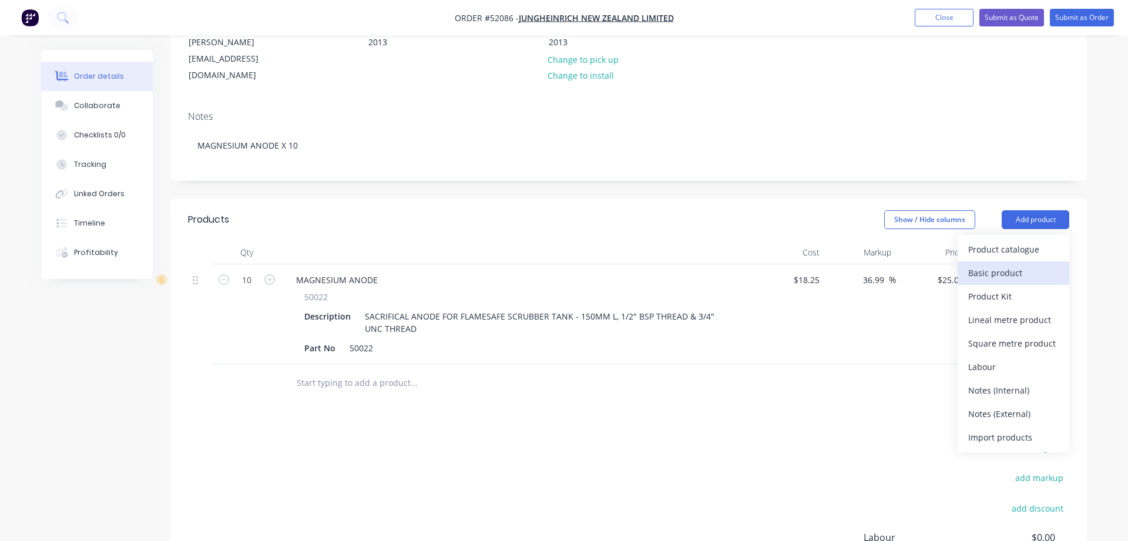
click at [1007, 264] on div "Basic product" at bounding box center [1013, 272] width 90 height 17
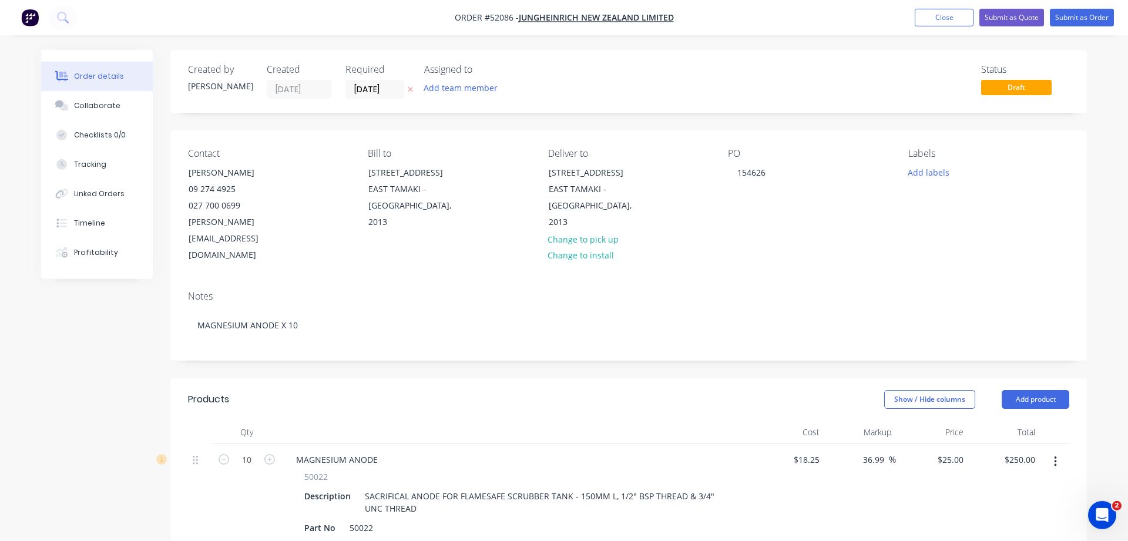
scroll to position [60, 0]
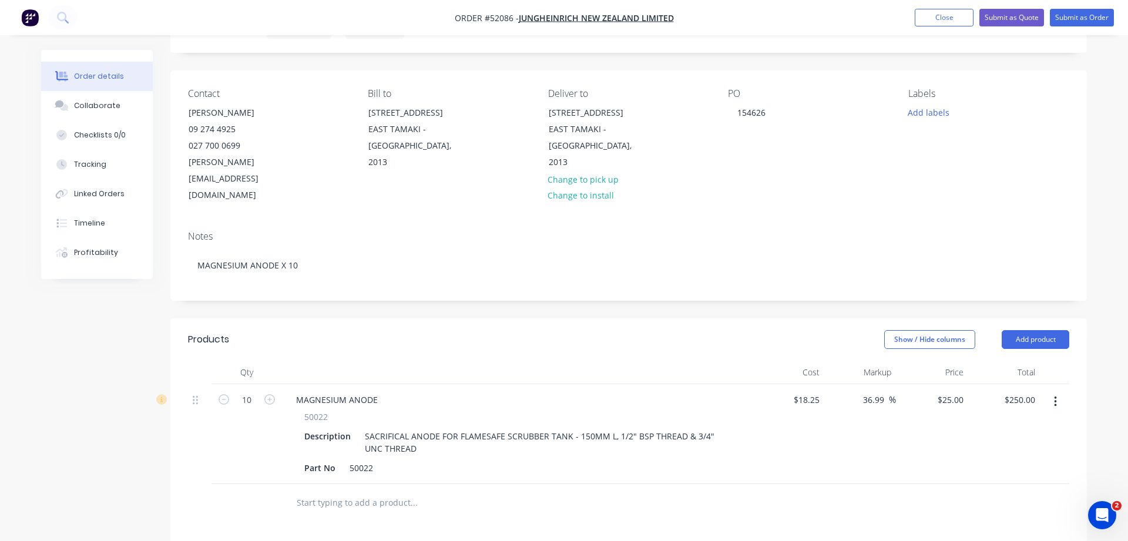
click at [295, 491] on div at bounding box center [463, 502] width 352 height 23
click at [300, 491] on input "text" at bounding box center [413, 502] width 235 height 23
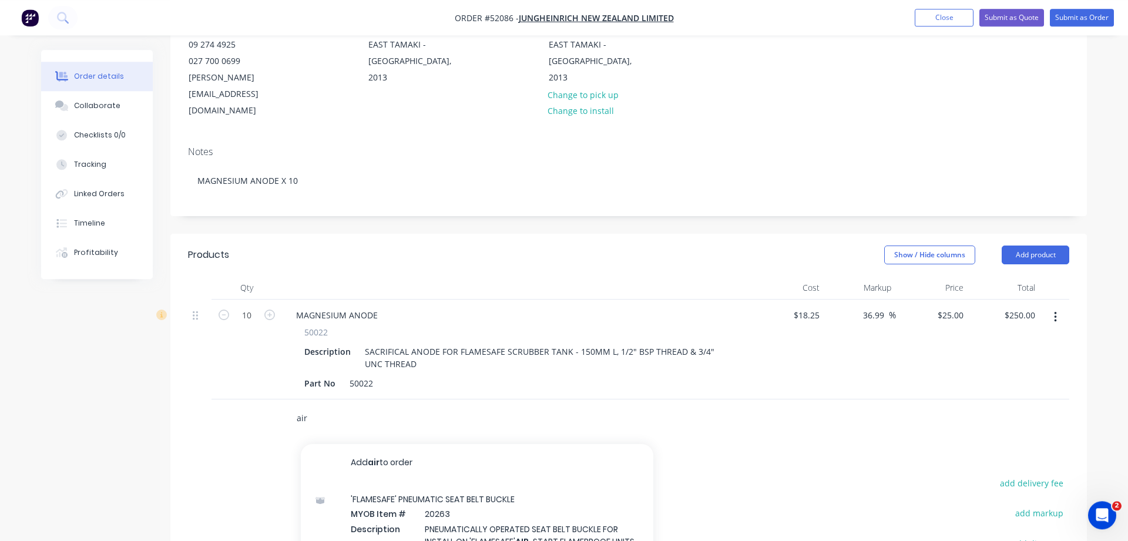
scroll to position [180, 0]
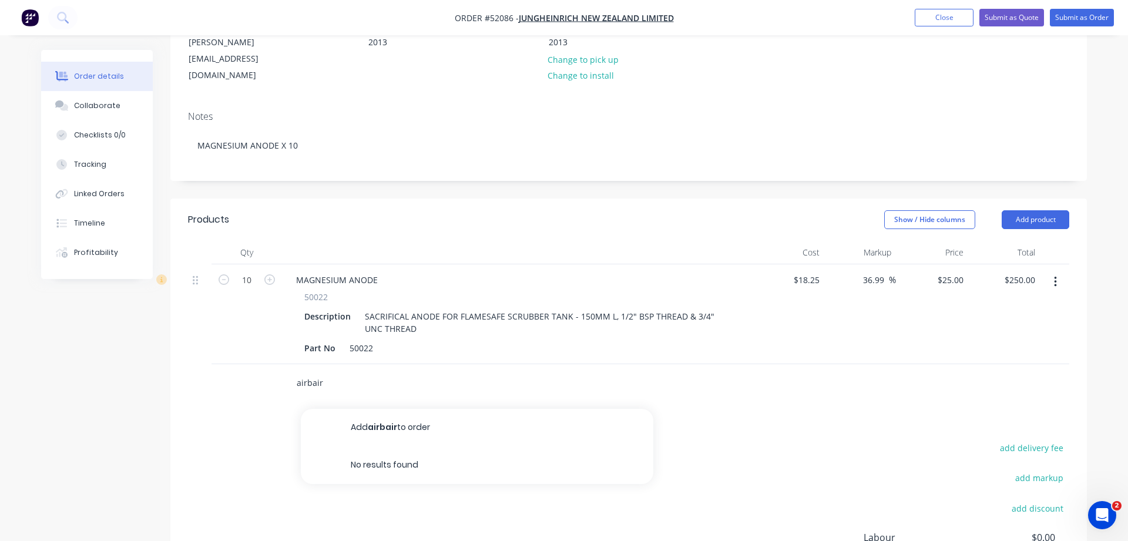
click at [340, 371] on input "airbair" at bounding box center [413, 382] width 235 height 23
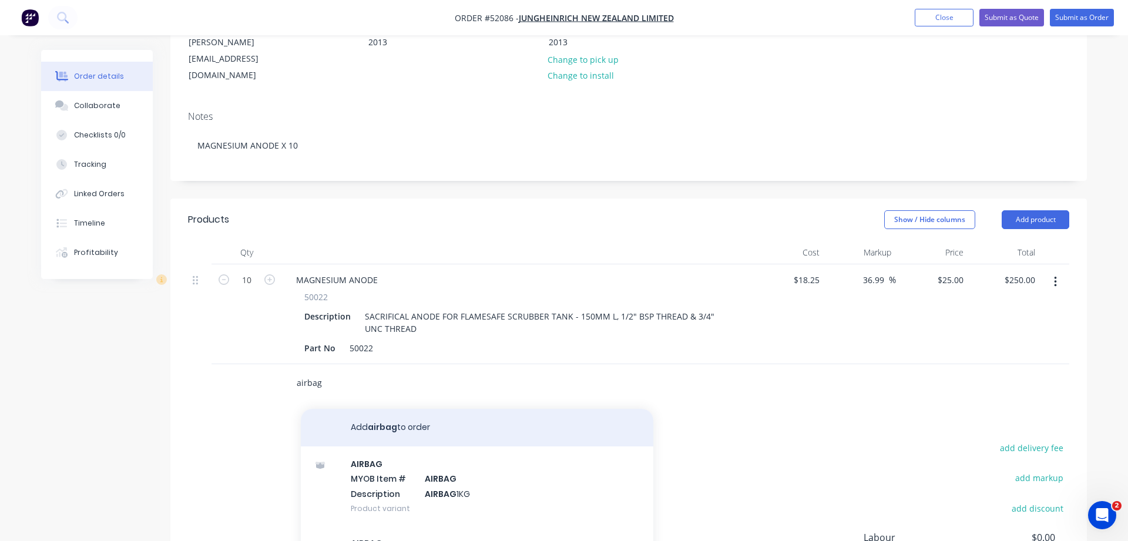
type input "airbag"
click at [378, 409] on button "Add airbag to order" at bounding box center [477, 428] width 352 height 38
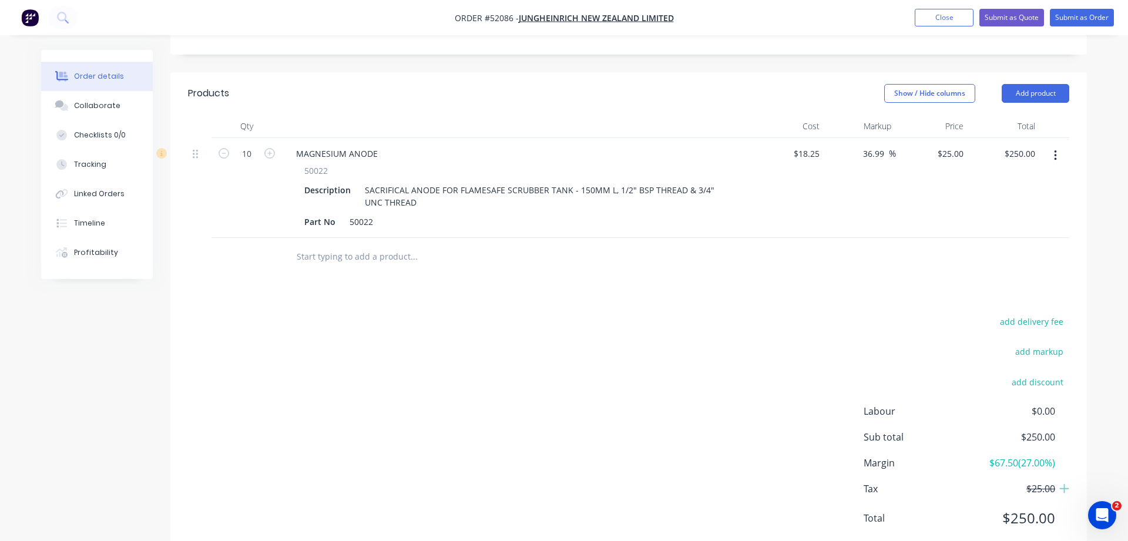
scroll to position [308, 0]
click at [303, 243] on input "text" at bounding box center [413, 254] width 235 height 23
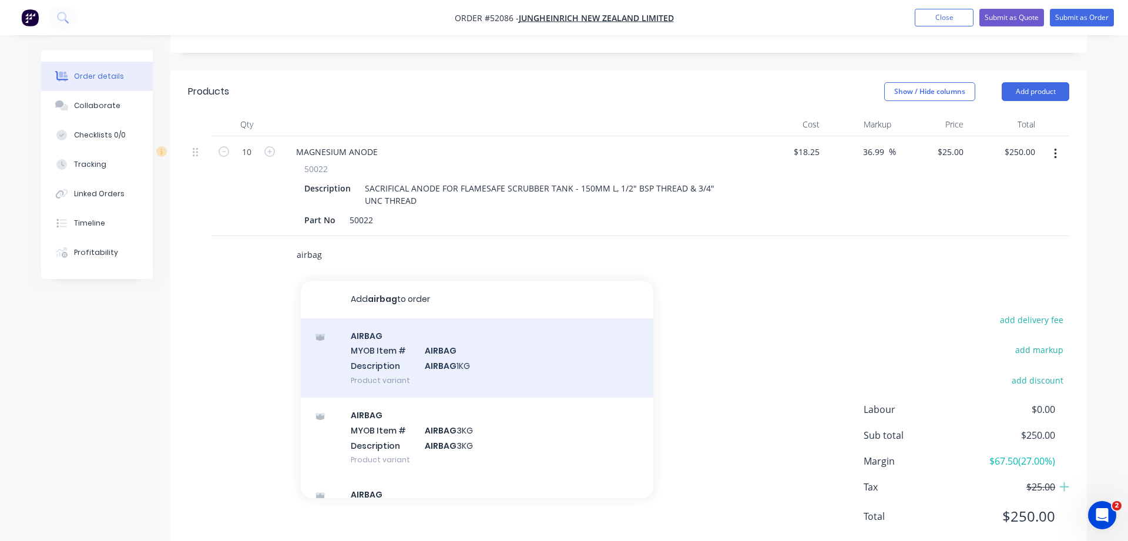
type input "airbag"
click at [485, 334] on div "AIRBAG MYOB Item # AIRBAG Description AIRBAG 1KG Product variant" at bounding box center [477, 357] width 352 height 79
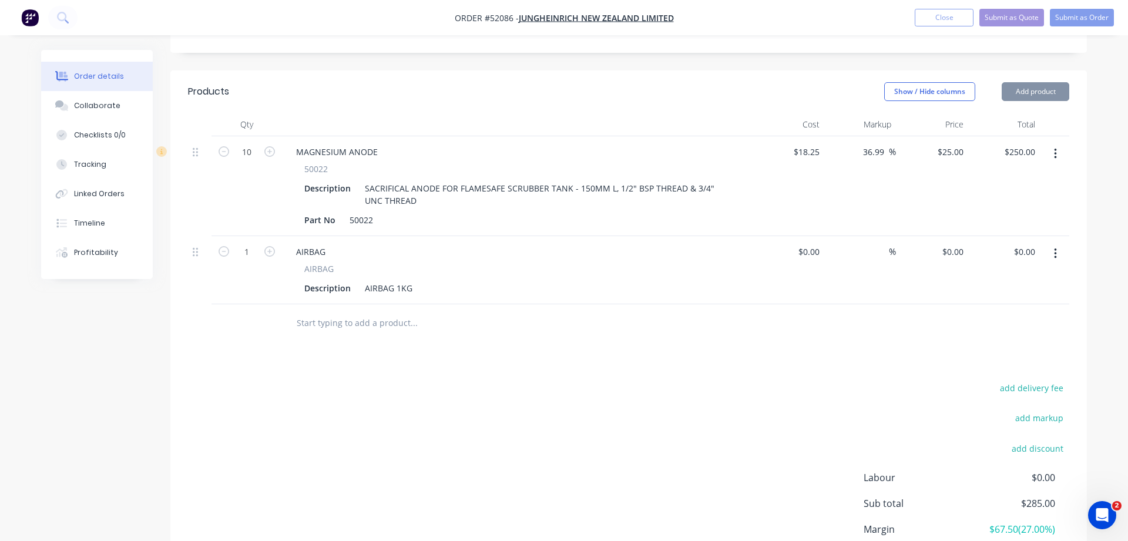
type input "$35.00"
type input "35"
click at [953, 243] on input "35" at bounding box center [960, 251] width 15 height 17
type input "$75.00"
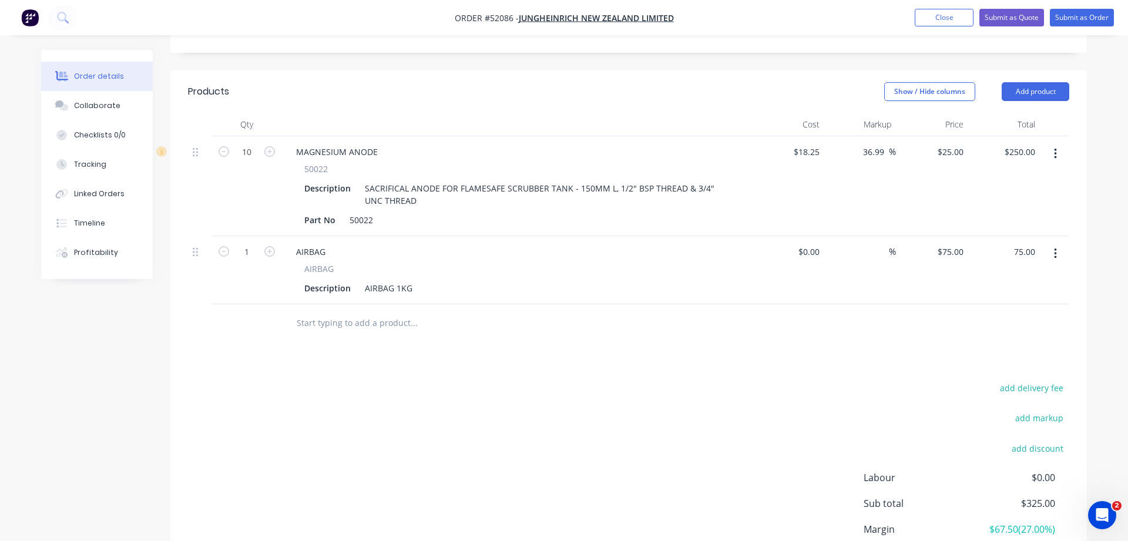
type input "$75.00"
click at [1052, 243] on button "button" at bounding box center [1056, 253] width 28 height 21
click at [338, 263] on div "AIRBAG" at bounding box center [516, 269] width 425 height 12
drag, startPoint x: 335, startPoint y: 220, endPoint x: 247, endPoint y: 214, distance: 88.3
click at [287, 243] on div "AIRBAG" at bounding box center [311, 251] width 48 height 17
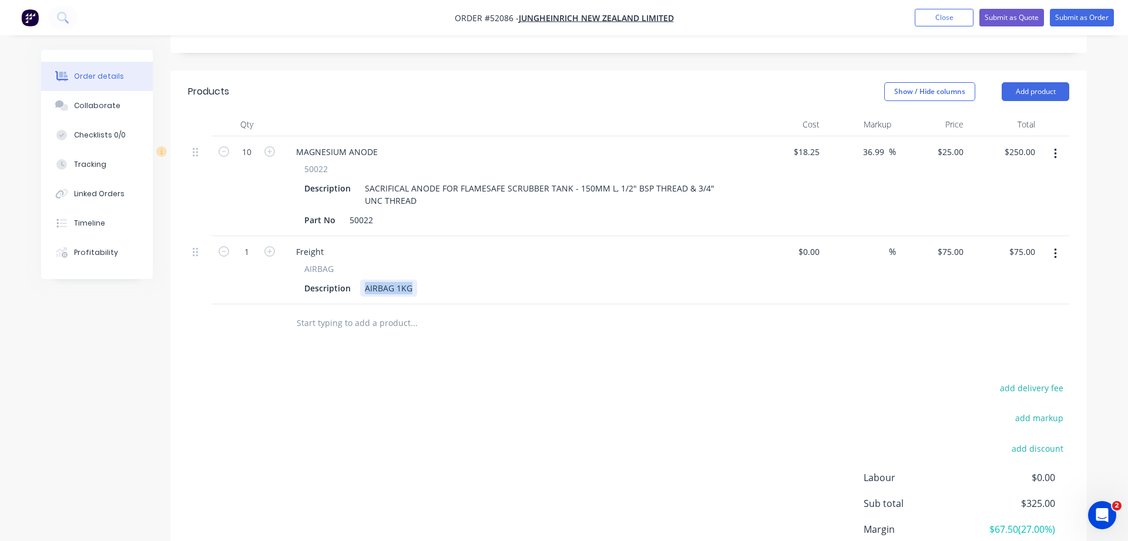
drag, startPoint x: 362, startPoint y: 258, endPoint x: 415, endPoint y: 264, distance: 53.8
click at [415, 280] on div "AIRBAG 1KG" at bounding box center [388, 288] width 57 height 17
click at [338, 263] on div "AIRBAG" at bounding box center [516, 269] width 425 height 12
click at [1062, 18] on button "Submit as Order" at bounding box center [1082, 18] width 64 height 18
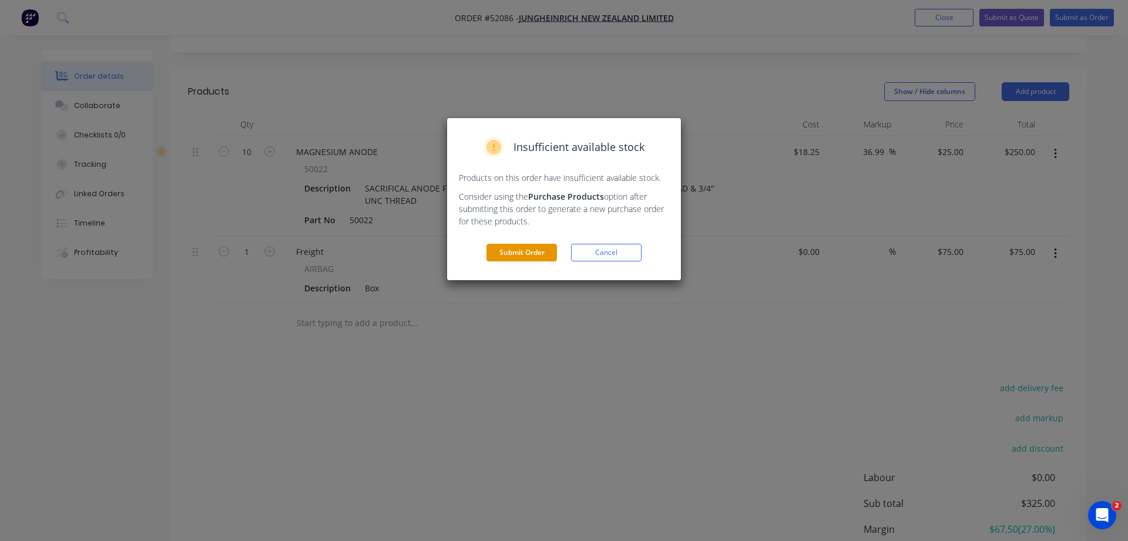
click at [526, 257] on button "Submit Order" at bounding box center [521, 253] width 70 height 18
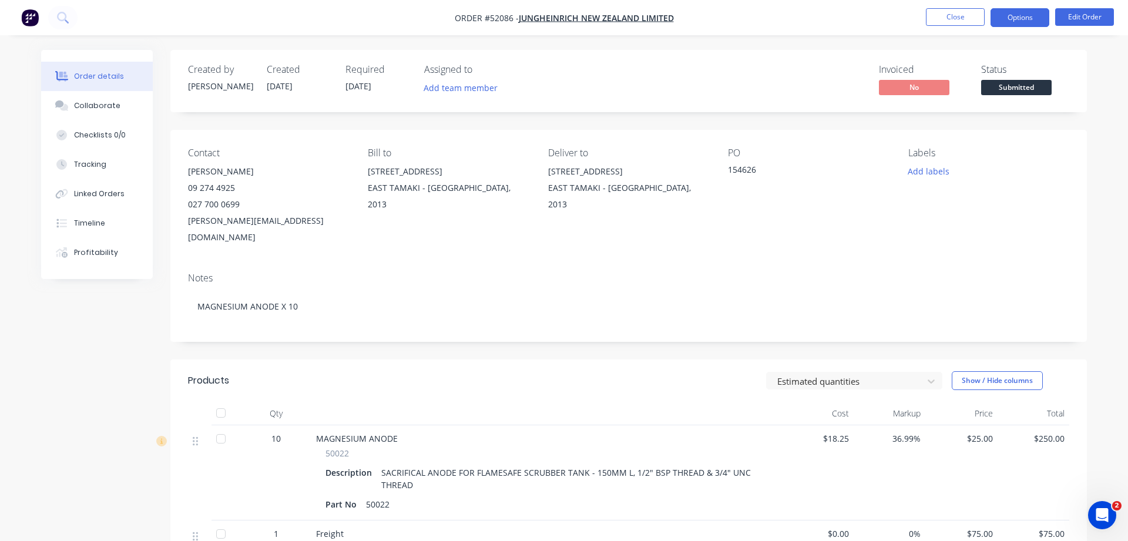
click at [1022, 12] on button "Options" at bounding box center [1019, 17] width 59 height 19
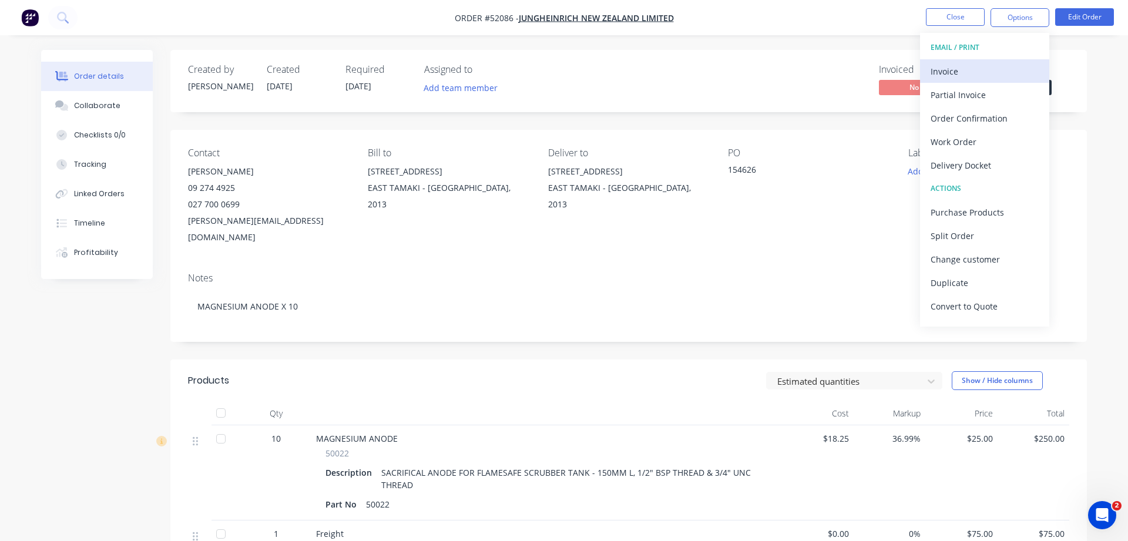
click at [938, 75] on div "Invoice" at bounding box center [985, 71] width 108 height 17
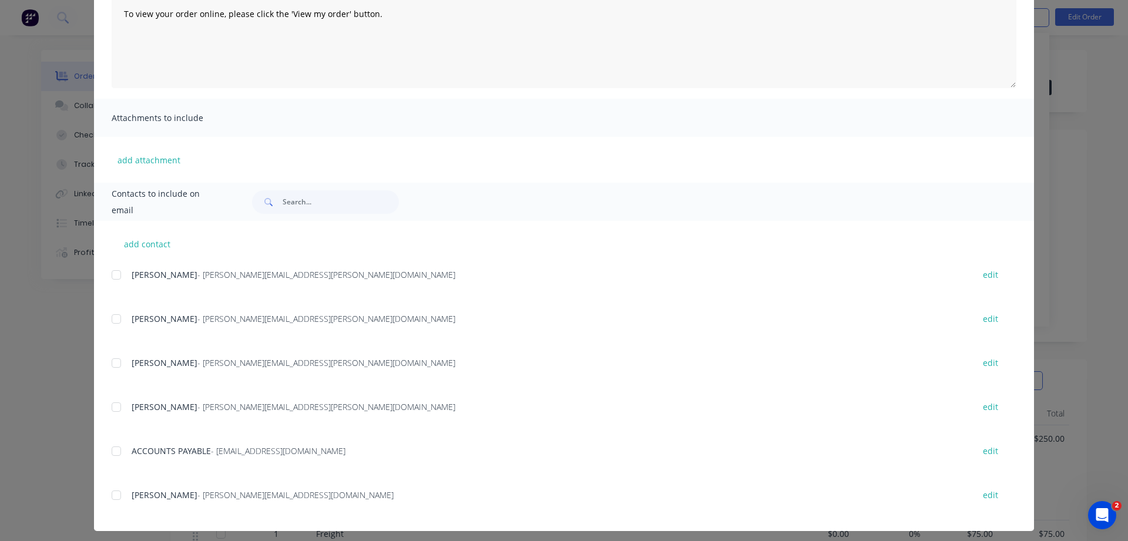
scroll to position [170, 0]
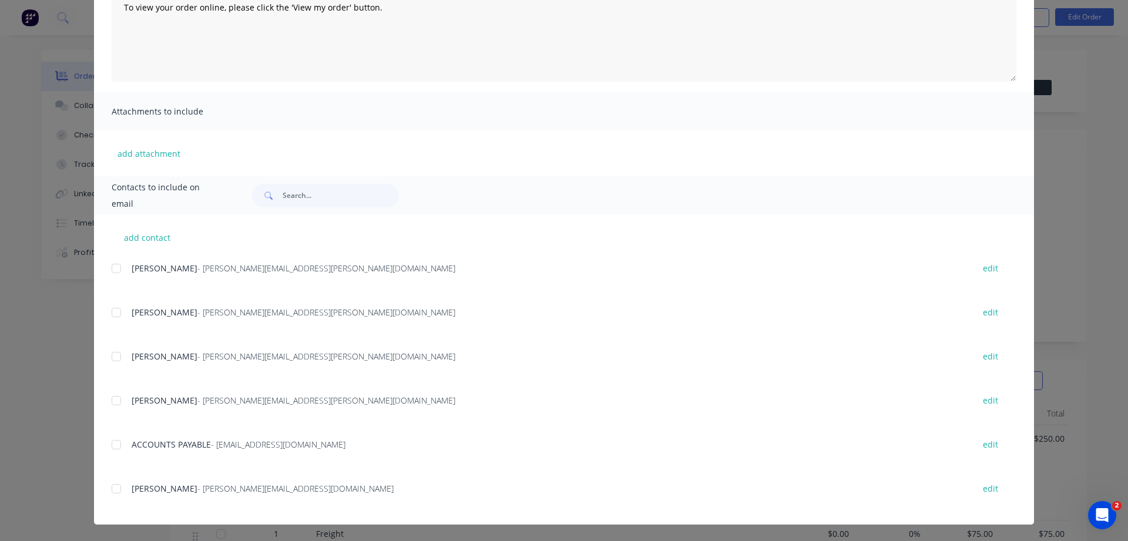
click at [119, 446] on div at bounding box center [116, 444] width 23 height 23
click at [119, 492] on div at bounding box center [116, 488] width 23 height 23
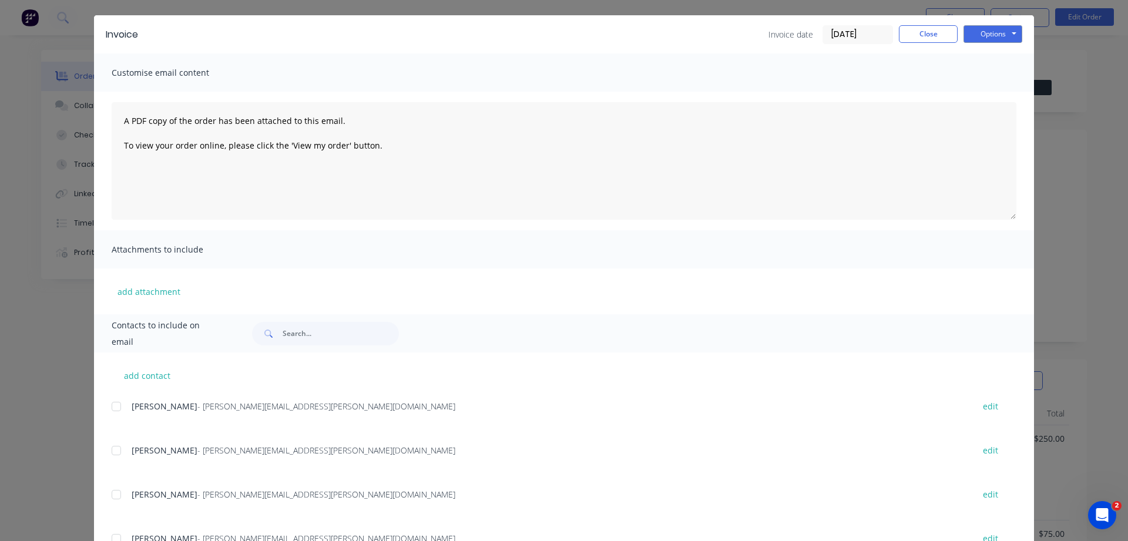
scroll to position [0, 0]
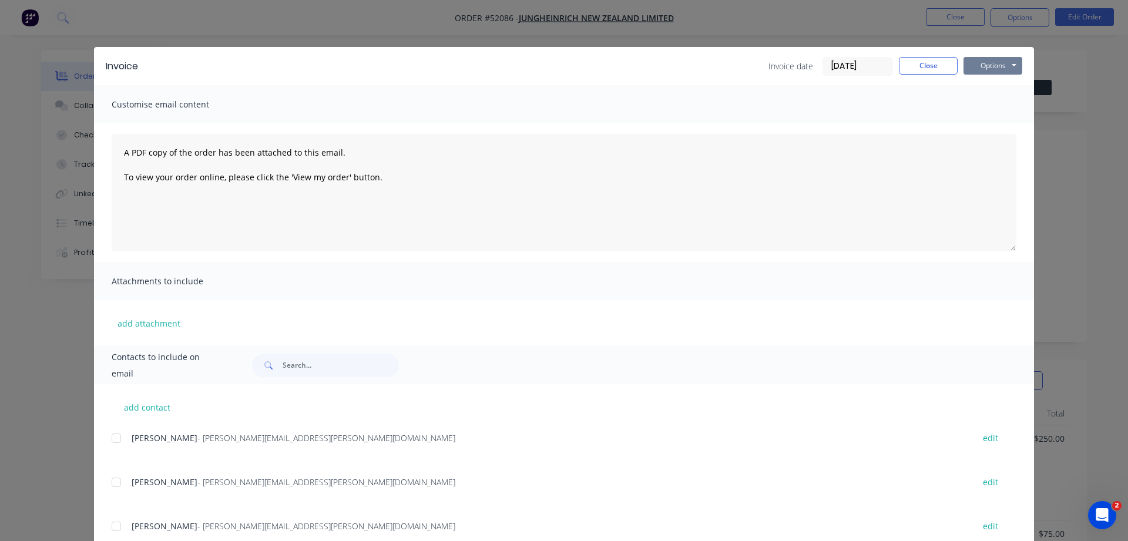
click at [996, 62] on button "Options" at bounding box center [992, 66] width 59 height 18
click at [998, 125] on button "Email" at bounding box center [1000, 125] width 75 height 19
click at [990, 68] on button "Options" at bounding box center [992, 66] width 59 height 18
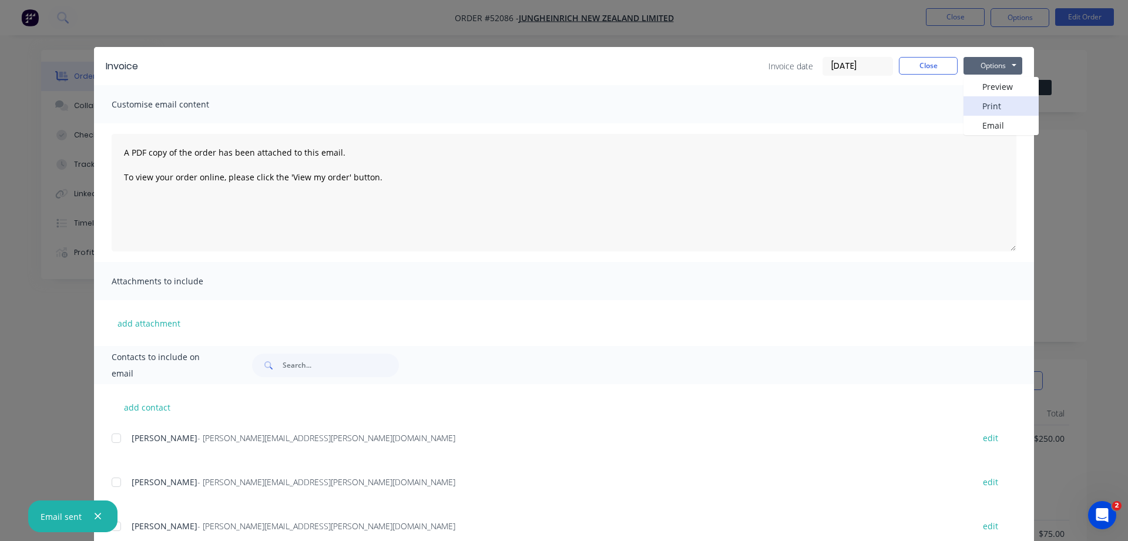
click at [990, 108] on button "Print" at bounding box center [1000, 105] width 75 height 19
click at [906, 65] on button "Close" at bounding box center [928, 66] width 59 height 18
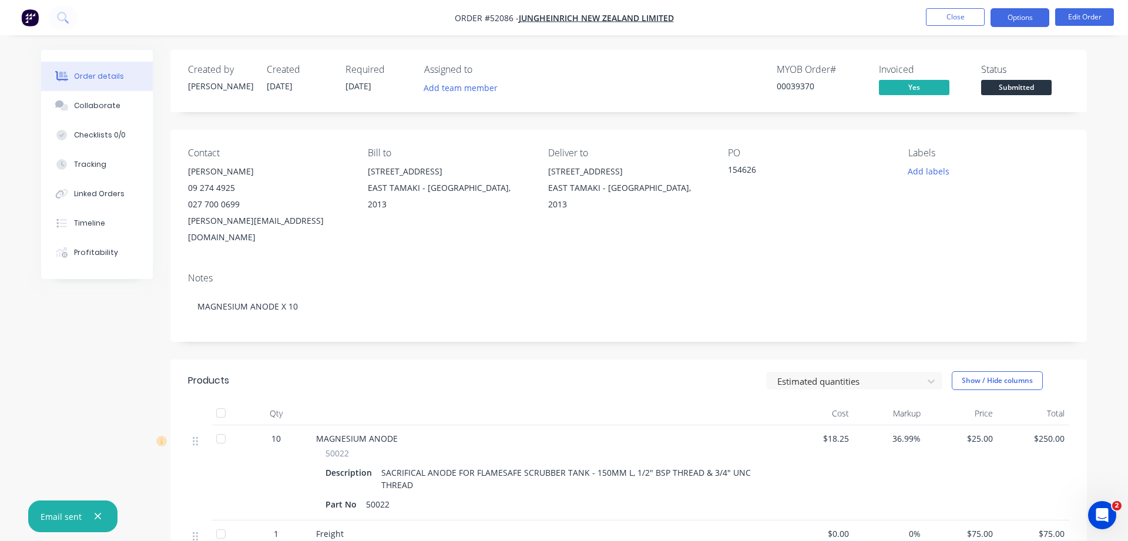
click at [1008, 19] on button "Options" at bounding box center [1019, 17] width 59 height 19
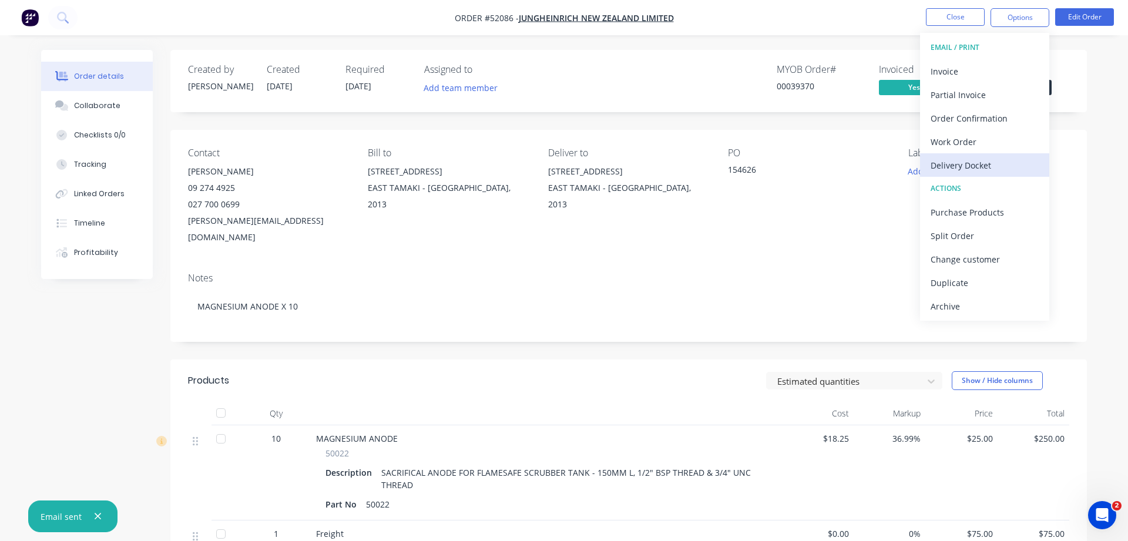
click at [981, 165] on div "Delivery Docket" at bounding box center [985, 165] width 108 height 17
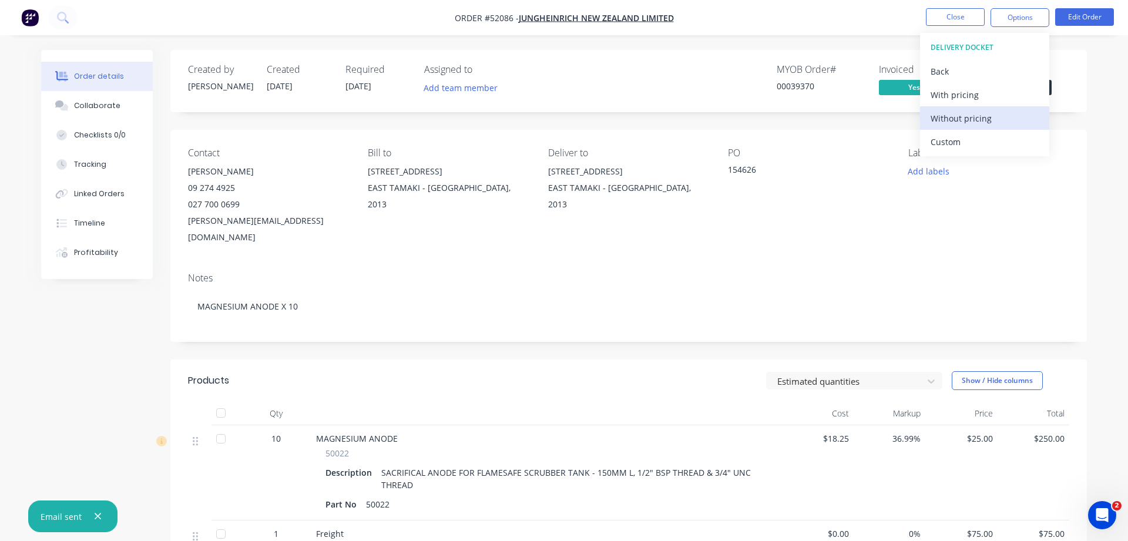
click at [962, 118] on div "Without pricing" at bounding box center [985, 118] width 108 height 17
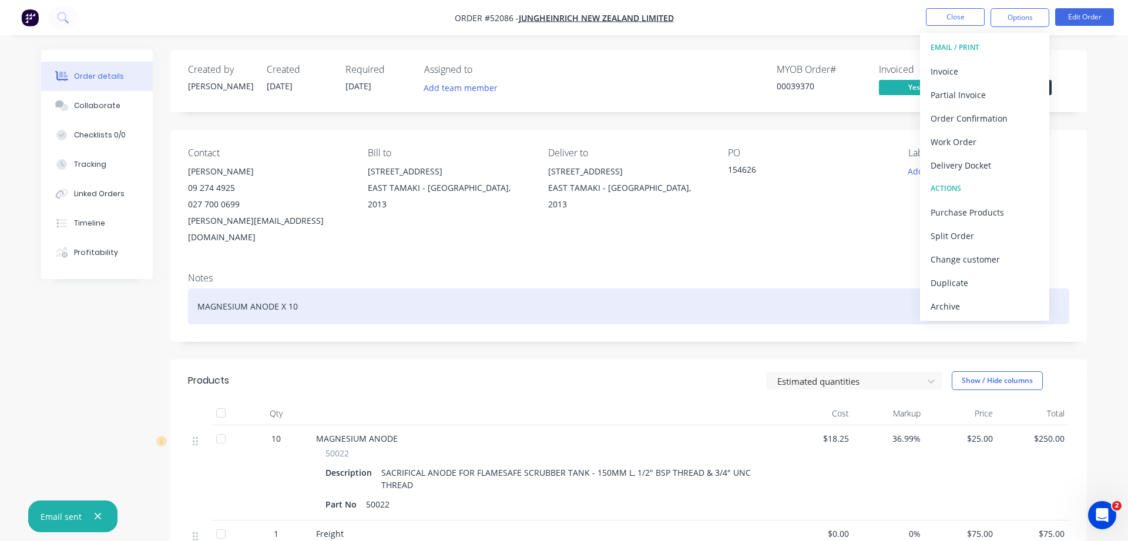
click at [703, 271] on div "Notes MAGNESIUM ANODE X 10" at bounding box center [628, 302] width 916 height 79
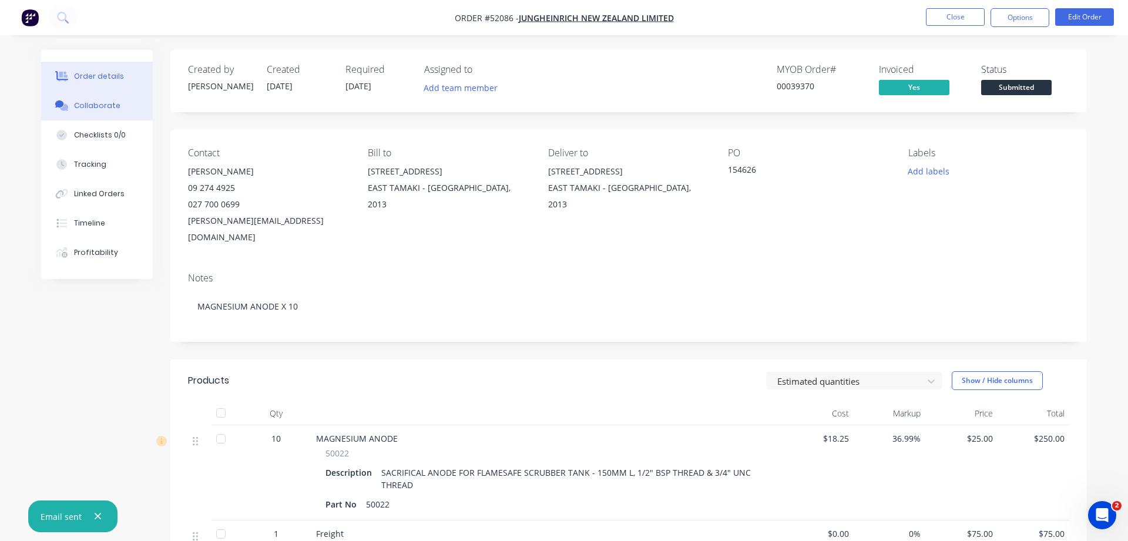
click at [98, 108] on div "Collaborate" at bounding box center [97, 105] width 46 height 11
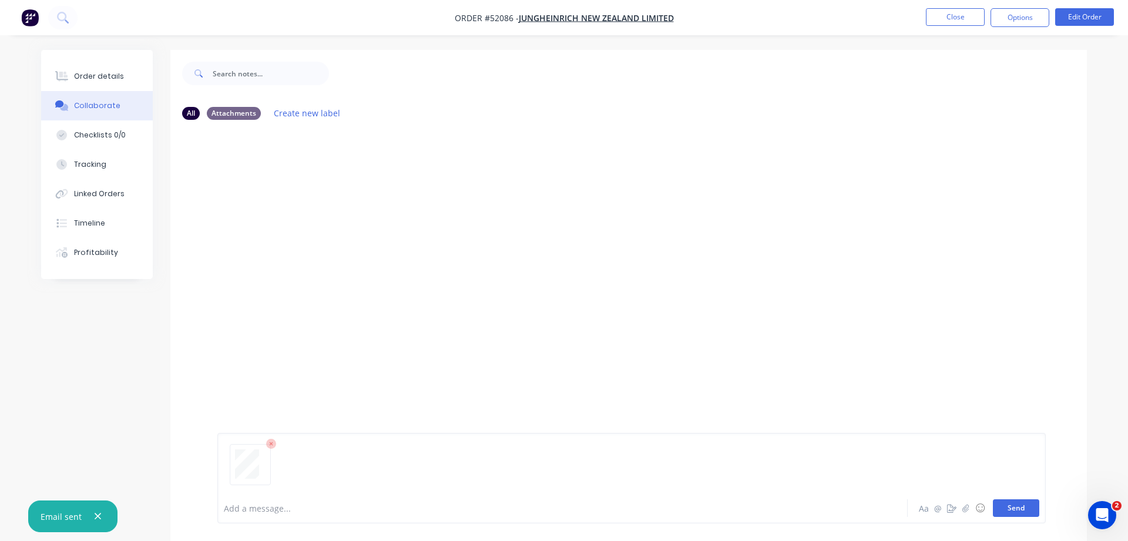
click at [1018, 511] on button "Send" at bounding box center [1016, 508] width 46 height 18
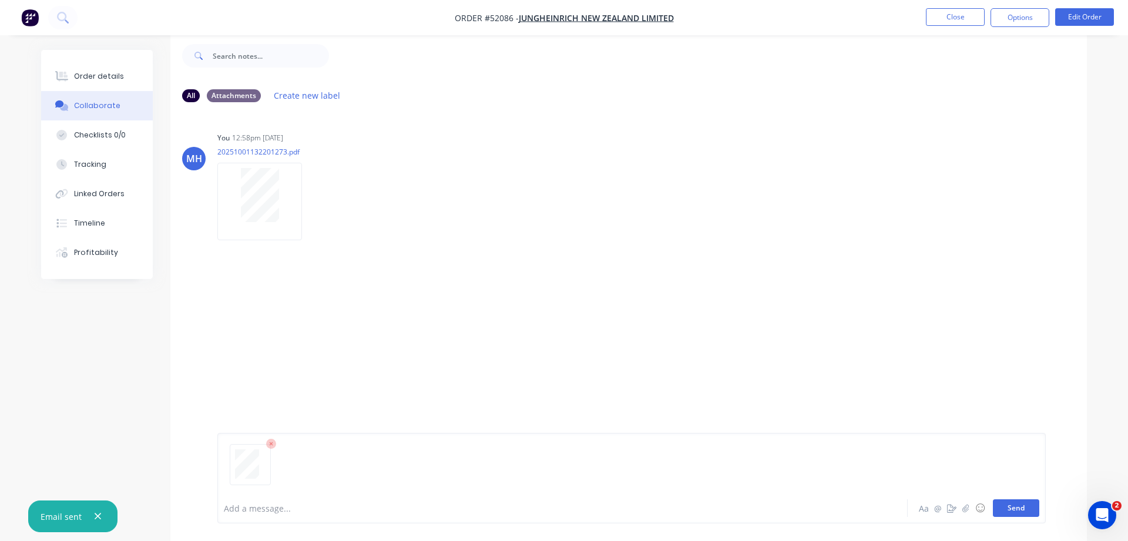
click at [1018, 512] on button "Send" at bounding box center [1016, 508] width 46 height 18
click at [313, 322] on icon "button" at bounding box center [312, 325] width 4 height 14
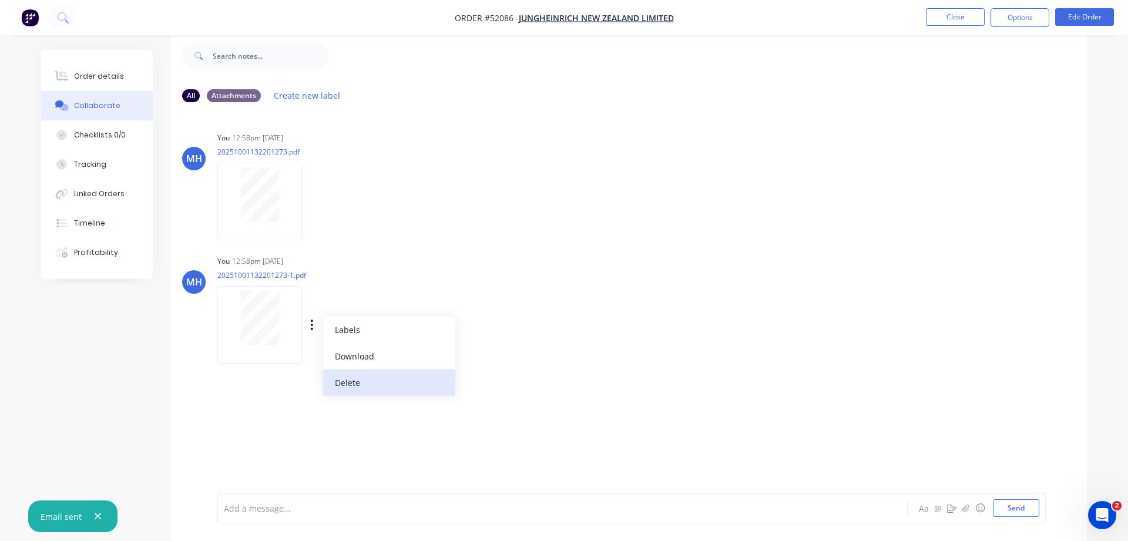
click at [335, 382] on button "Delete" at bounding box center [389, 383] width 132 height 26
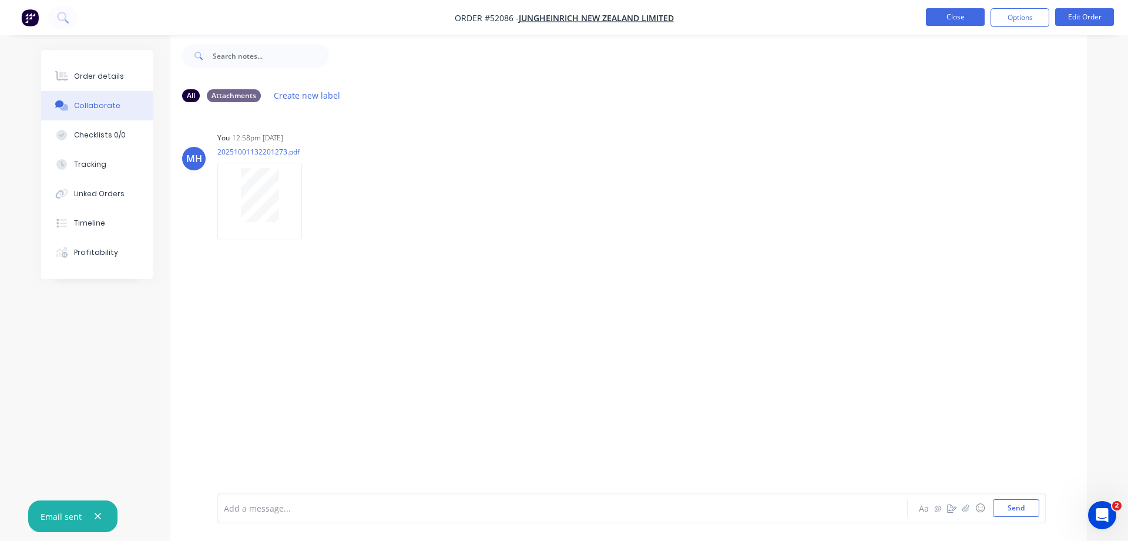
click at [971, 16] on button "Close" at bounding box center [955, 17] width 59 height 18
